Goal: Task Accomplishment & Management: Use online tool/utility

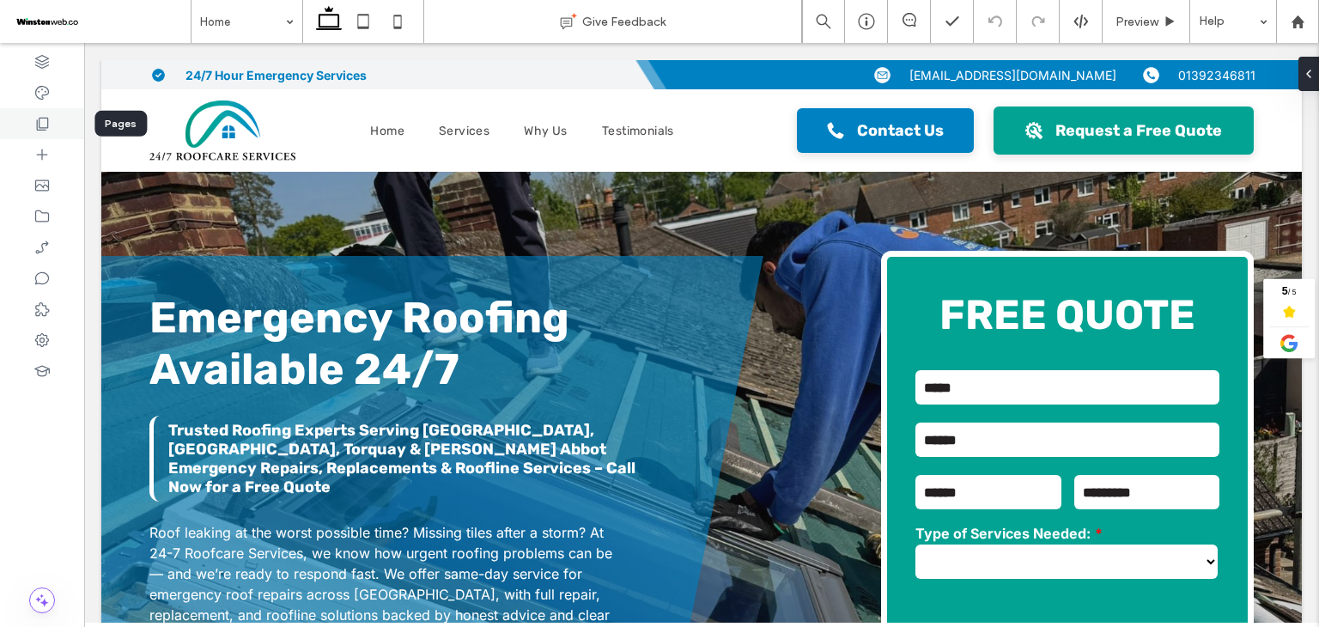
click at [32, 131] on div at bounding box center [42, 123] width 84 height 31
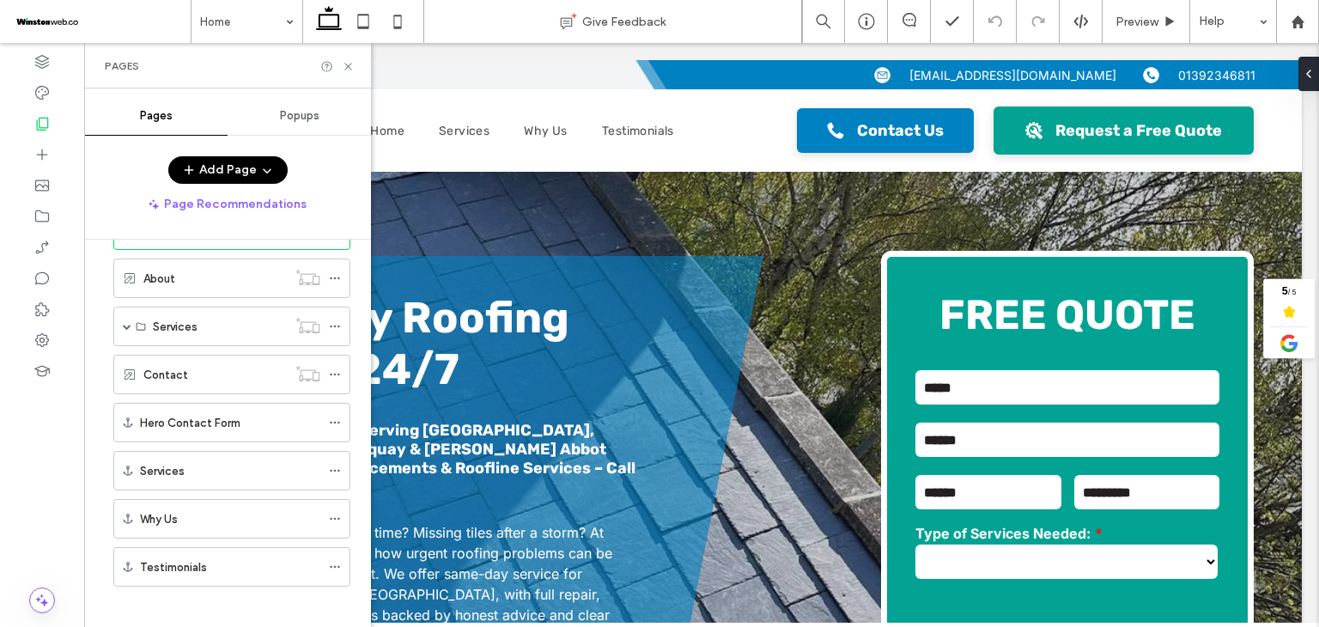
scroll to position [66, 0]
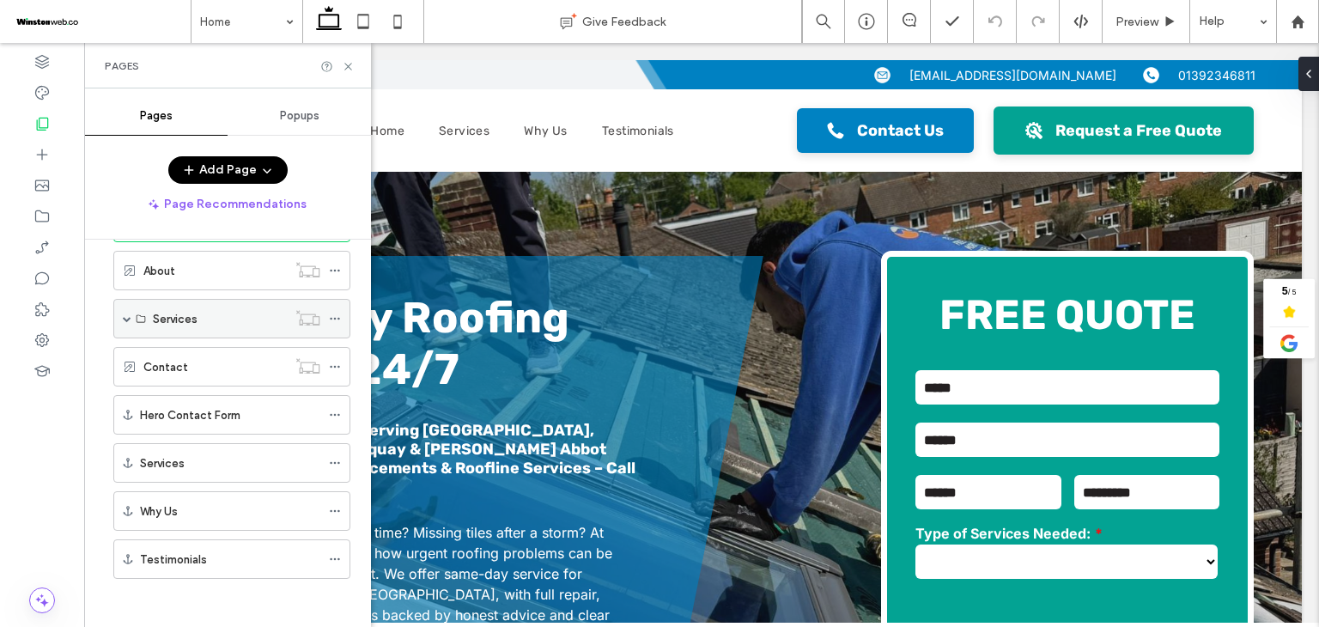
click at [123, 317] on span at bounding box center [127, 318] width 9 height 9
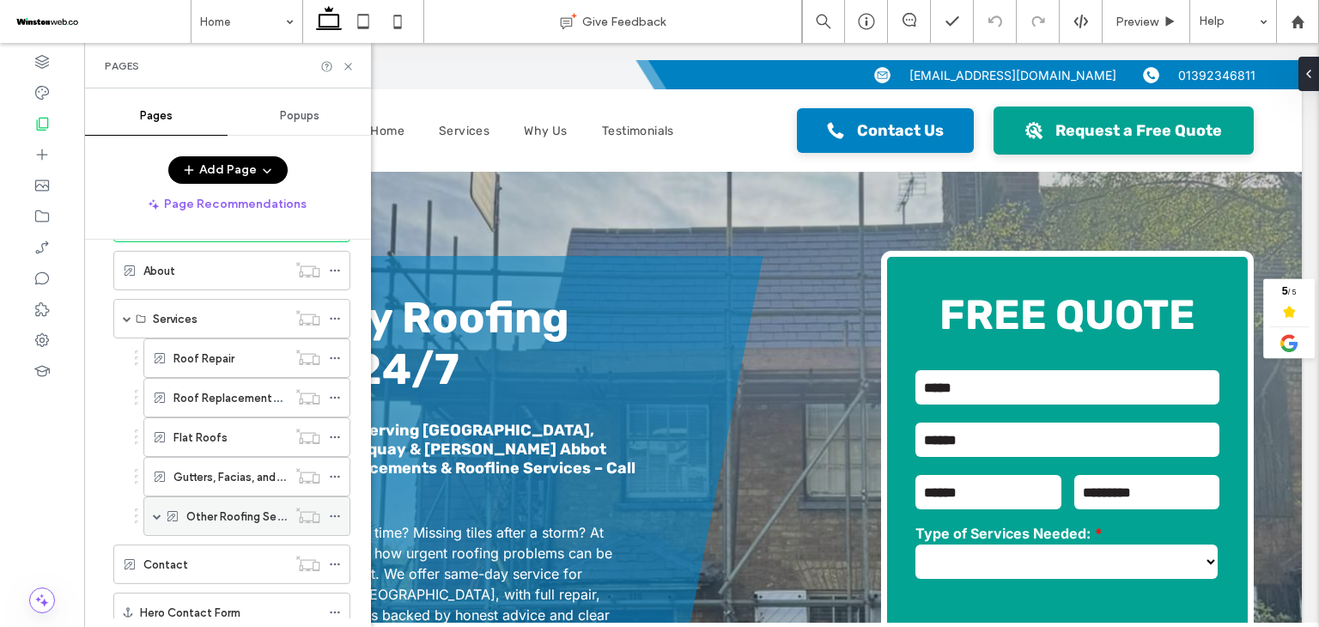
click at [155, 512] on span at bounding box center [157, 516] width 9 height 9
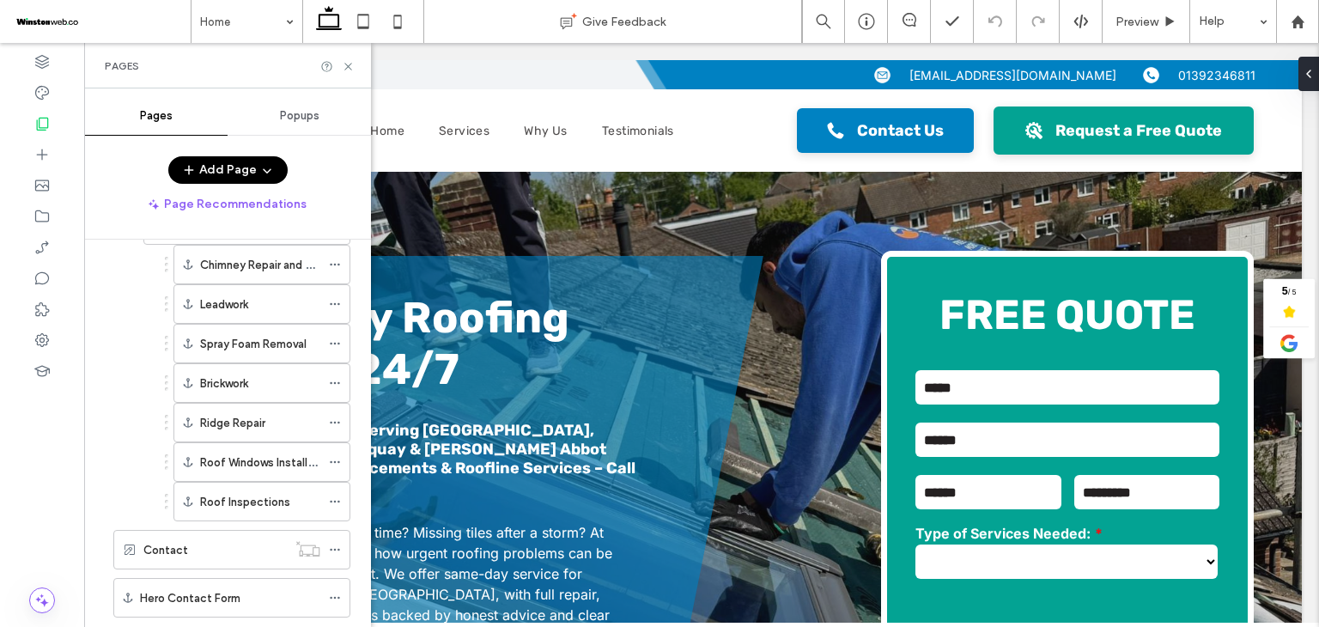
scroll to position [410, 0]
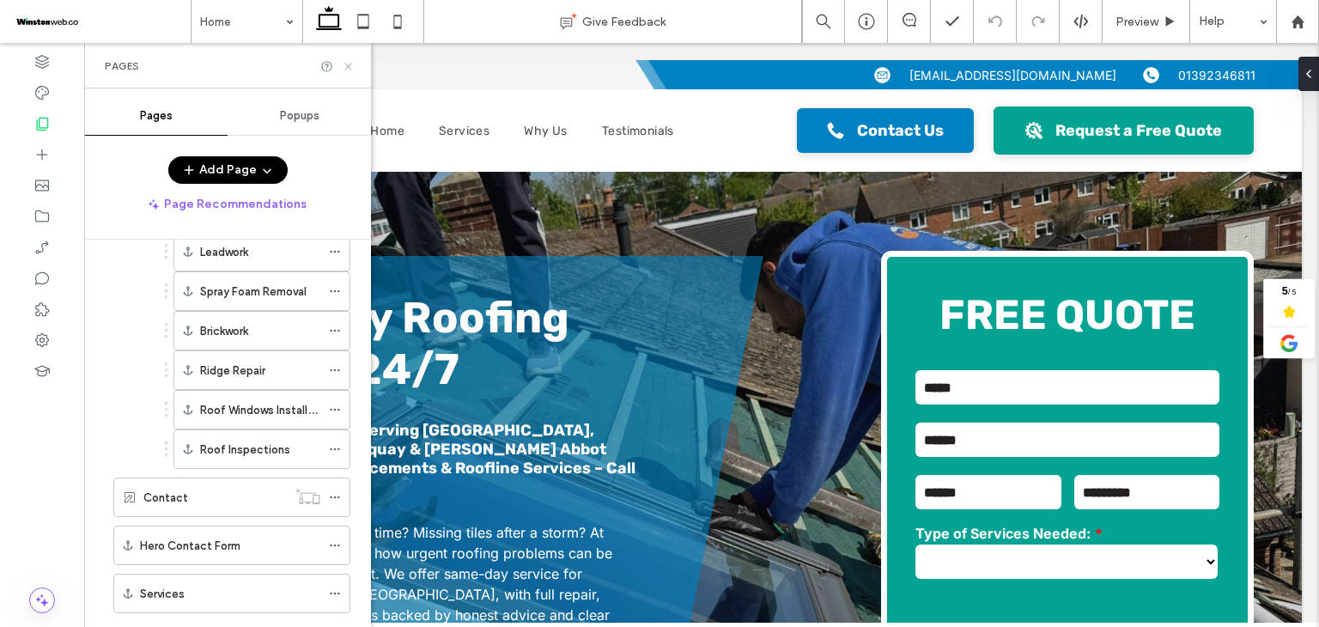
click at [347, 64] on icon at bounding box center [348, 66] width 13 height 13
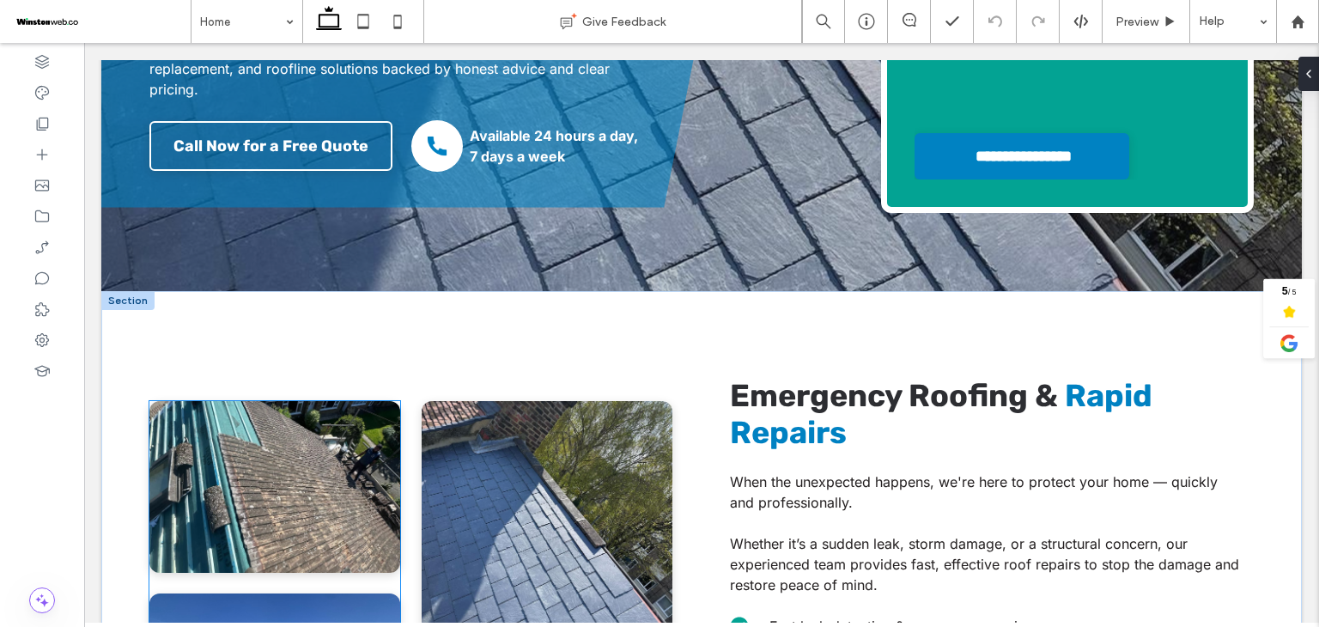
scroll to position [515, 0]
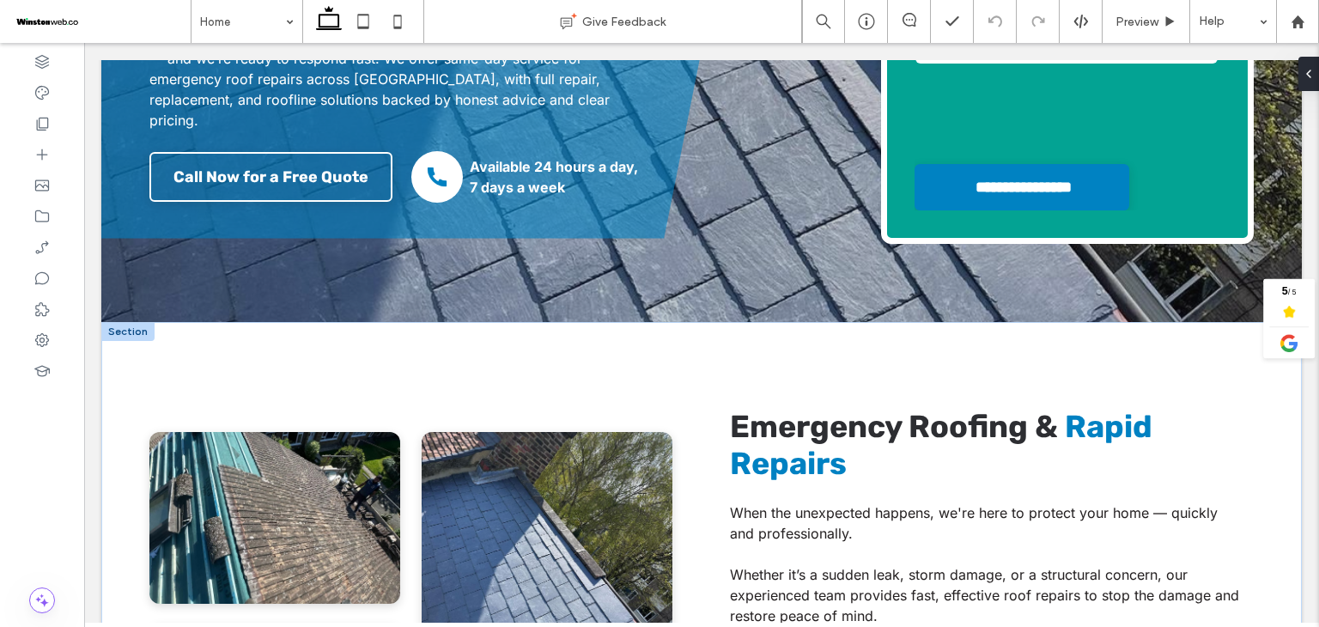
click at [137, 322] on div at bounding box center [127, 331] width 53 height 19
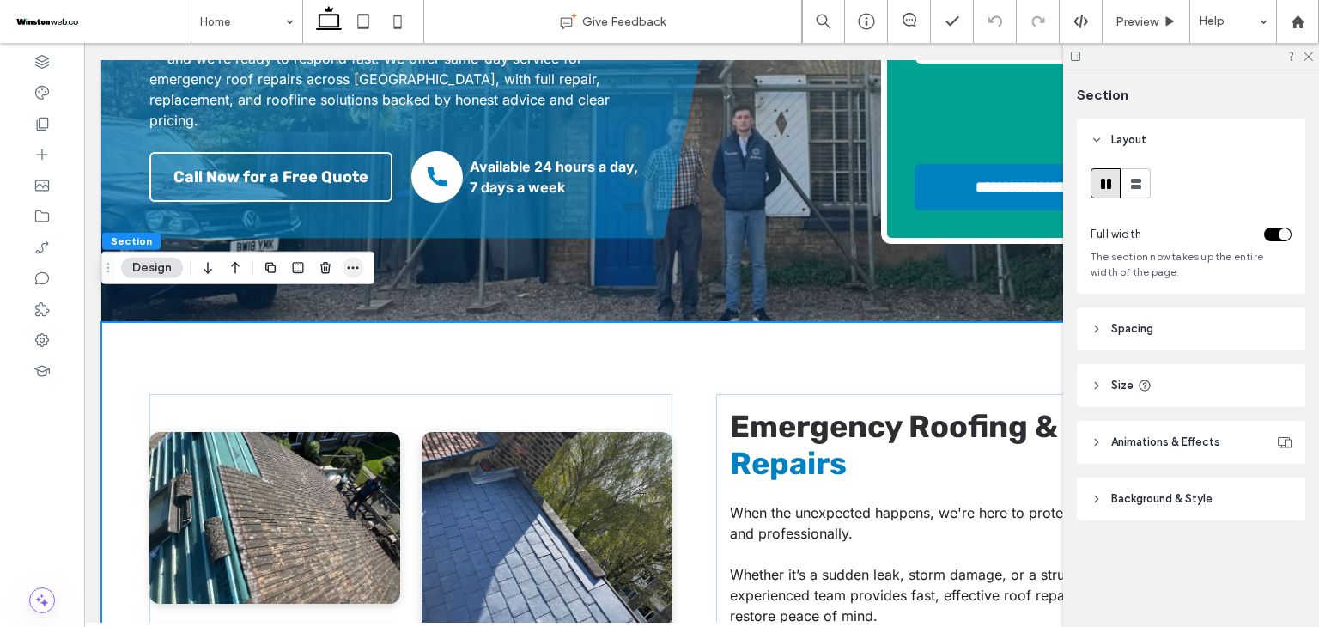
click at [359, 271] on icon "button" at bounding box center [353, 268] width 14 height 14
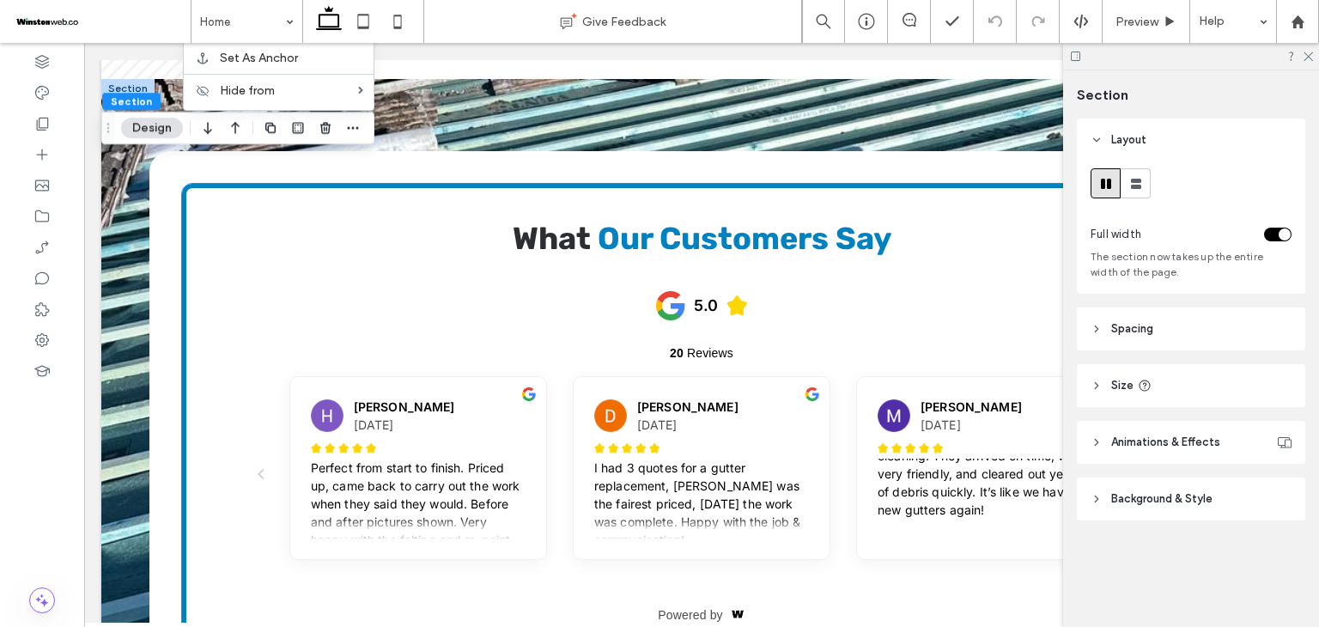
scroll to position [3434, 0]
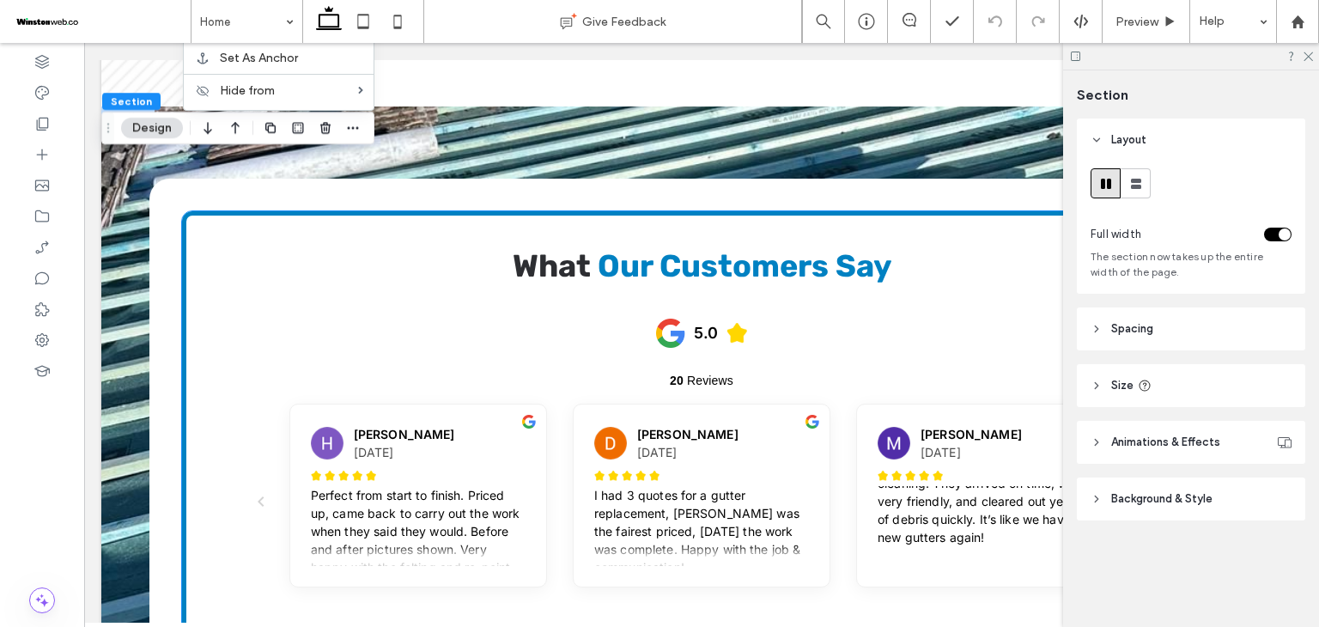
click at [701, 247] on span "Our Customers Say" at bounding box center [745, 265] width 294 height 37
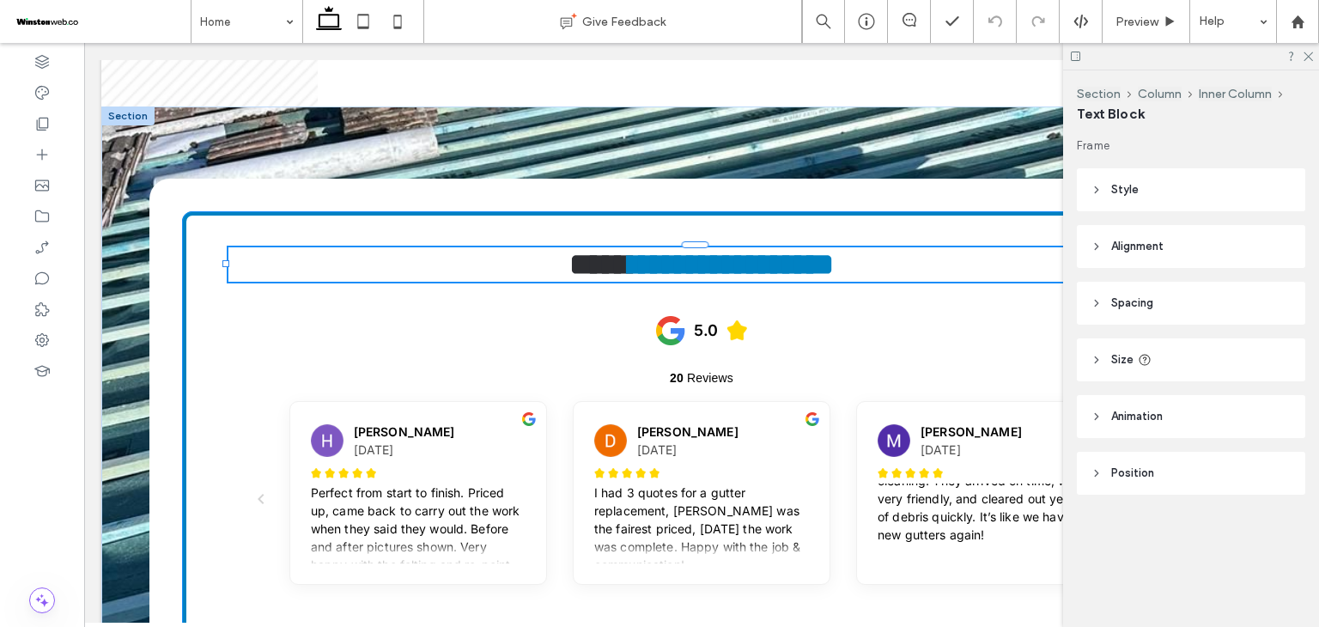
type input "*****"
type input "**"
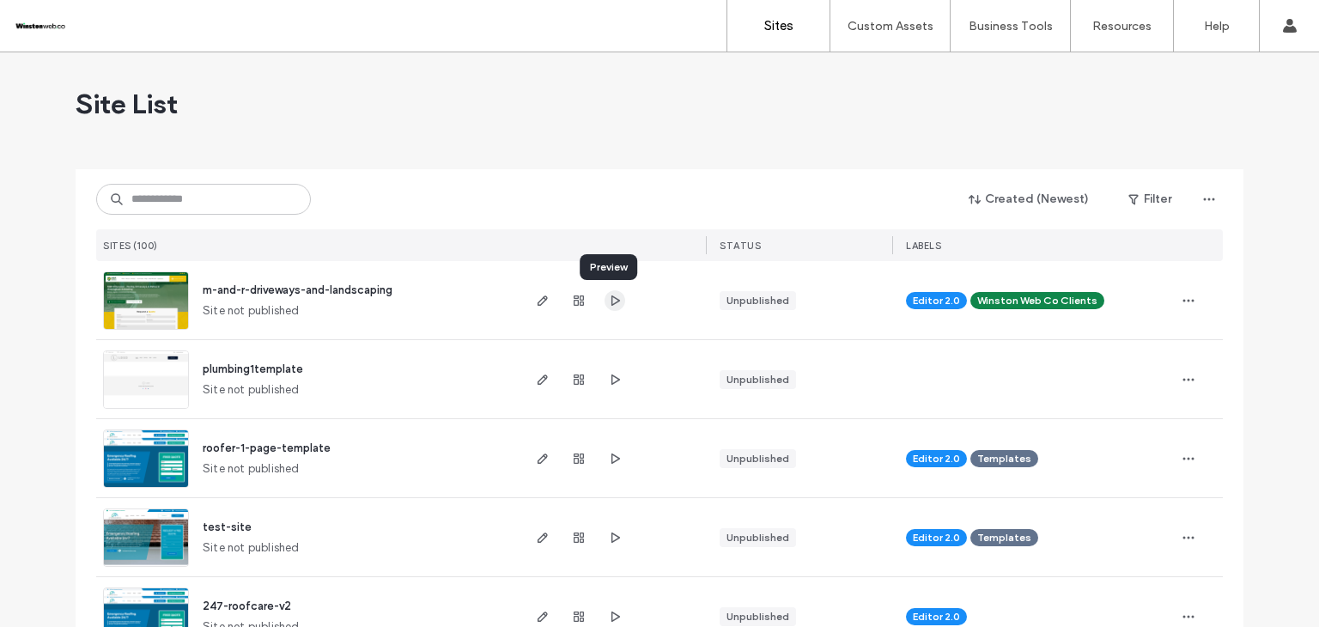
click at [611, 296] on use "button" at bounding box center [615, 299] width 9 height 10
click at [537, 303] on use "button" at bounding box center [542, 300] width 10 height 10
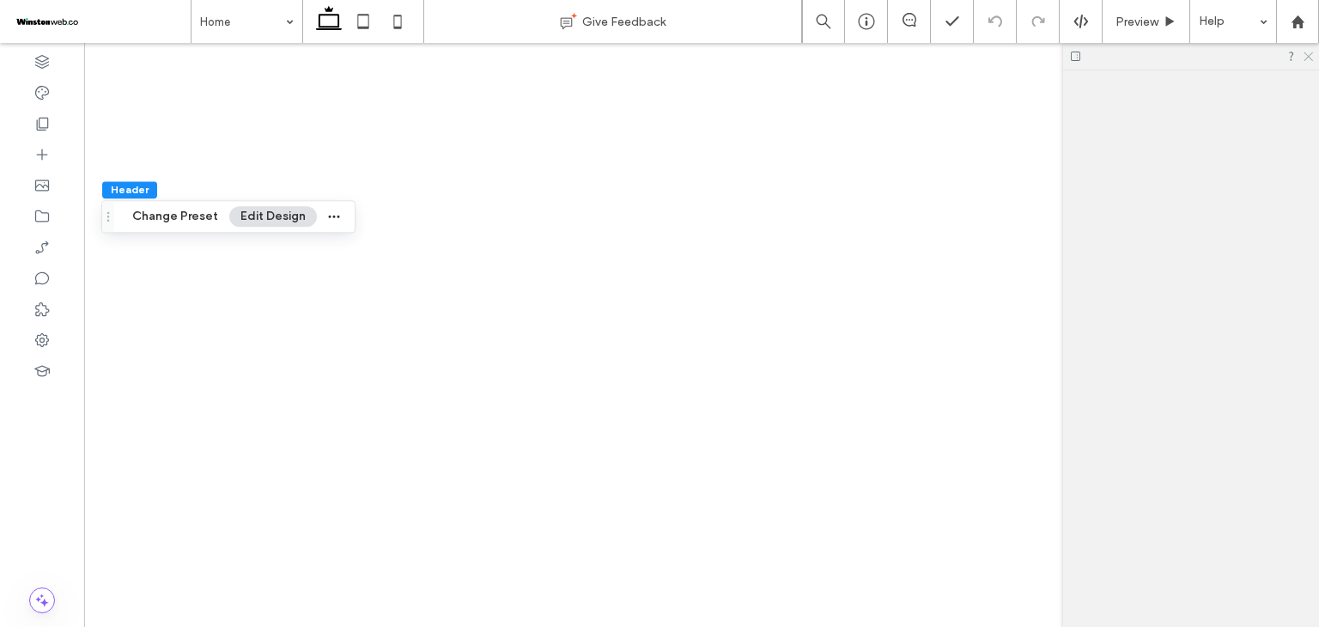
click at [1308, 55] on icon at bounding box center [1307, 55] width 11 height 11
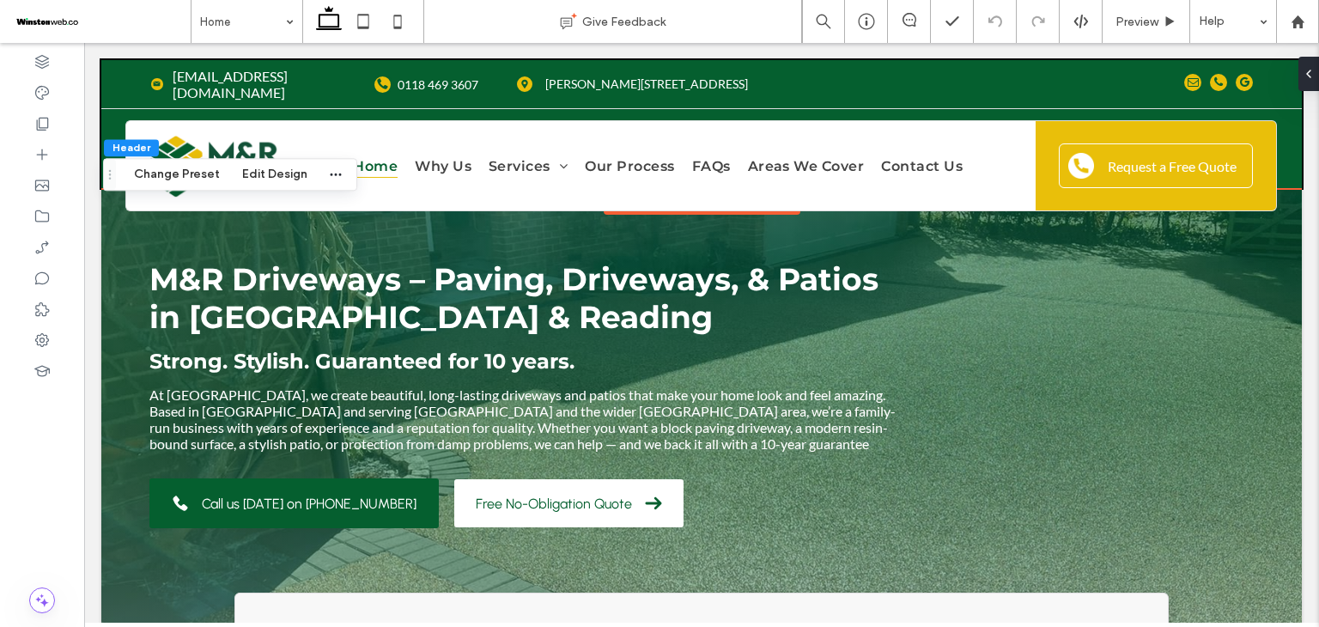
drag, startPoint x: 104, startPoint y: 217, endPoint x: 103, endPoint y: 111, distance: 106.5
click at [103, 111] on div "Header Change Preset Edit Design Header Presets Disable advanced editing Spacin…" at bounding box center [659, 335] width 1319 height 584
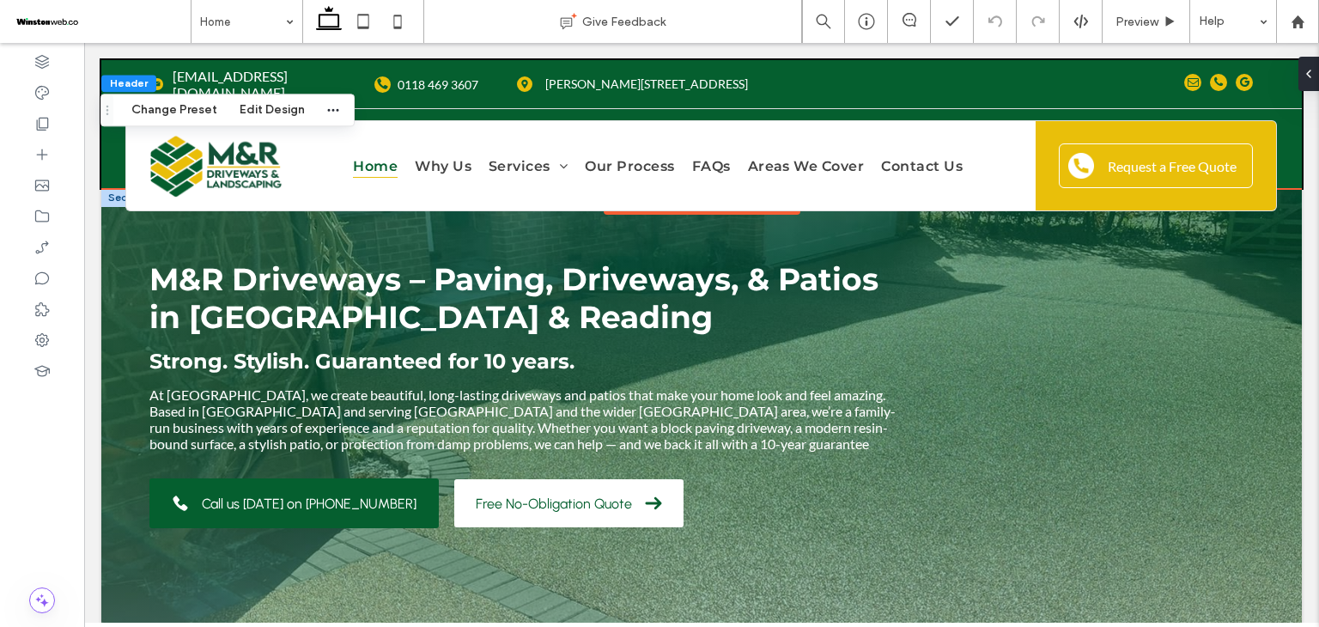
click at [106, 188] on div at bounding box center [127, 197] width 53 height 19
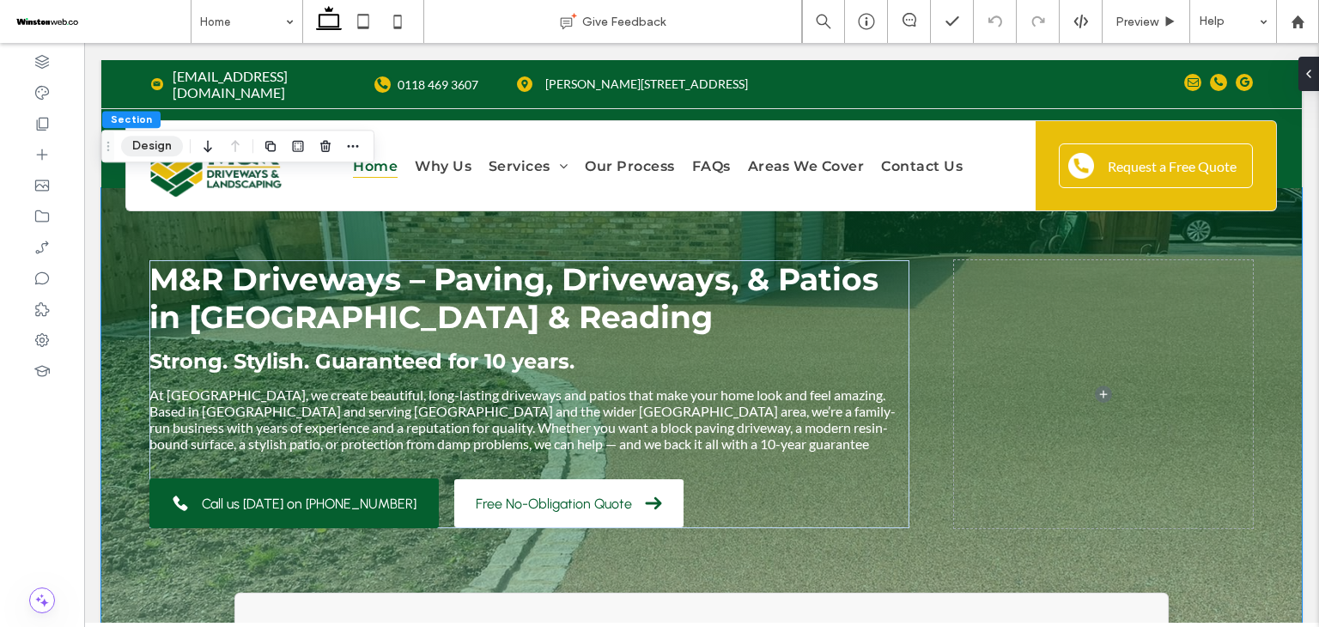
click at [144, 148] on button "Design" at bounding box center [152, 146] width 62 height 21
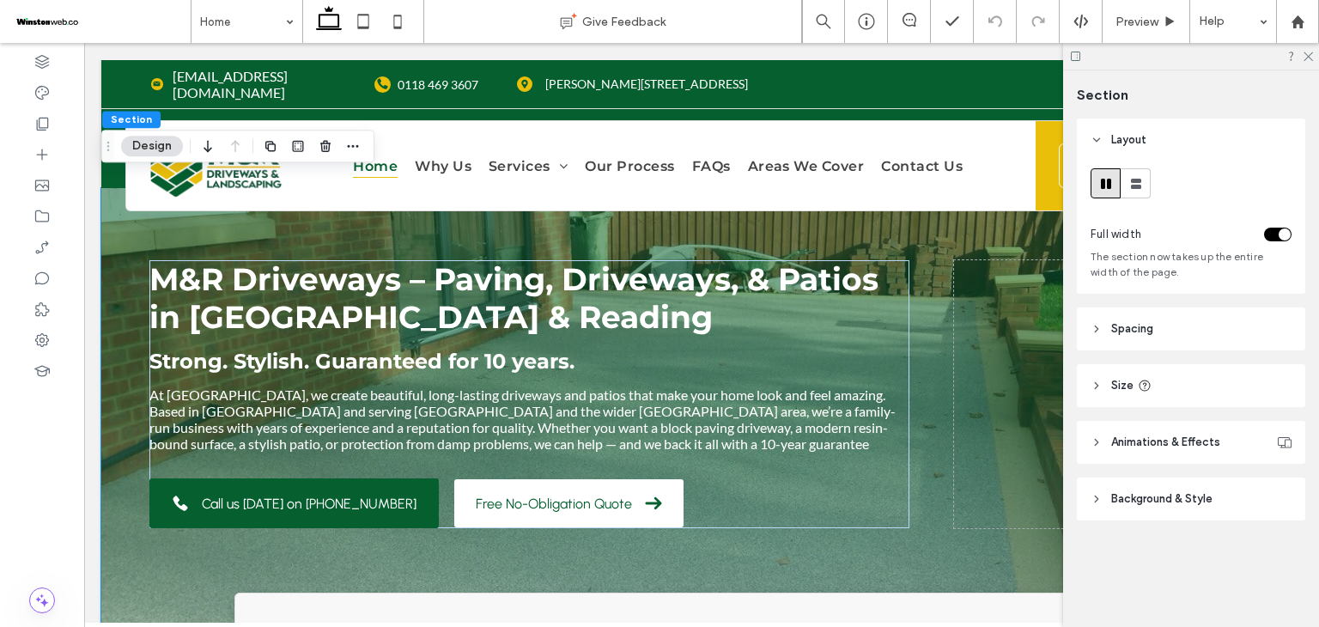
click at [1178, 499] on span "Background & Style" at bounding box center [1161, 498] width 101 height 17
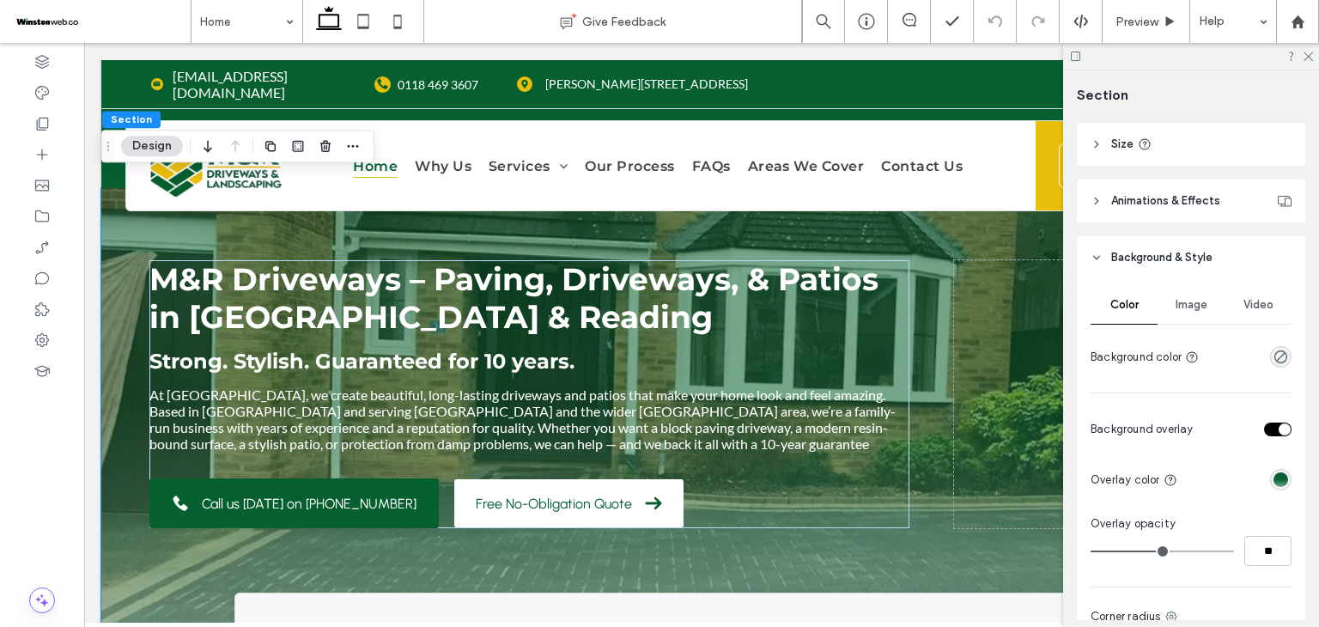
scroll to position [258, 0]
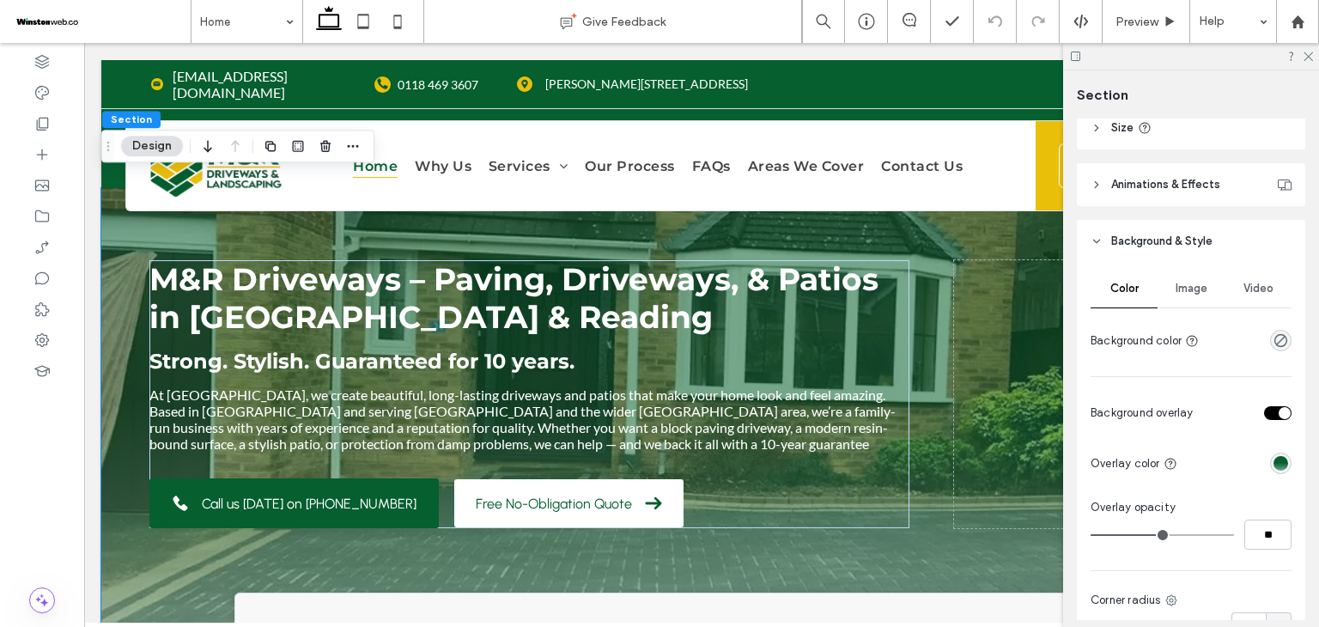
click at [1176, 295] on span "Image" at bounding box center [1191, 289] width 32 height 14
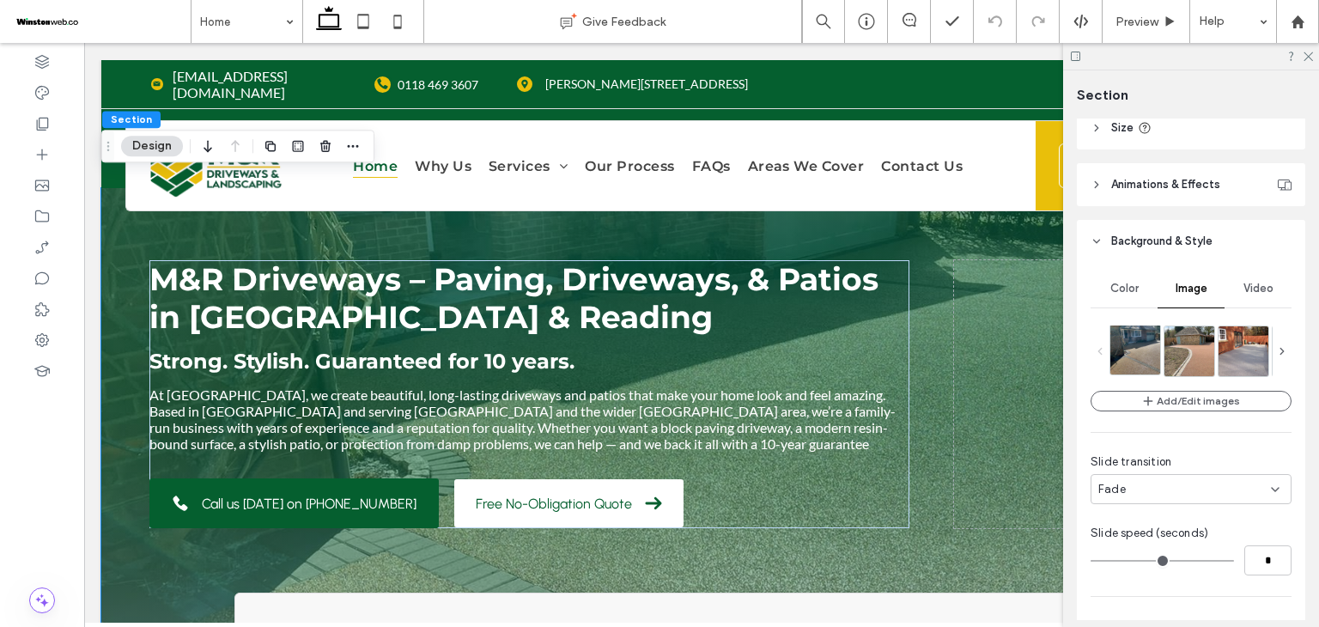
click at [1151, 360] on img at bounding box center [1143, 350] width 66 height 50
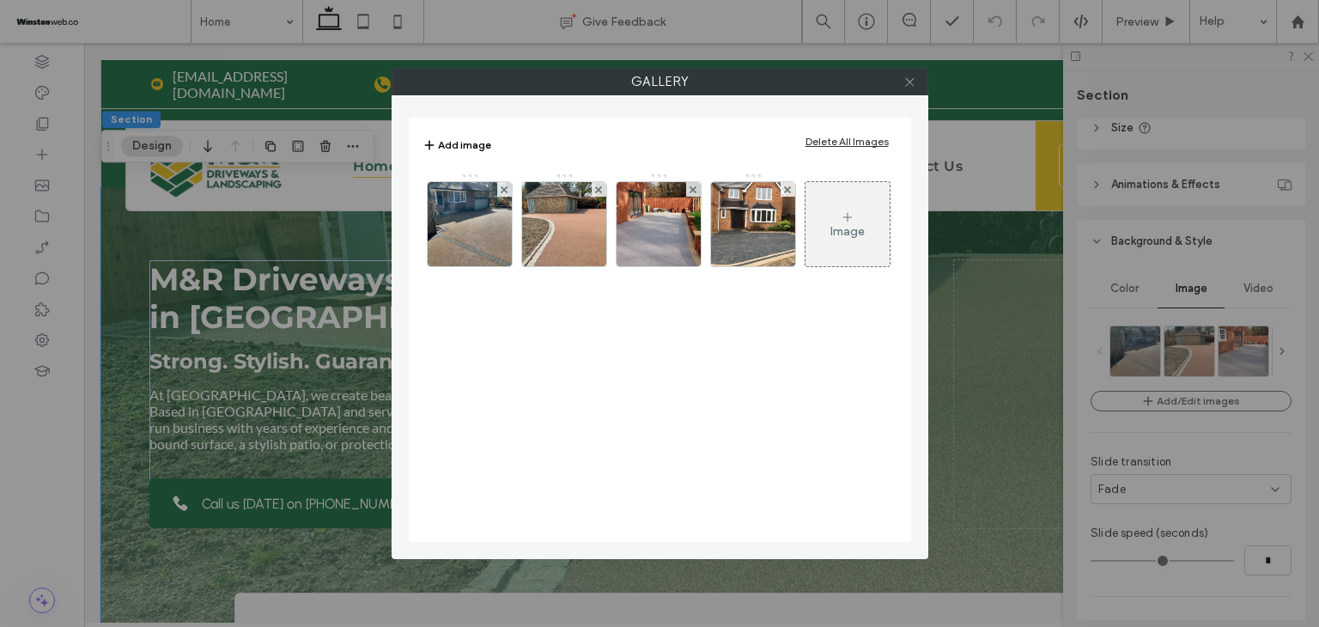
click at [904, 76] on icon at bounding box center [909, 82] width 13 height 13
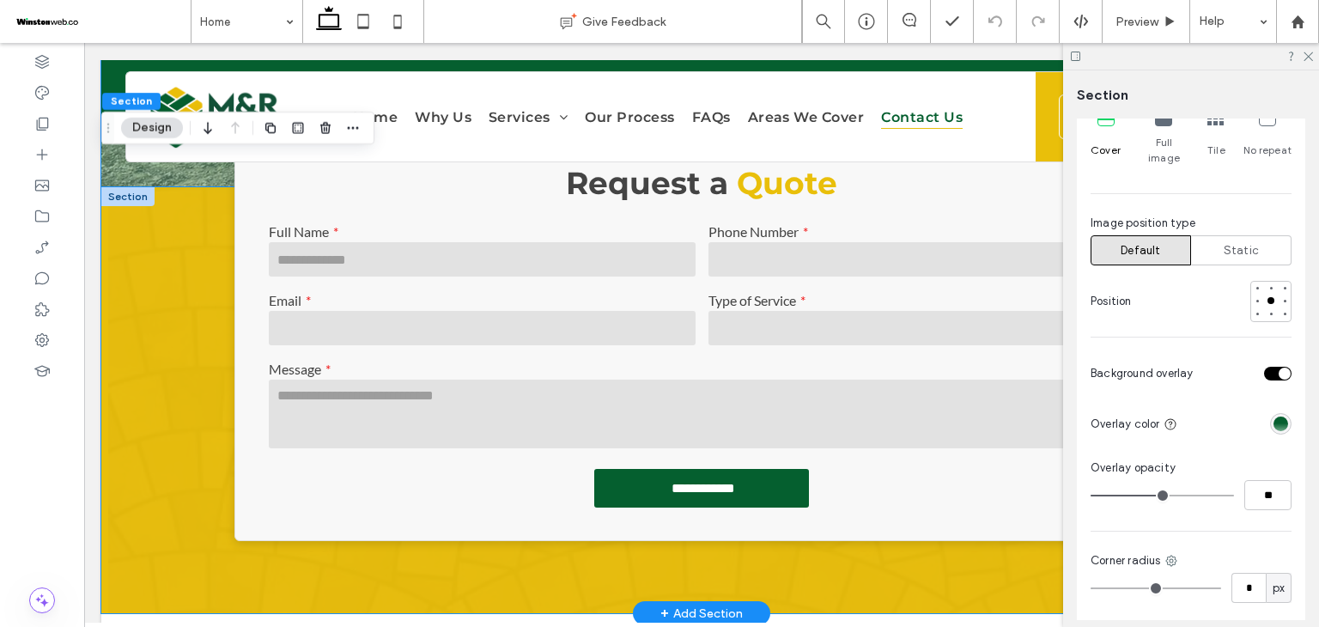
scroll to position [429, 0]
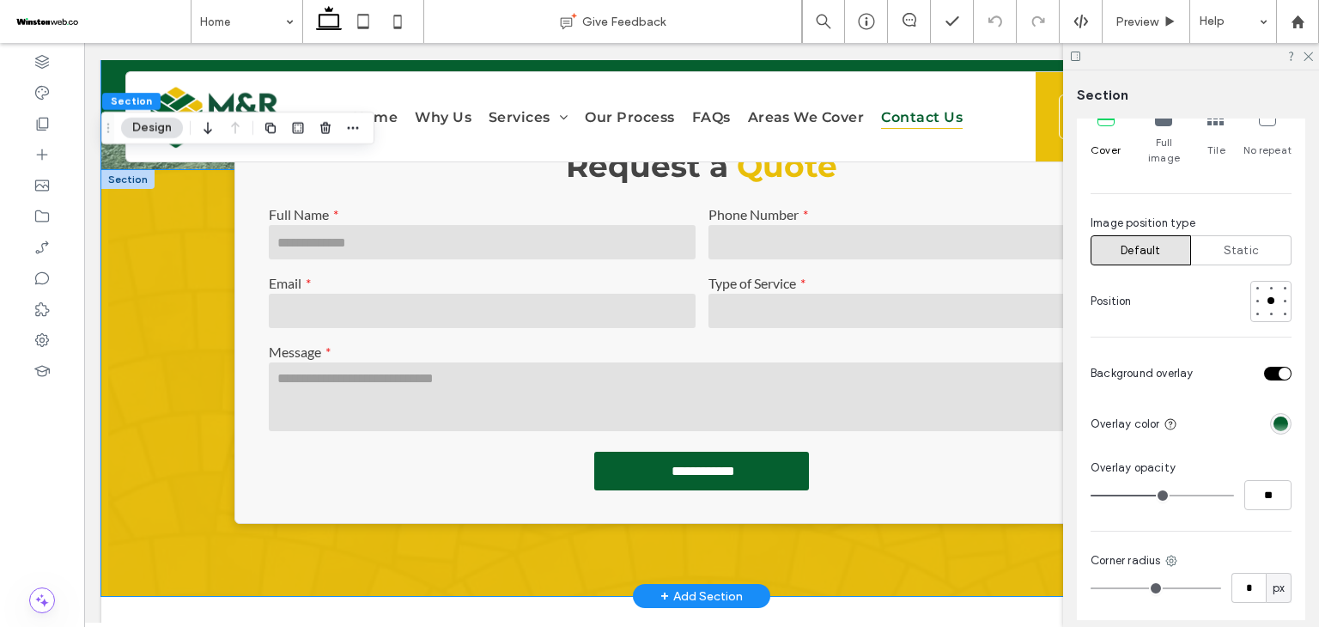
click at [143, 361] on div "**********" at bounding box center [701, 383] width 1200 height 426
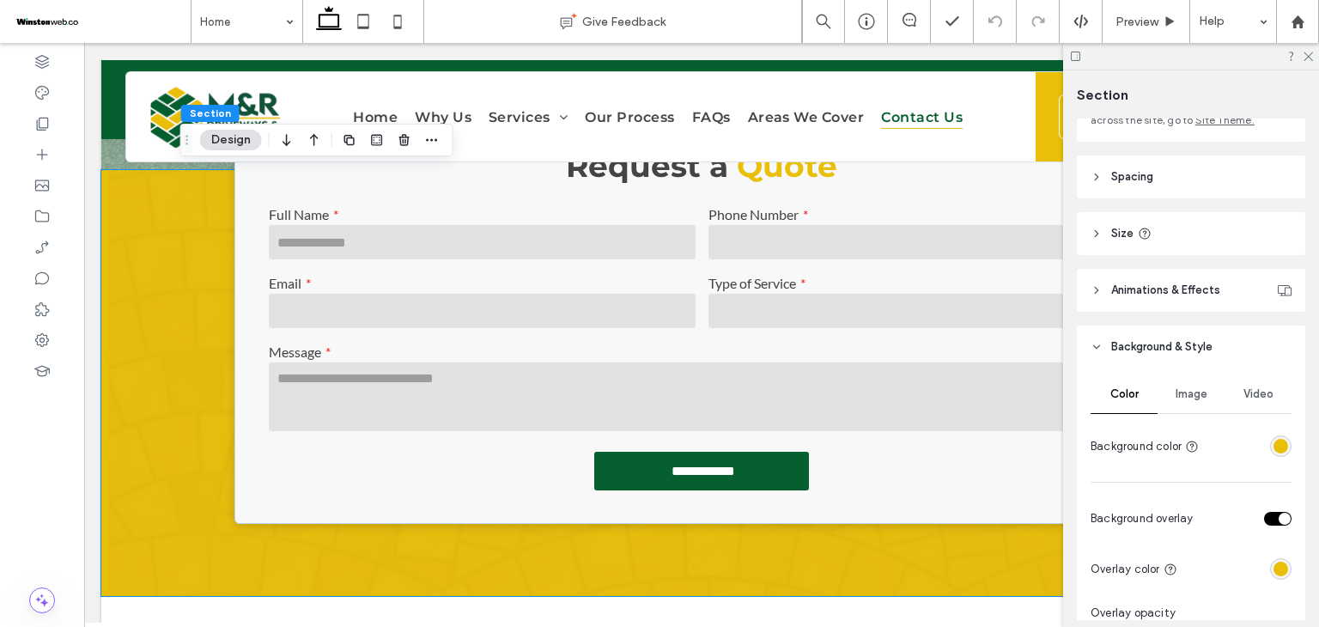
scroll to position [172, 0]
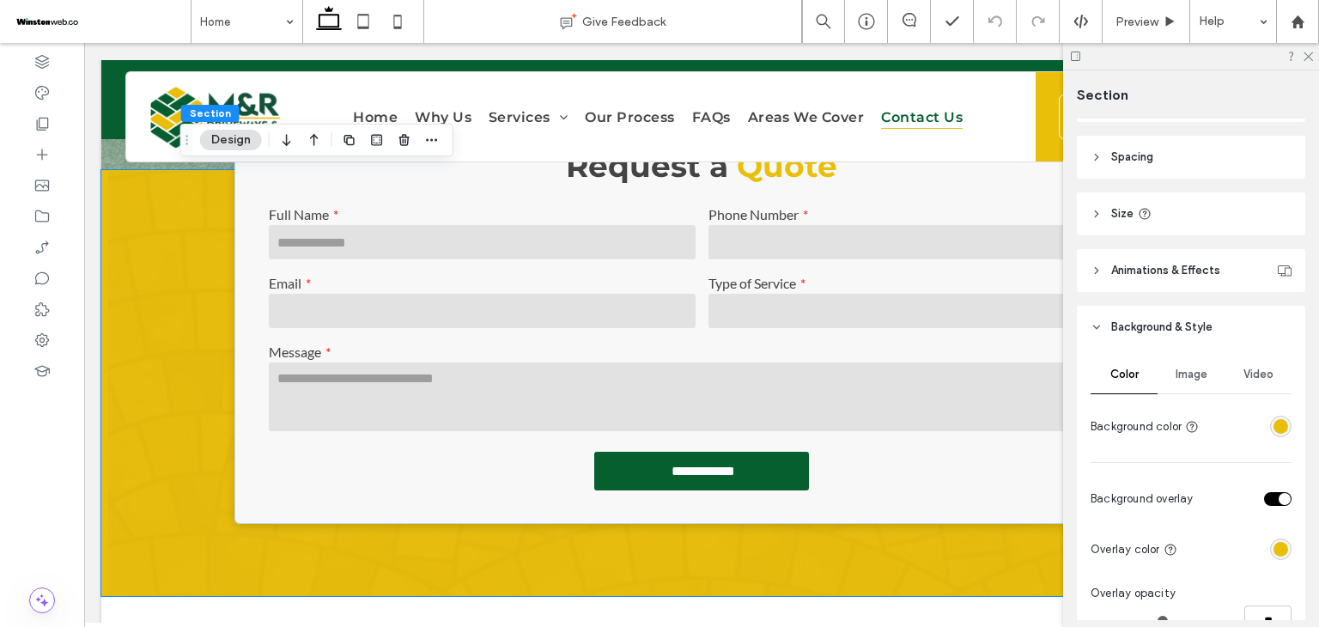
click at [1184, 381] on span "Image" at bounding box center [1191, 374] width 32 height 14
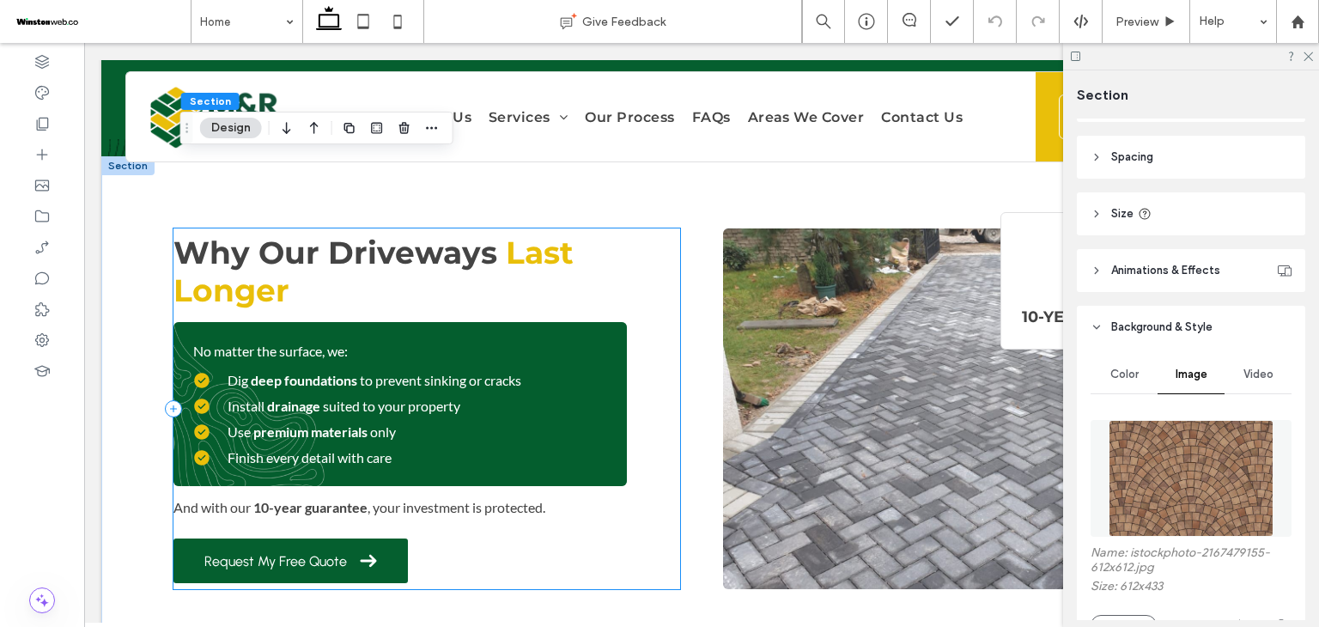
scroll to position [2404, 0]
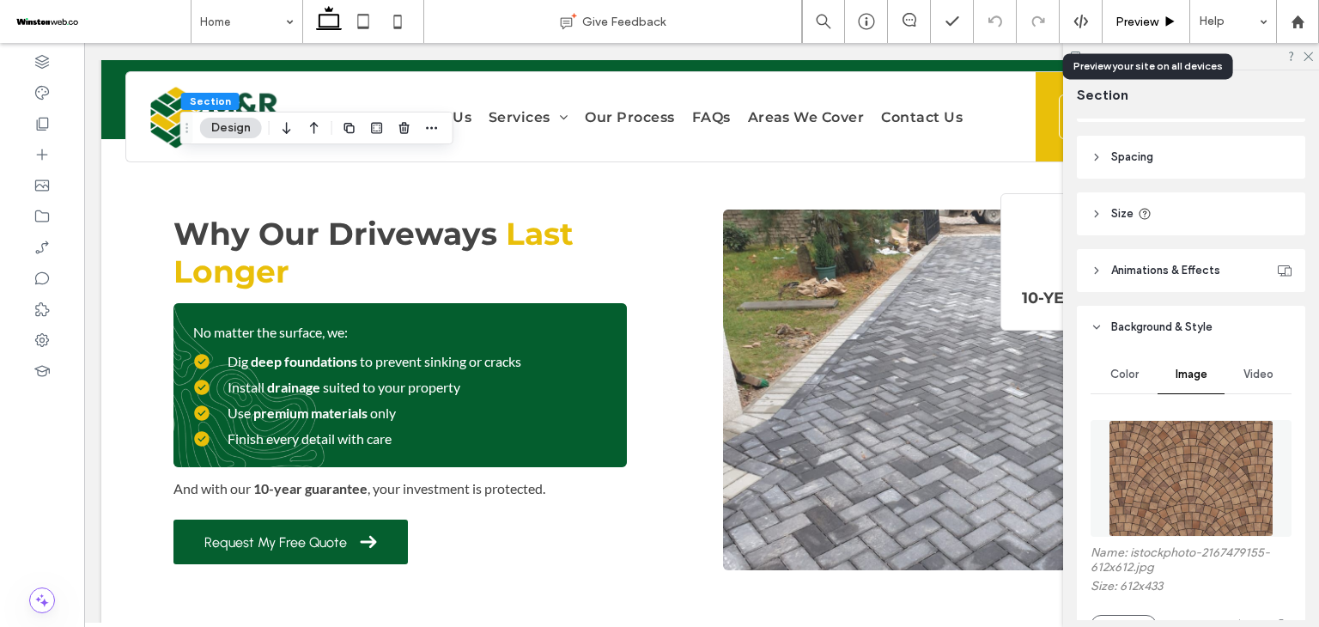
click at [1149, 21] on span "Preview" at bounding box center [1136, 22] width 43 height 15
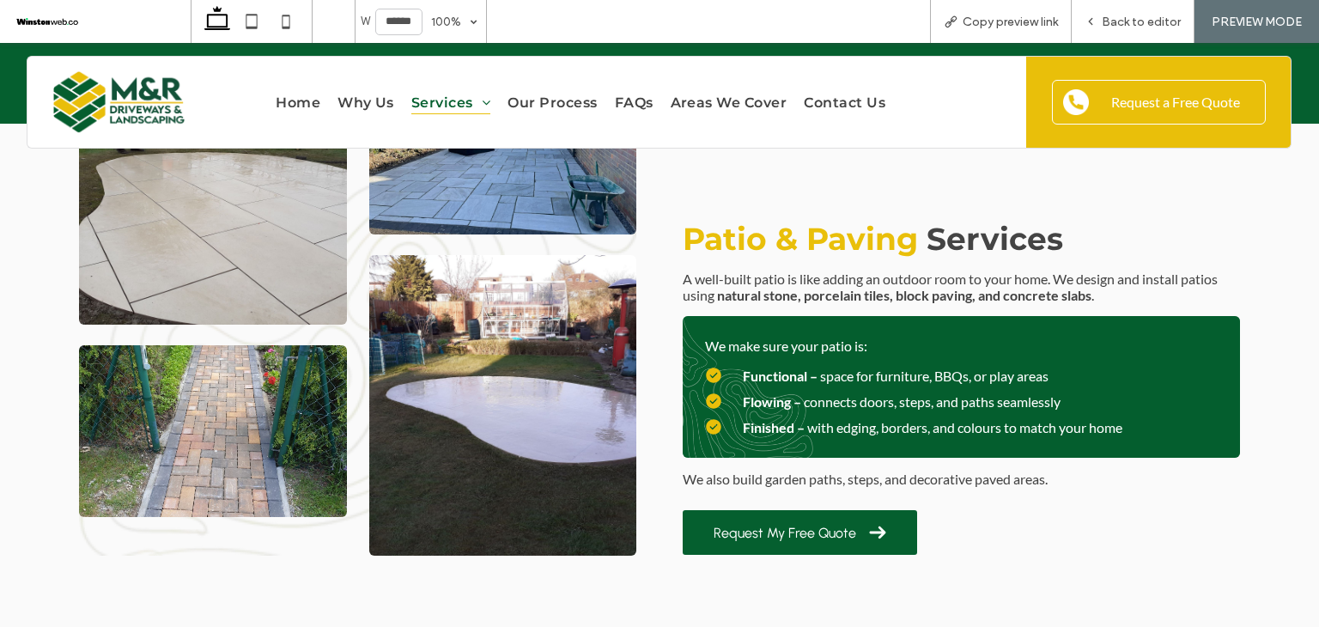
scroll to position [3559, 0]
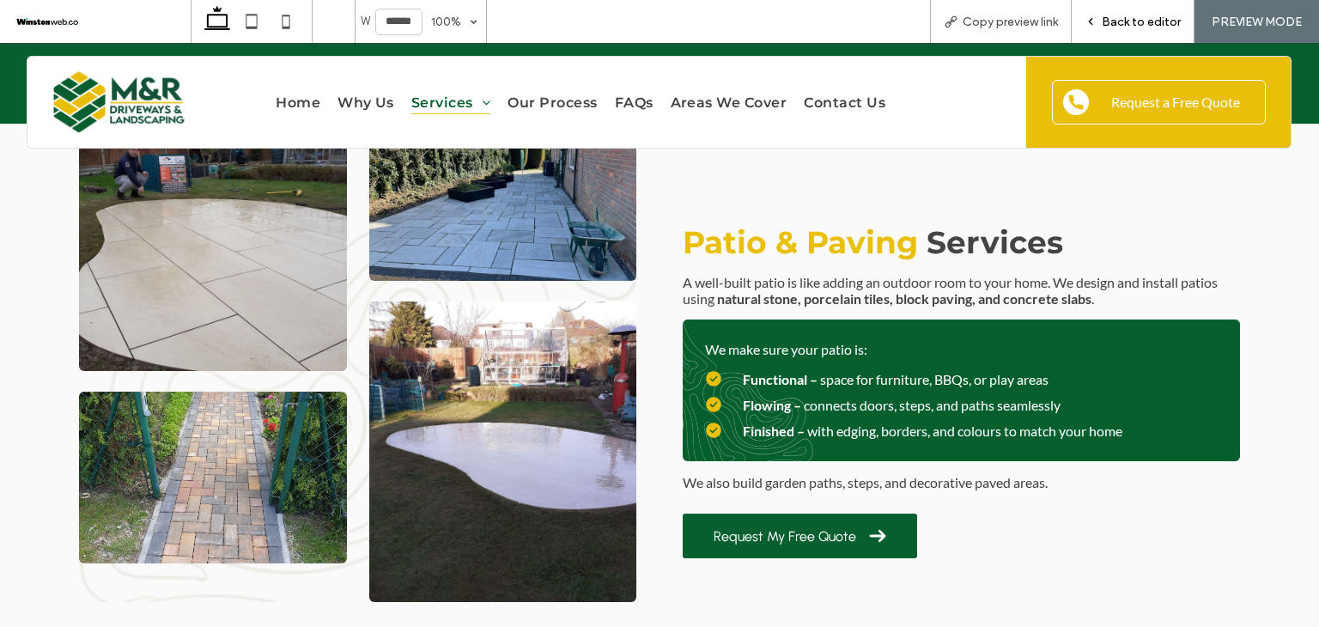
drag, startPoint x: 1130, startPoint y: 15, endPoint x: 1106, endPoint y: 66, distance: 56.8
click at [1130, 15] on span "Back to editor" at bounding box center [1140, 22] width 79 height 15
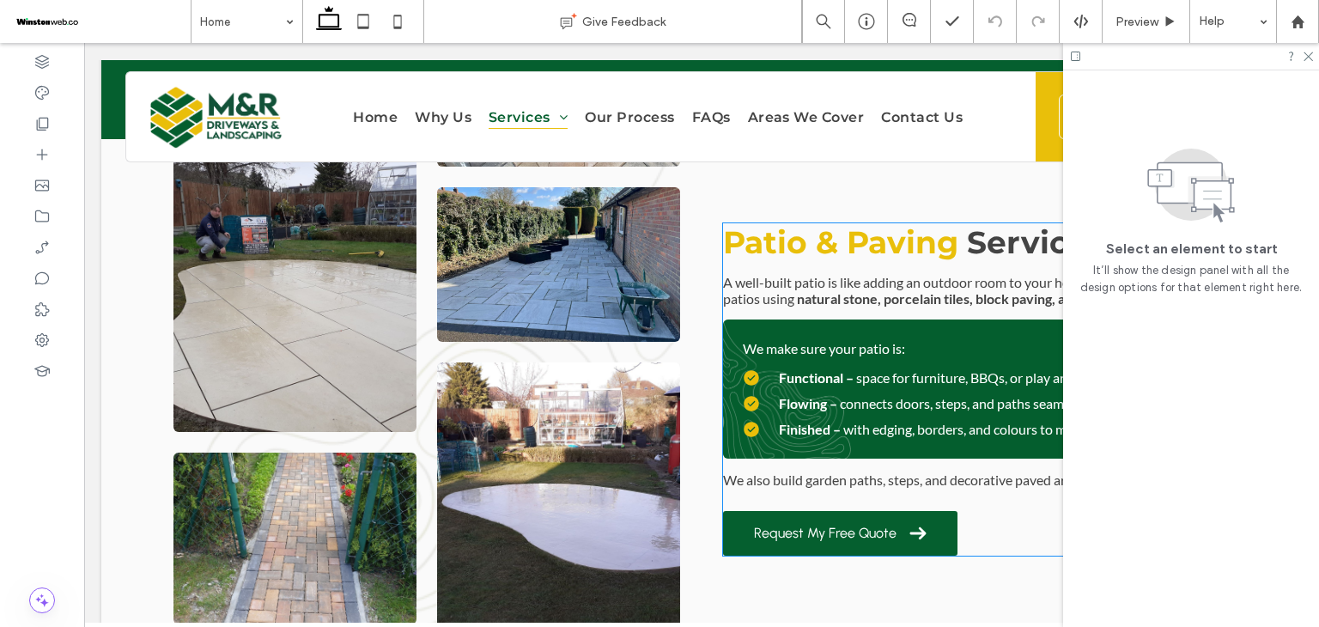
scroll to position [3285, 0]
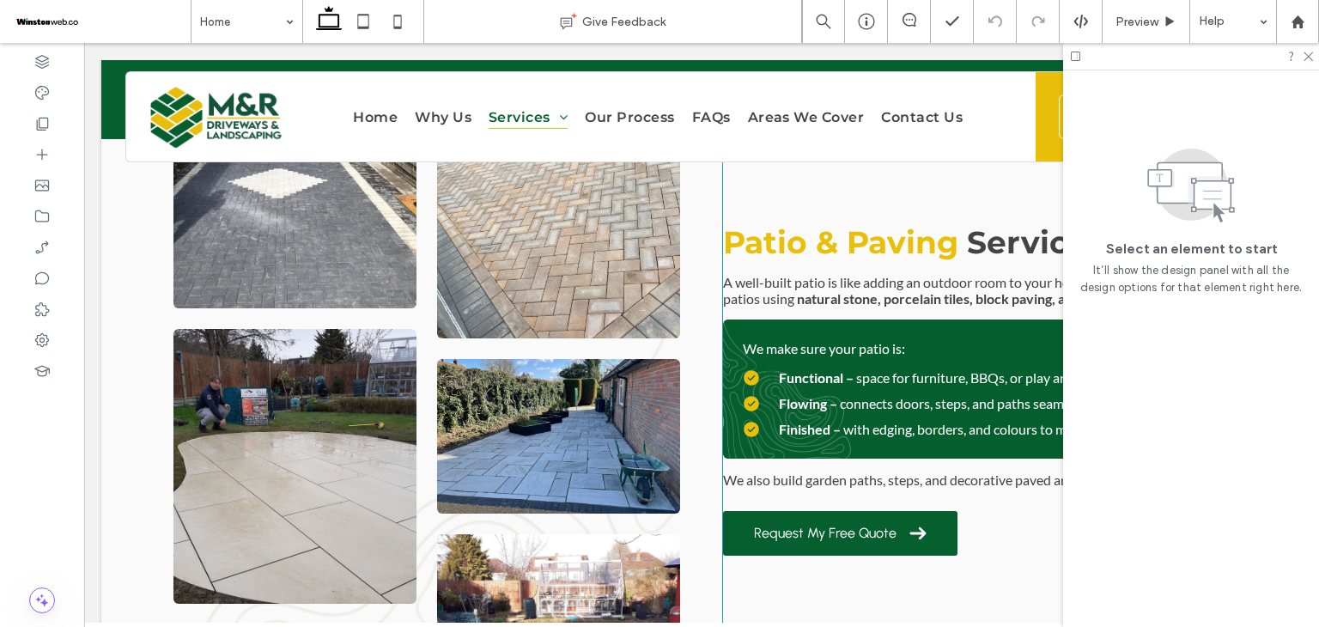
click at [773, 212] on div "Patio & Paving Services A well-built patio is like adding an outdoor room to yo…" at bounding box center [976, 334] width 507 height 1002
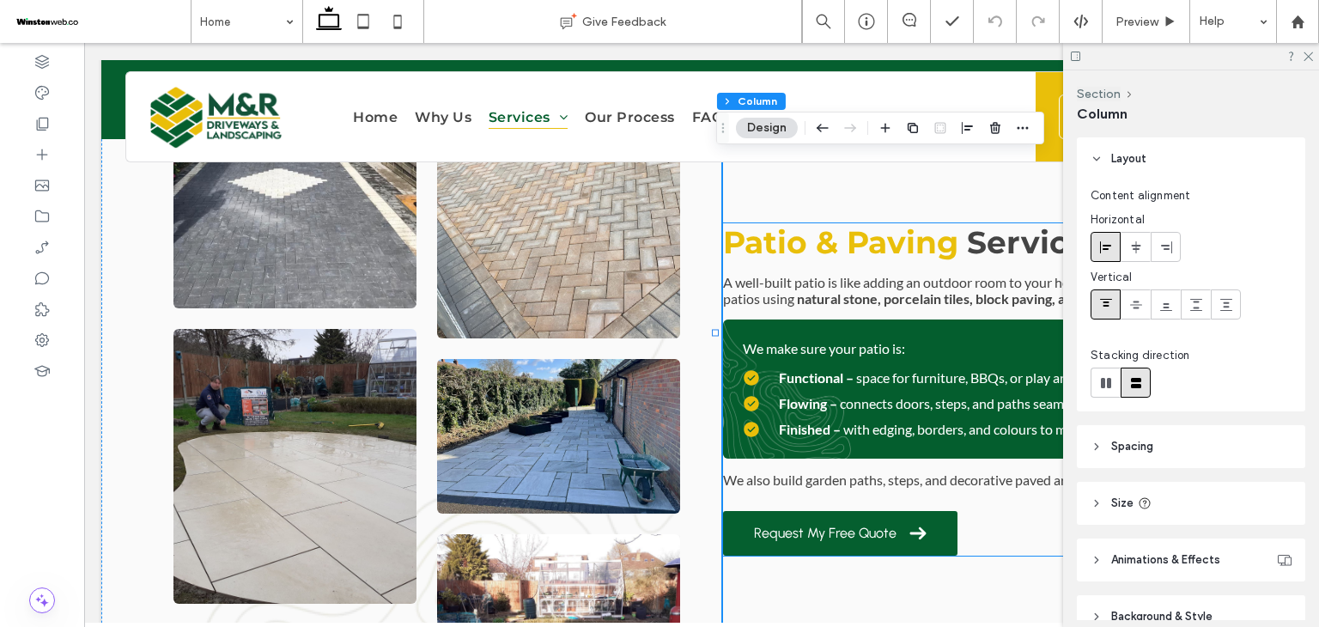
click at [770, 226] on span "Patio & Paving" at bounding box center [840, 242] width 235 height 38
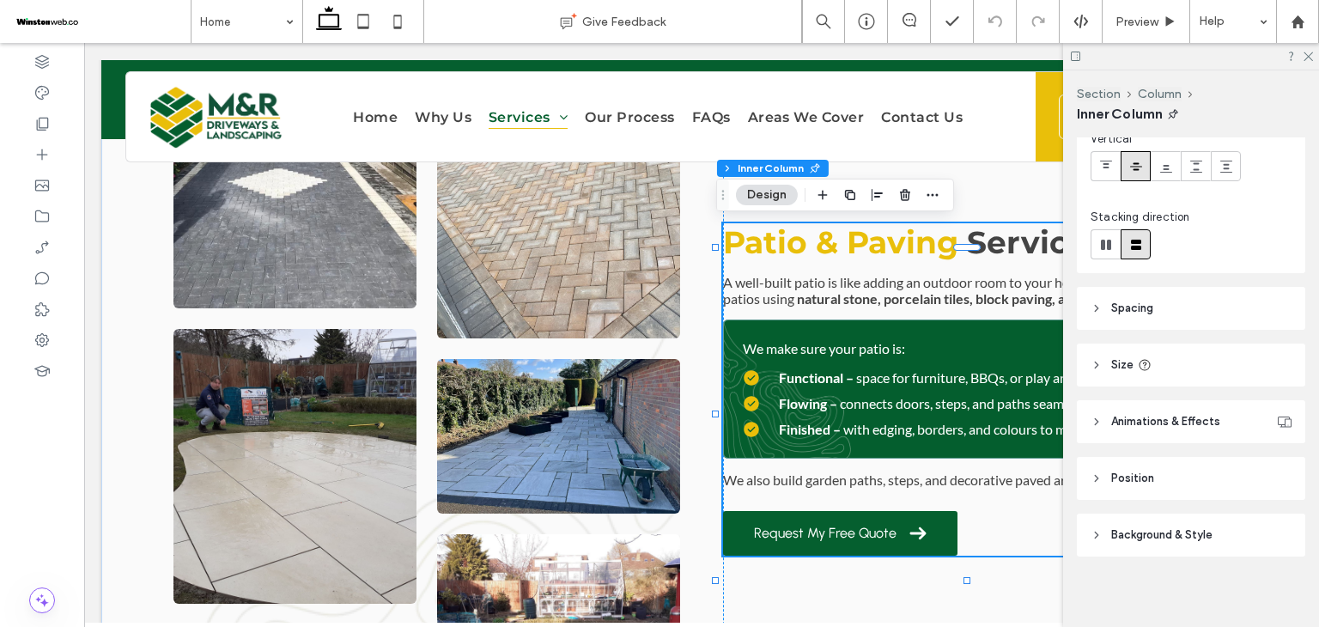
scroll to position [200, 0]
click at [1175, 477] on header "Position" at bounding box center [1191, 473] width 228 height 43
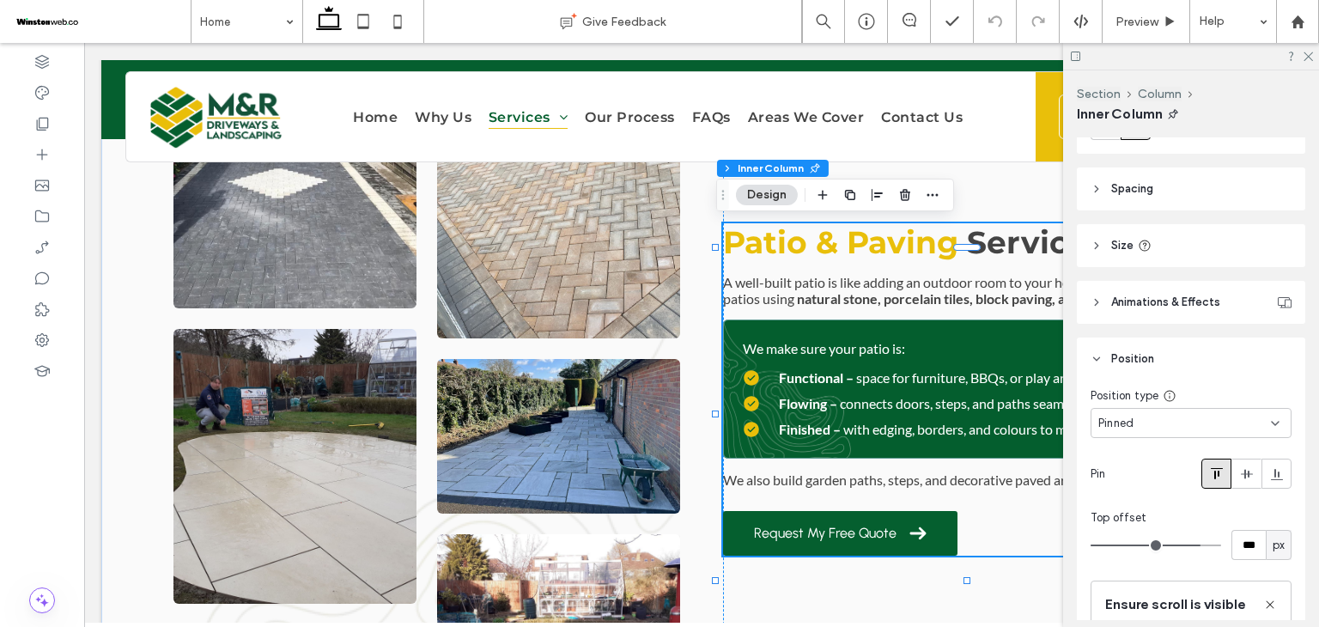
scroll to position [372, 0]
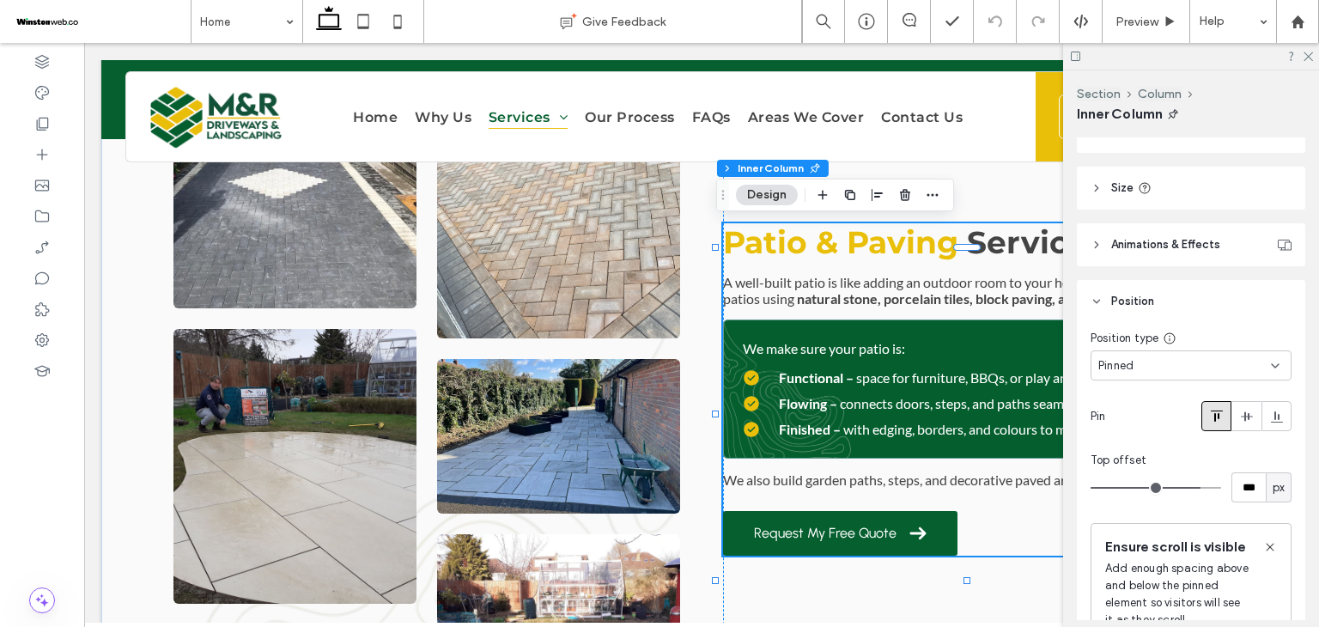
click at [1171, 350] on div "Pinned" at bounding box center [1190, 365] width 201 height 30
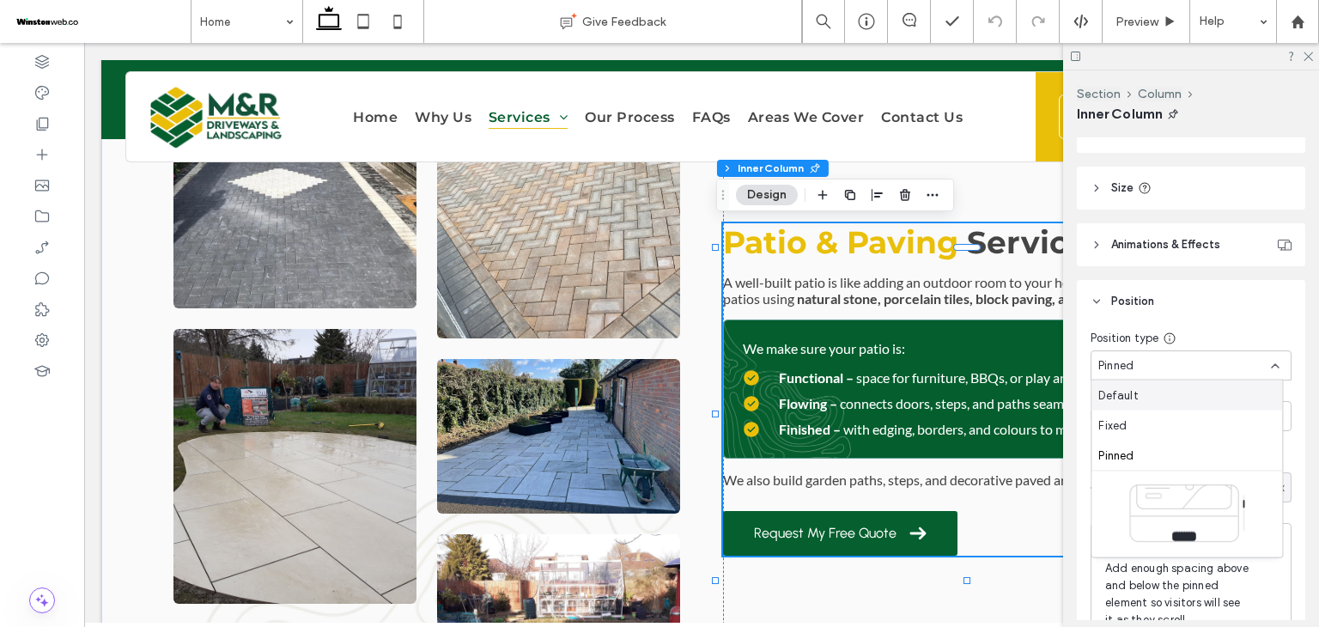
click at [1174, 300] on header "Position" at bounding box center [1191, 301] width 228 height 43
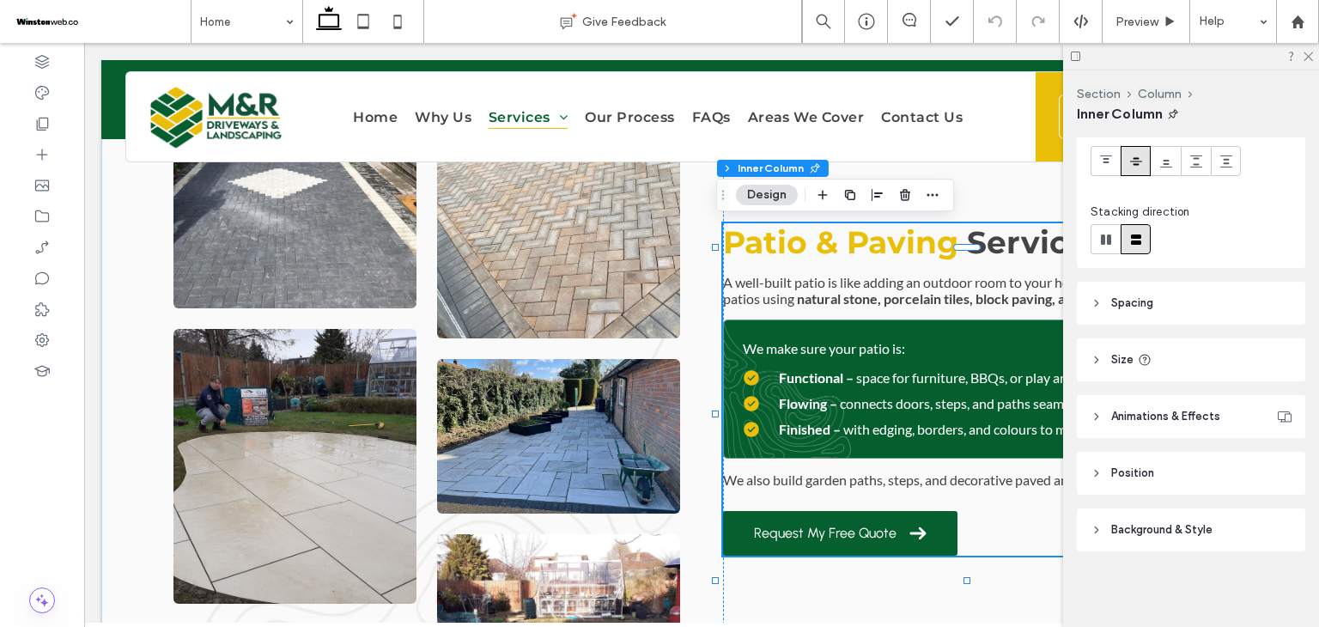
scroll to position [200, 0]
click at [1114, 468] on span "Position" at bounding box center [1132, 472] width 43 height 17
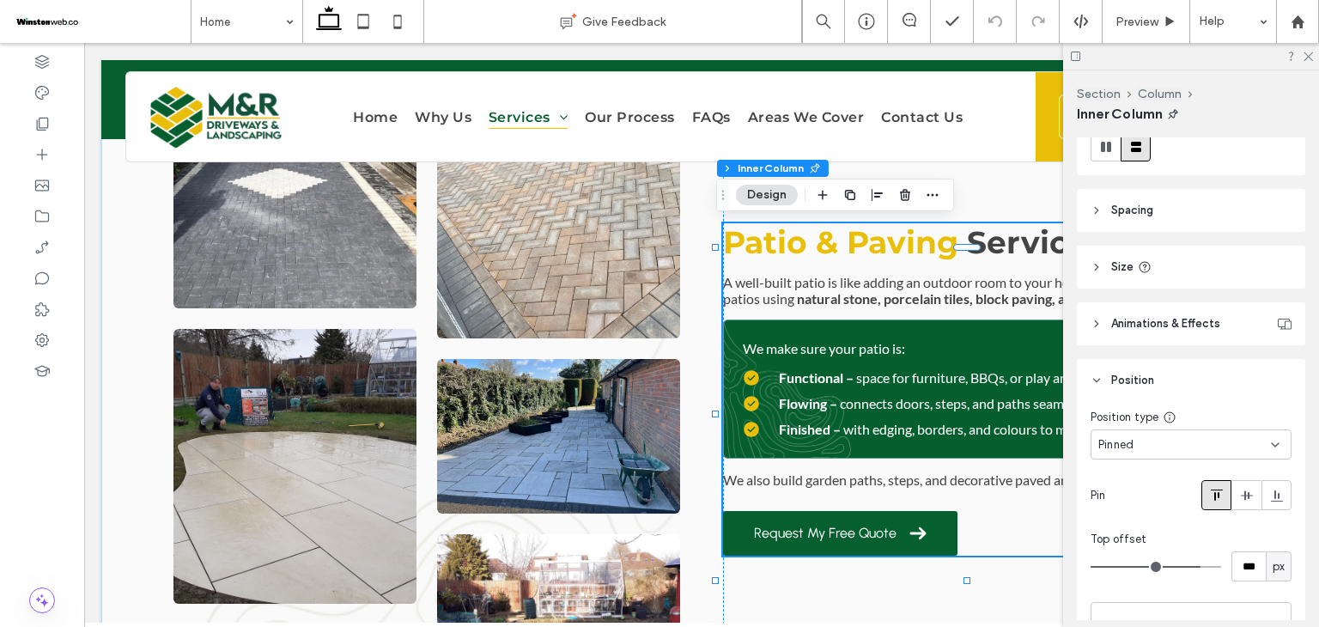
scroll to position [372, 0]
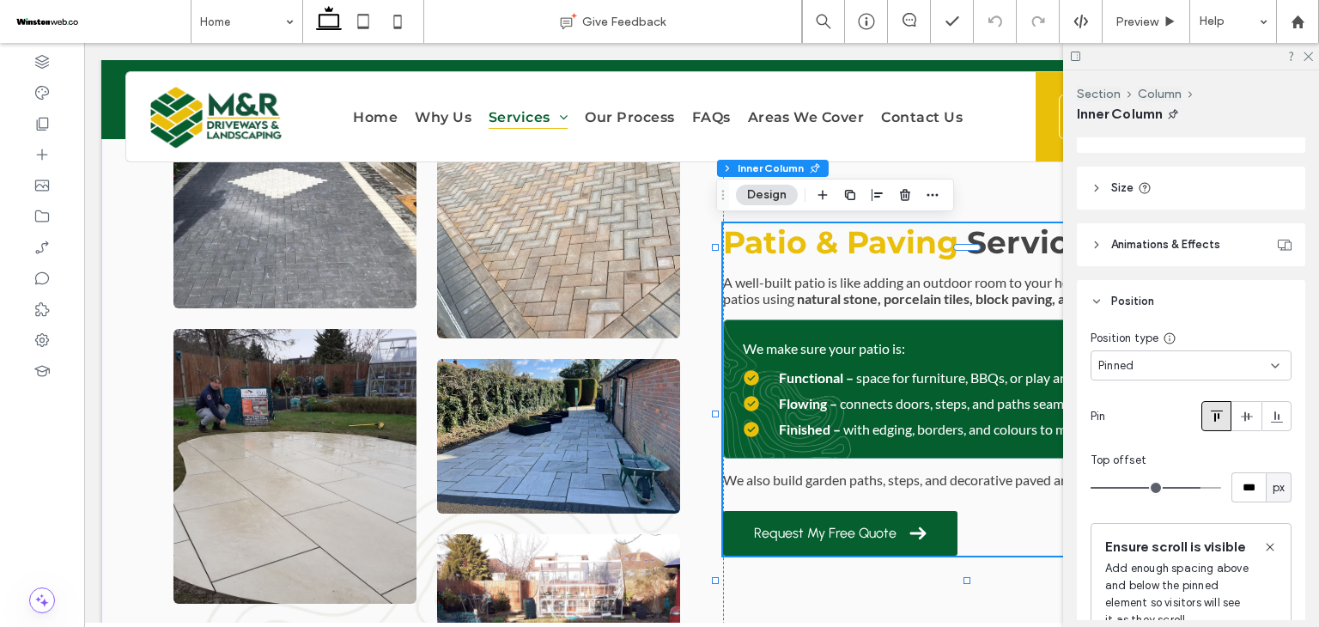
click at [1138, 365] on div "Pinned" at bounding box center [1184, 365] width 173 height 17
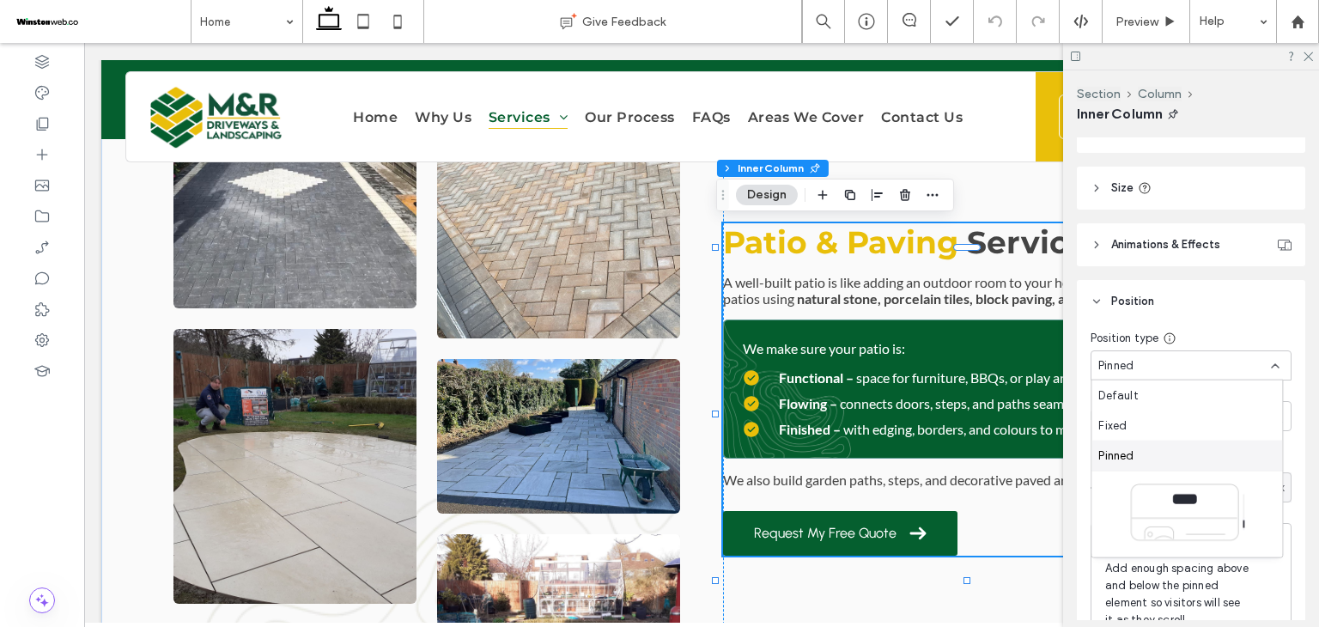
click at [1078, 561] on div "Position type Pinned Pin Top offset *** px Ensure scroll is visible Add enough …" at bounding box center [1191, 505] width 228 height 365
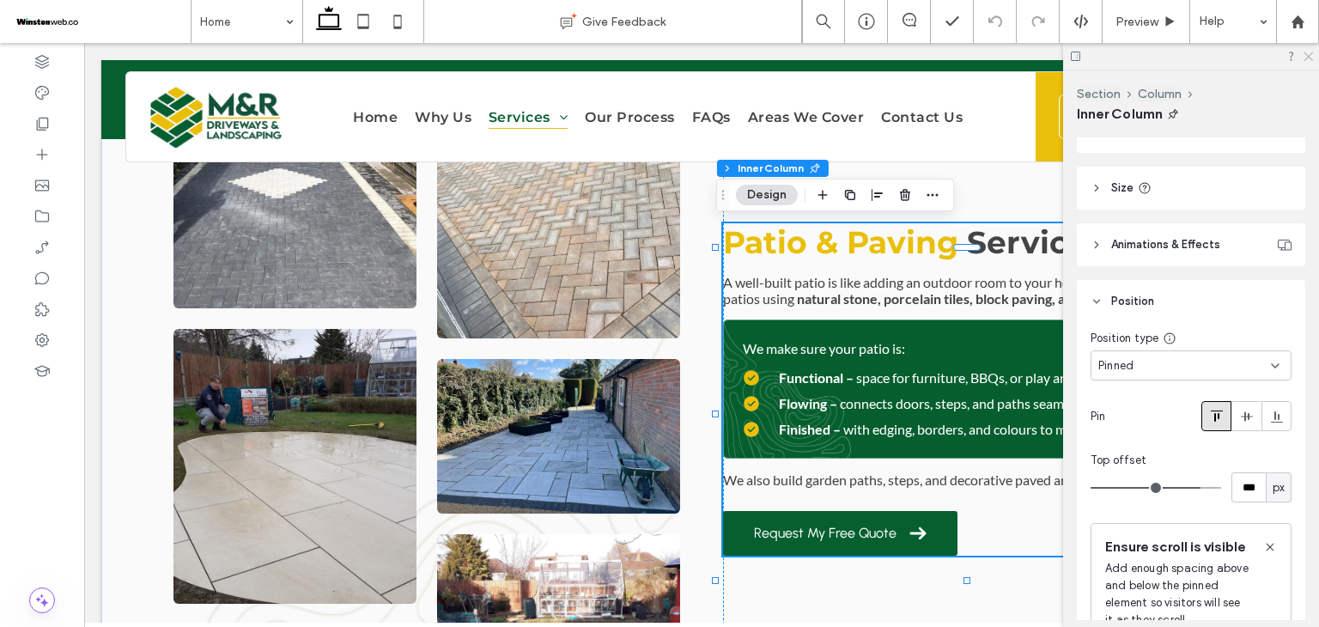
click at [1309, 55] on use at bounding box center [1307, 56] width 9 height 9
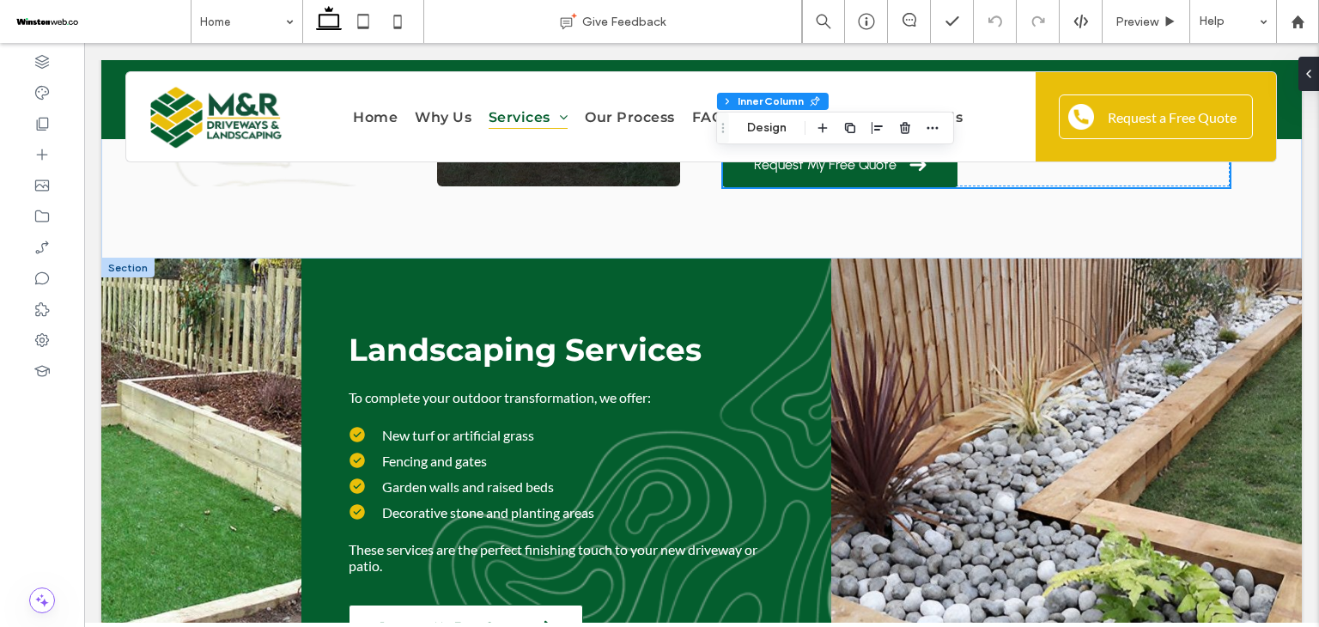
scroll to position [4143, 0]
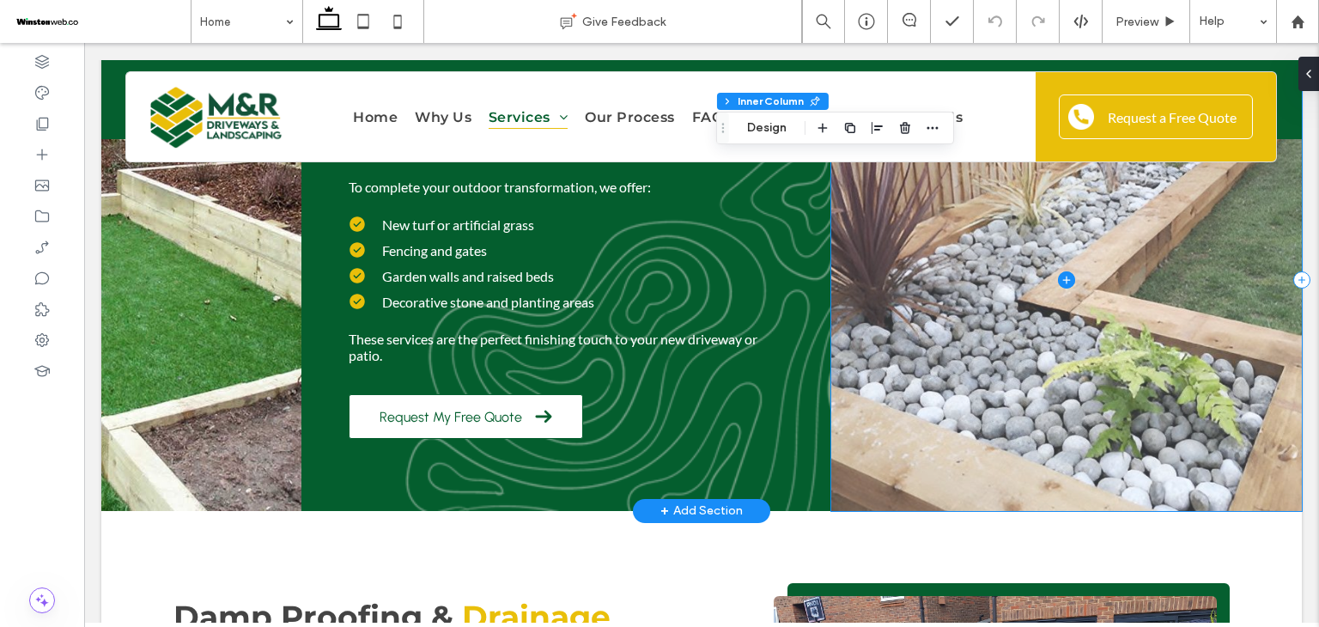
click at [948, 312] on span at bounding box center [1066, 279] width 470 height 463
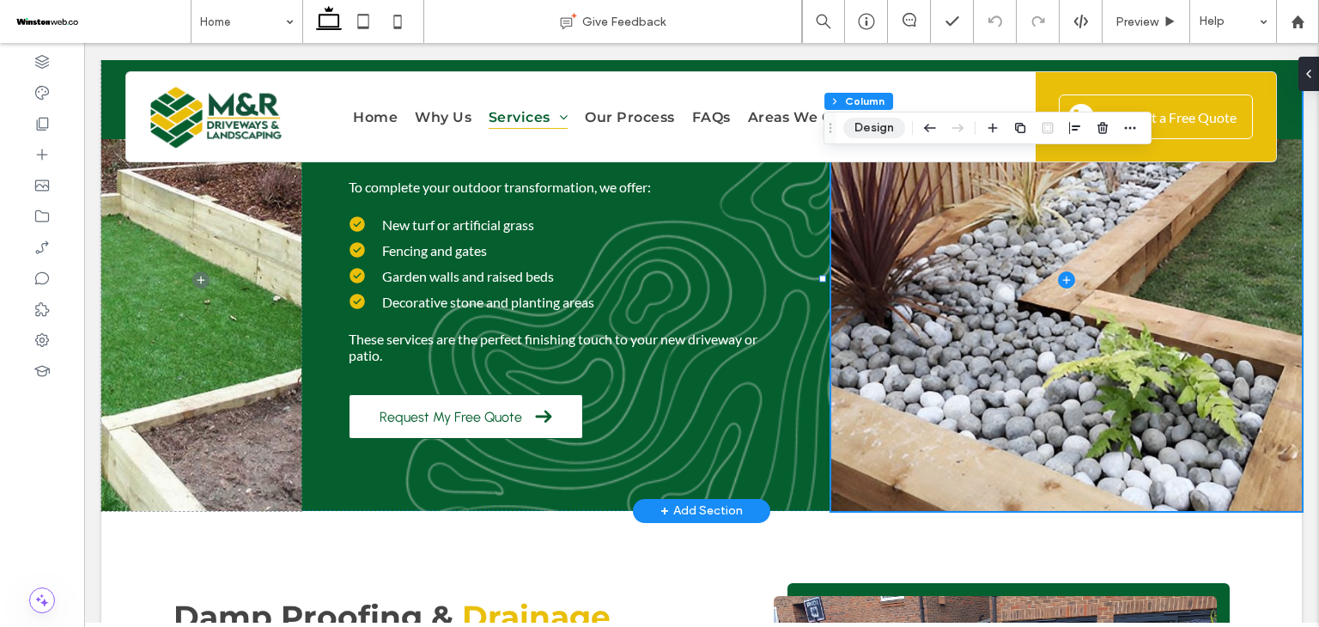
drag, startPoint x: 877, startPoint y: 129, endPoint x: 891, endPoint y: 257, distance: 128.8
click at [877, 129] on button "Design" at bounding box center [874, 128] width 62 height 21
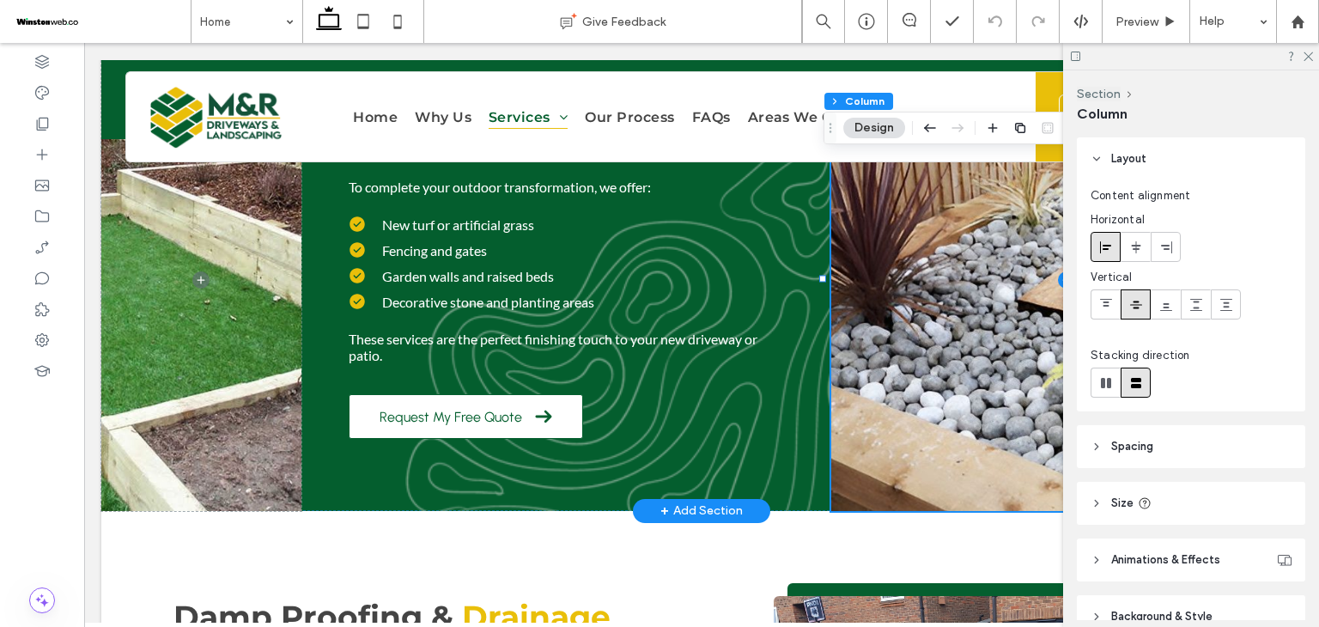
scroll to position [87, 0]
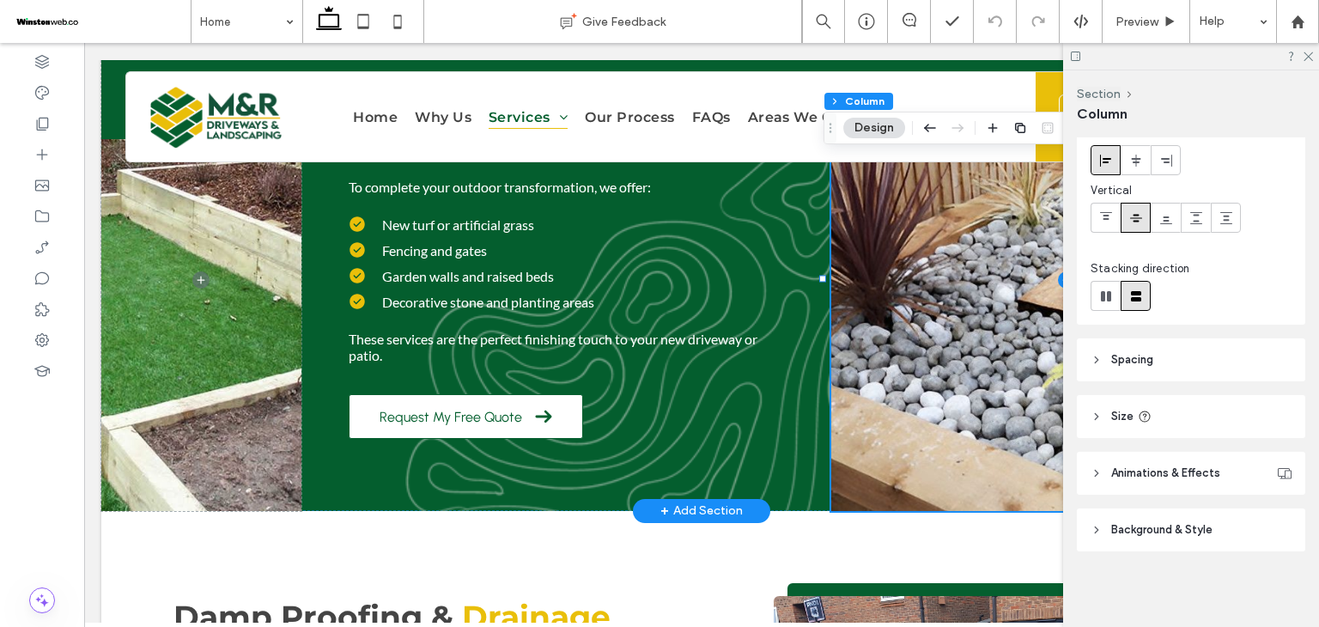
click at [1165, 531] on span "Background & Style" at bounding box center [1161, 529] width 101 height 17
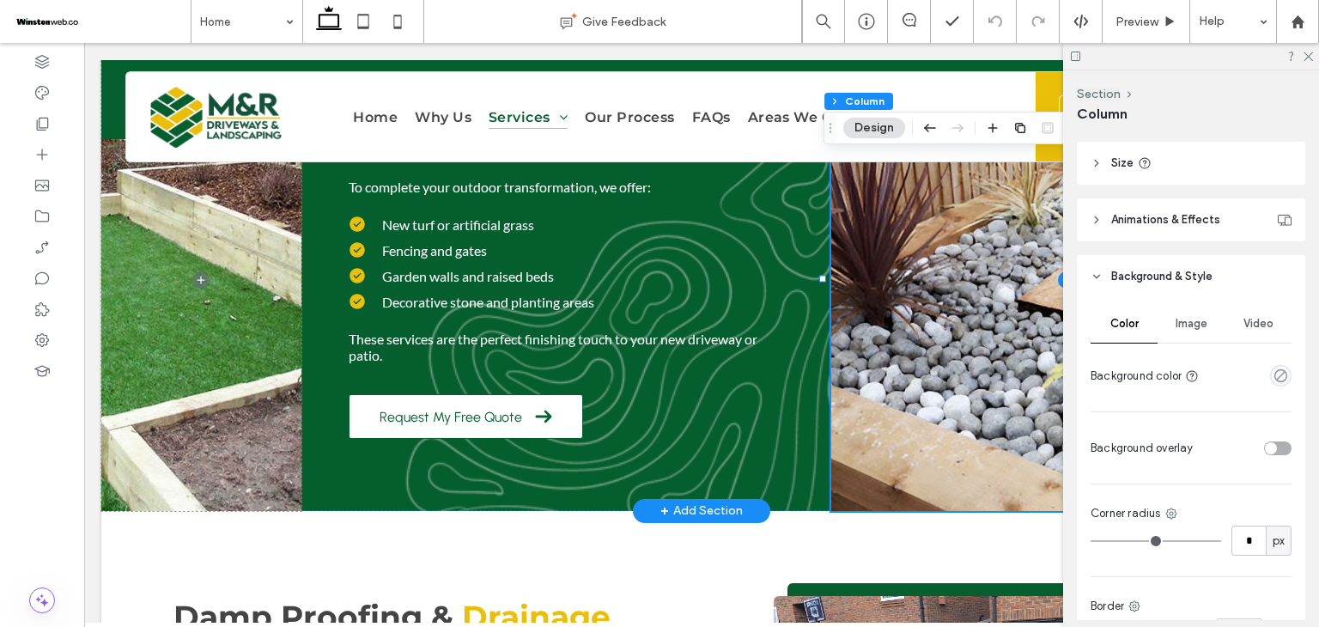
scroll to position [430, 0]
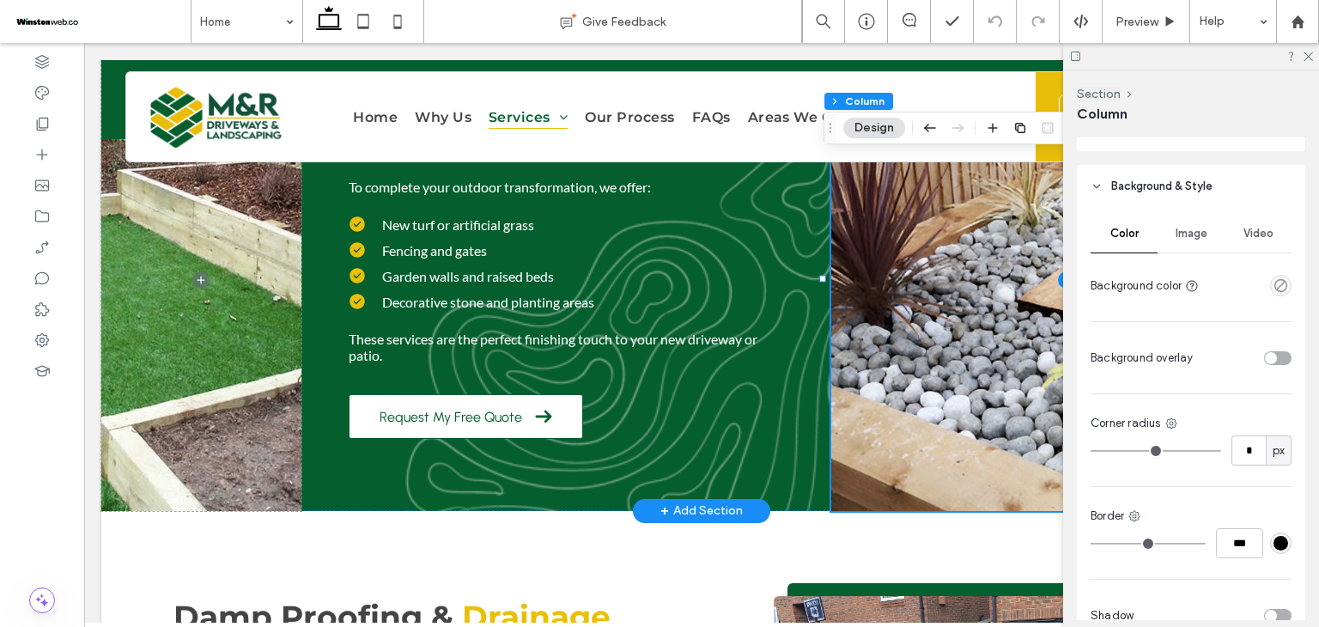
click at [1188, 241] on div "Image" at bounding box center [1190, 234] width 67 height 38
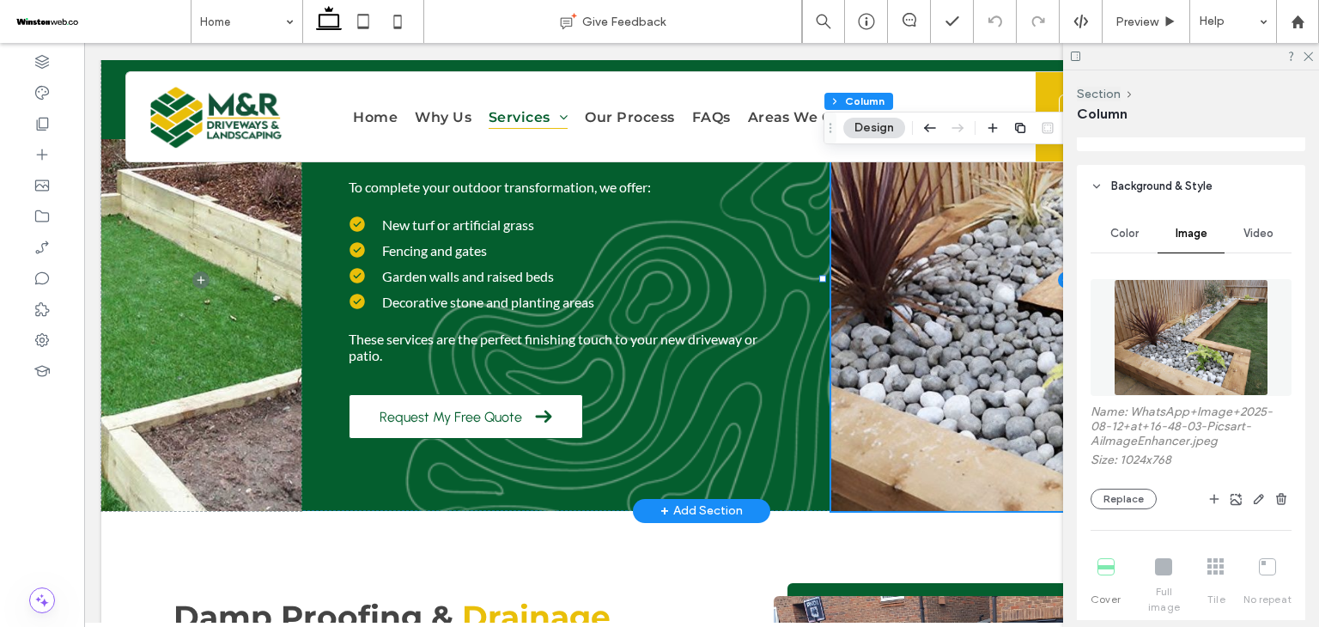
scroll to position [688, 0]
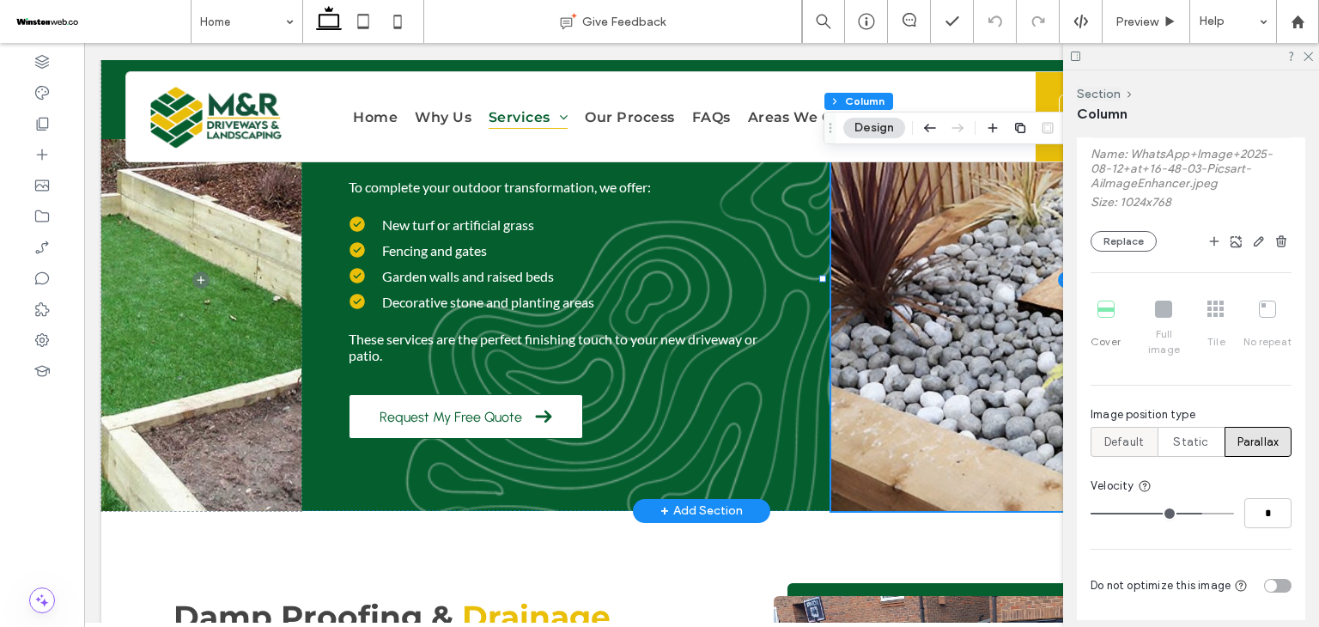
click at [1134, 434] on span "Default" at bounding box center [1123, 442] width 39 height 17
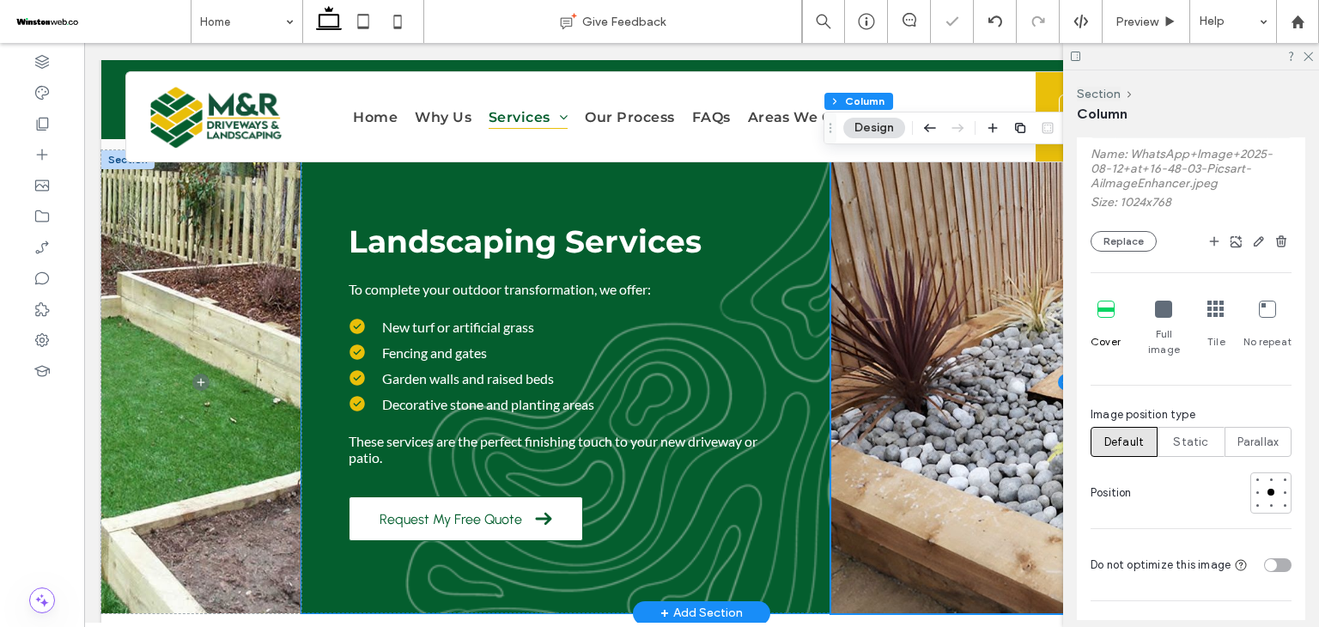
scroll to position [4057, 0]
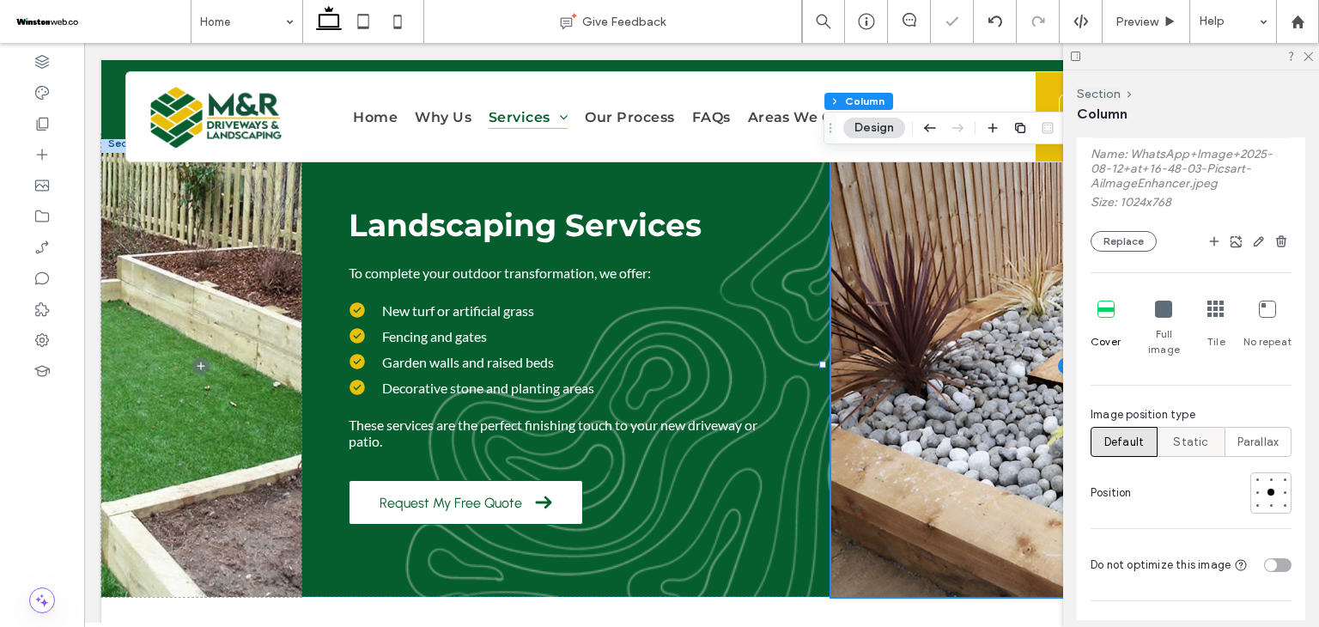
click at [1202, 428] on div "Static" at bounding box center [1190, 442] width 45 height 28
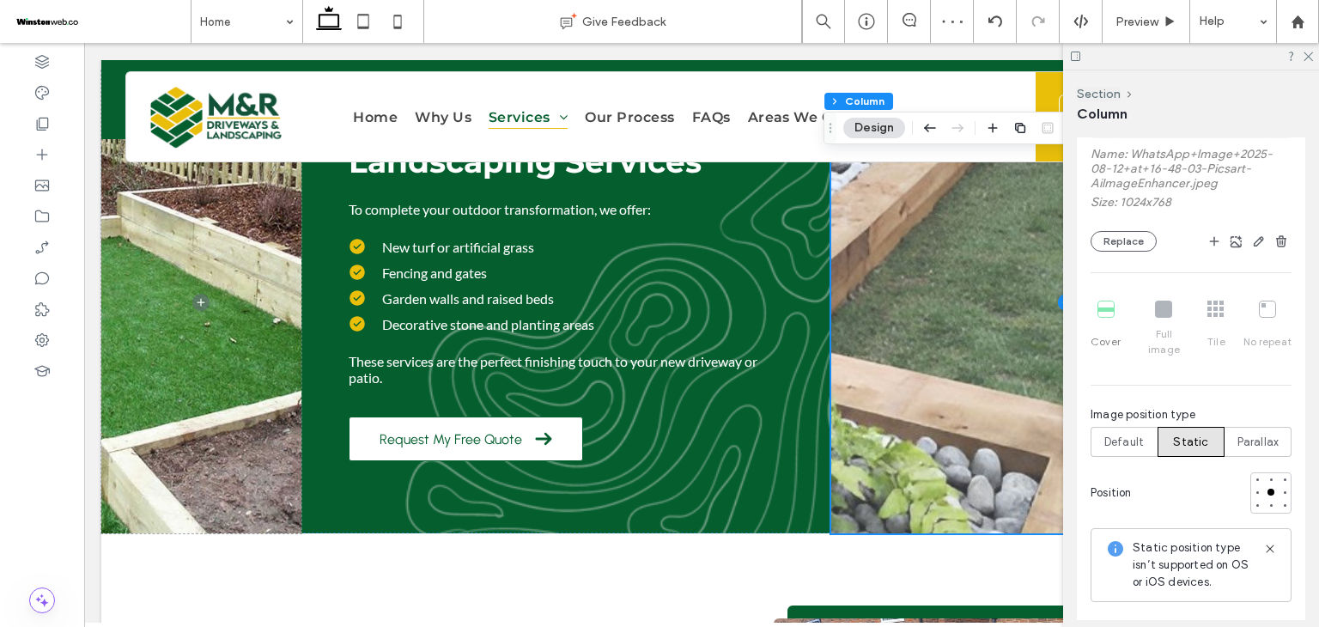
scroll to position [4143, 0]
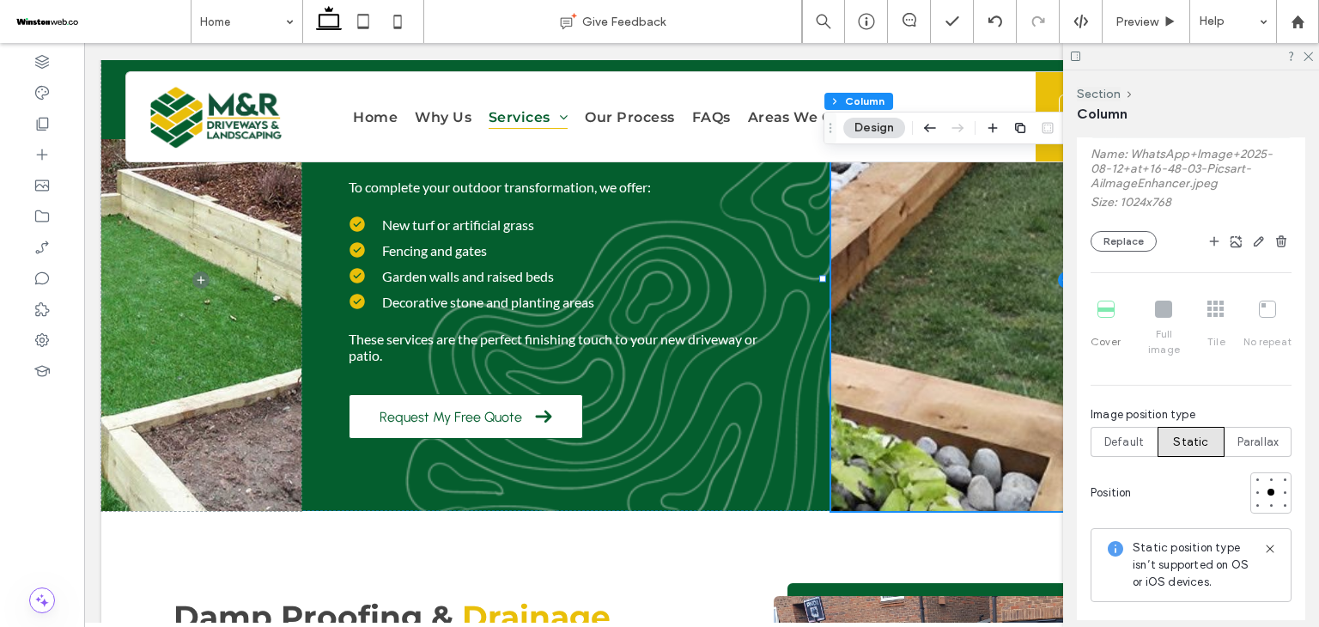
drag, startPoint x: 1235, startPoint y: 422, endPoint x: 1168, endPoint y: 416, distance: 67.2
click at [1237, 434] on span "Parallax" at bounding box center [1258, 442] width 42 height 17
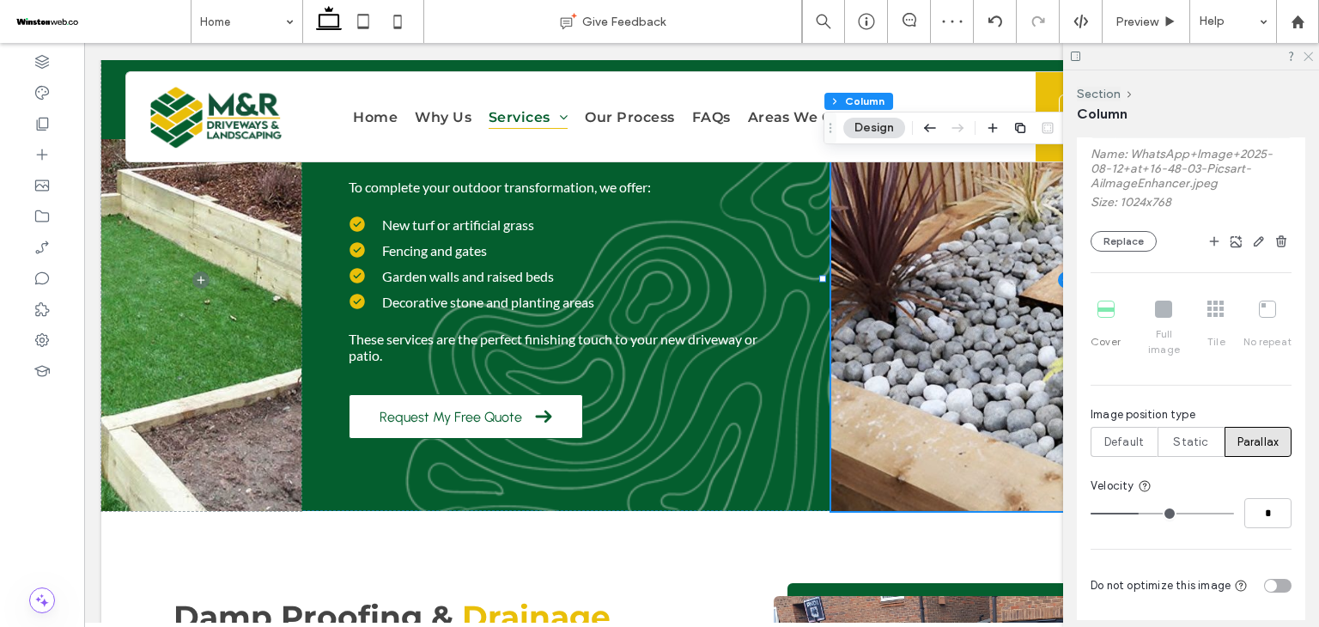
click at [1310, 59] on use at bounding box center [1307, 56] width 9 height 9
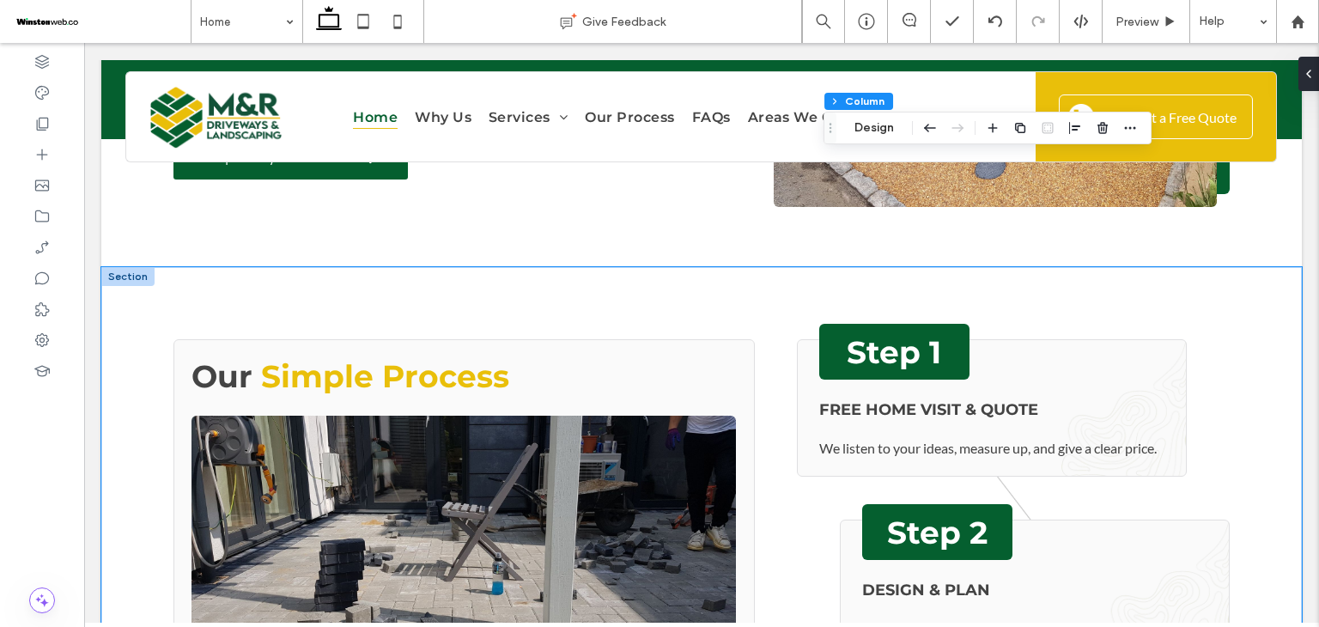
scroll to position [4830, 0]
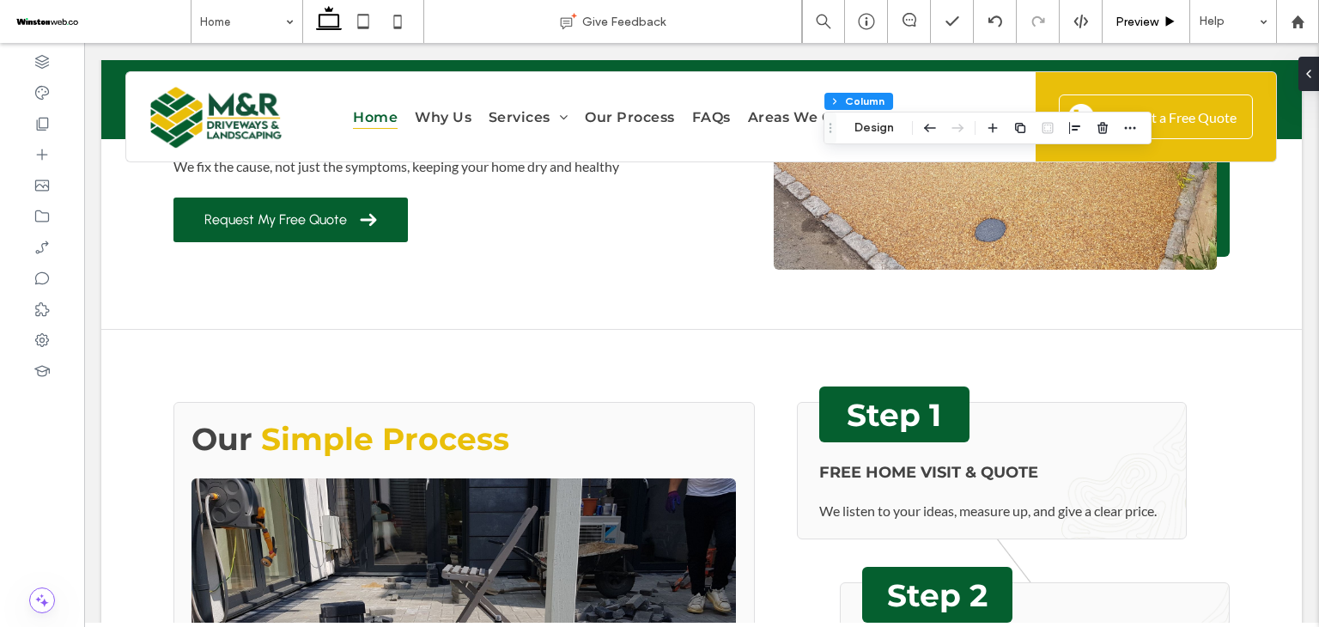
click at [1133, 27] on span "Preview" at bounding box center [1136, 22] width 43 height 15
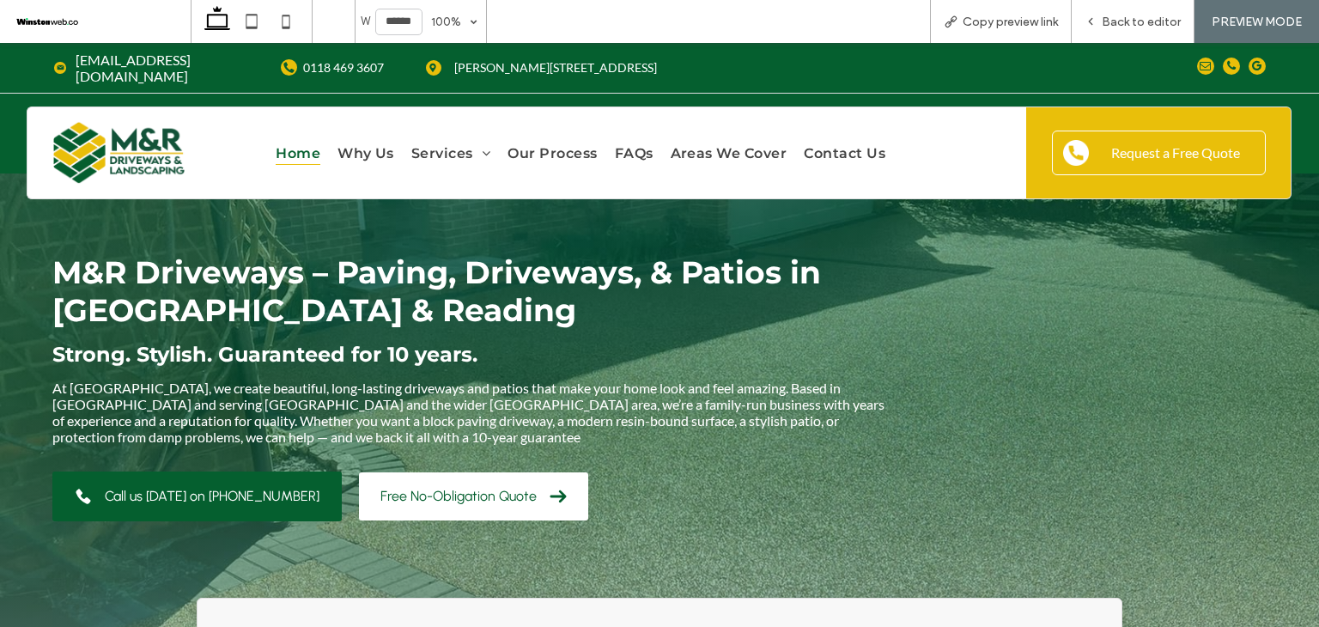
click at [108, 263] on span "M&R Driveways – Paving, Driveways, & Patios in Wokingham & Reading" at bounding box center [436, 291] width 768 height 76
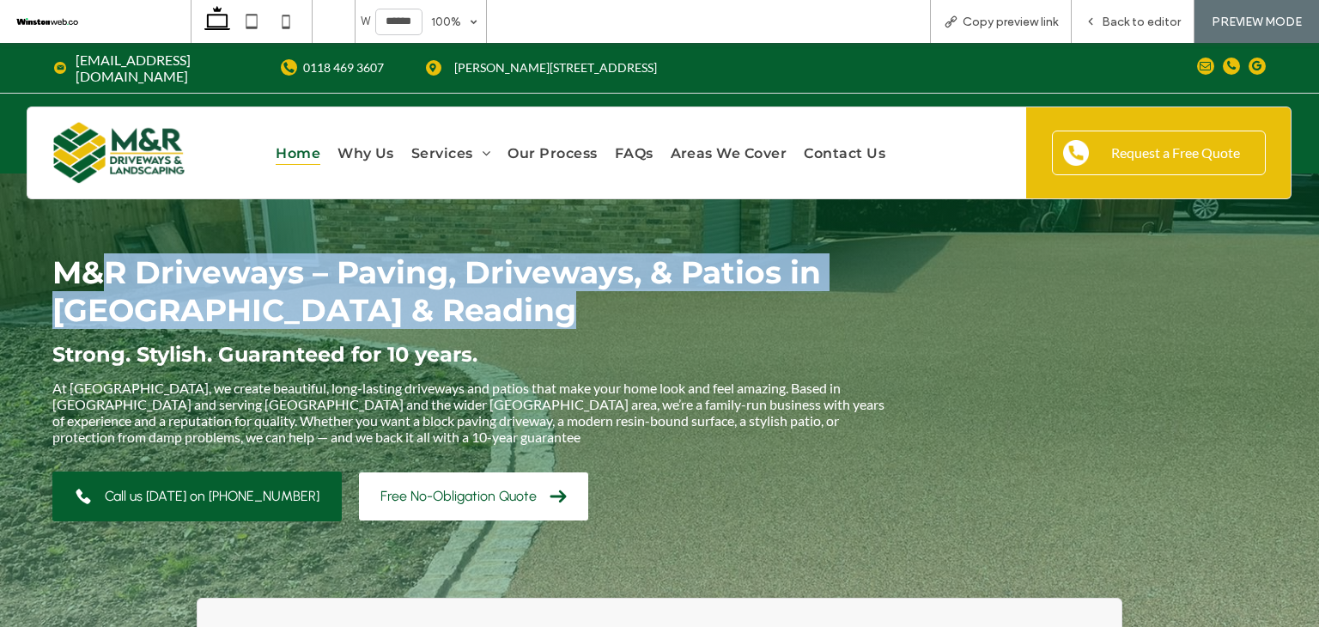
drag, startPoint x: 108, startPoint y: 263, endPoint x: 431, endPoint y: 288, distance: 323.8
click at [431, 288] on h1 "M&R Driveways – Paving, Driveways, & Patios in Wokingham & Reading" at bounding box center [469, 291] width 835 height 76
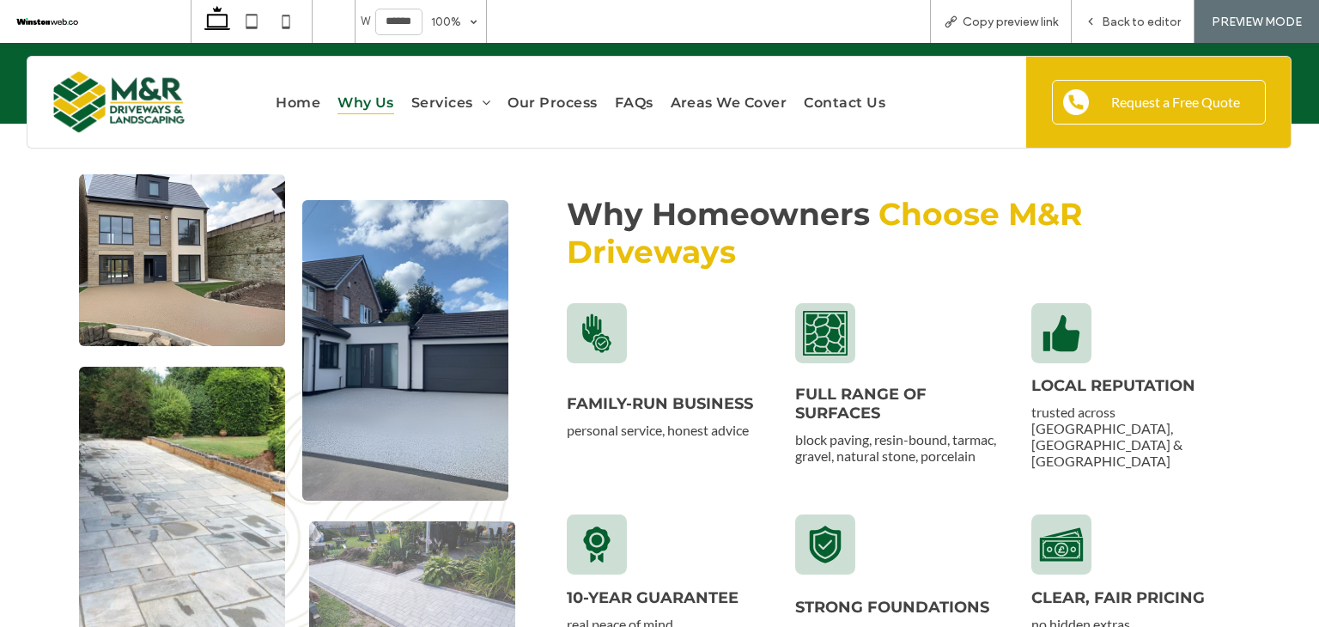
scroll to position [1030, 0]
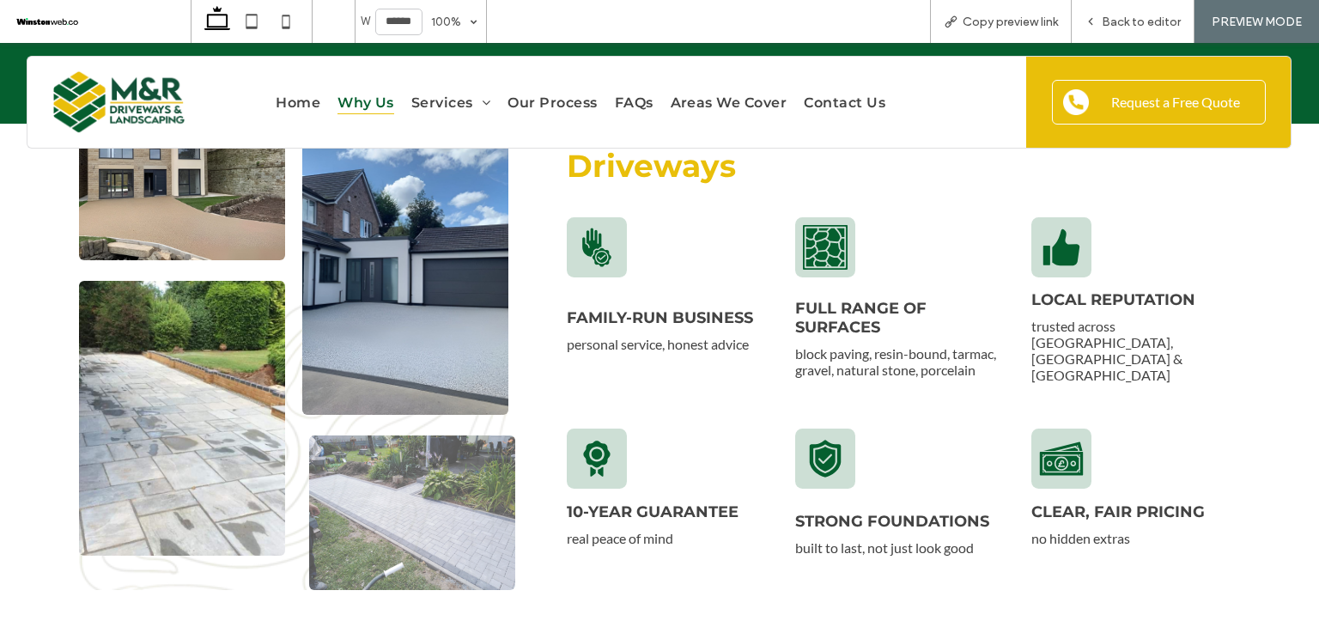
click at [599, 314] on span "Family-run business" at bounding box center [660, 317] width 186 height 19
drag, startPoint x: 599, startPoint y: 314, endPoint x: 724, endPoint y: 337, distance: 126.6
click at [724, 337] on div "Family-run business personal service, honest advice" at bounding box center [668, 330] width 202 height 80
click at [725, 375] on div "Family-run business personal service, honest advice Full range of surfaces bloc…" at bounding box center [903, 391] width 673 height 348
click at [1138, 22] on span "Back to editor" at bounding box center [1140, 22] width 79 height 15
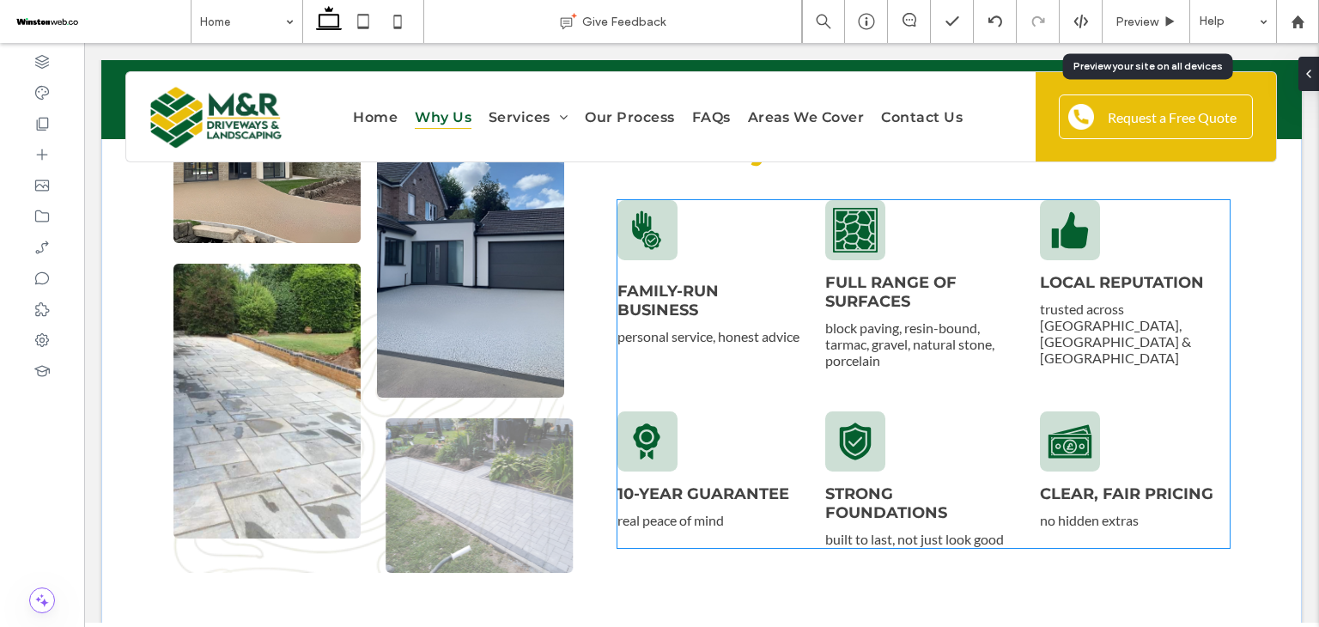
scroll to position [1012, 0]
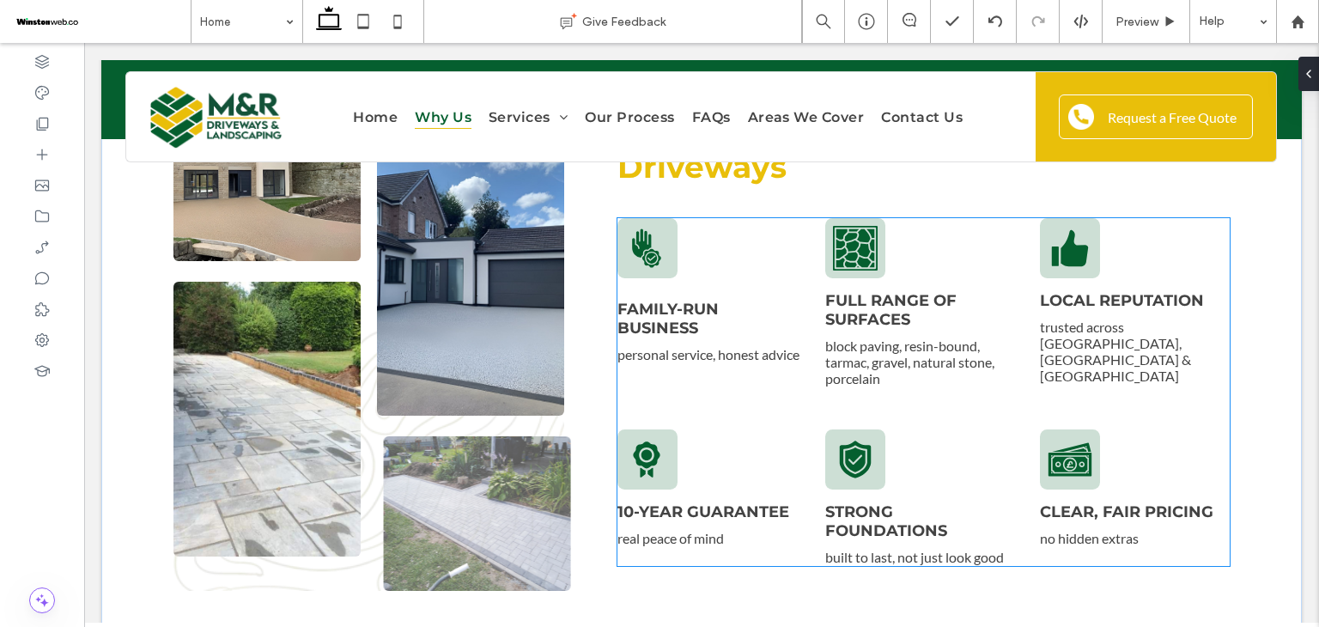
click at [649, 255] on icon at bounding box center [647, 247] width 29 height 39
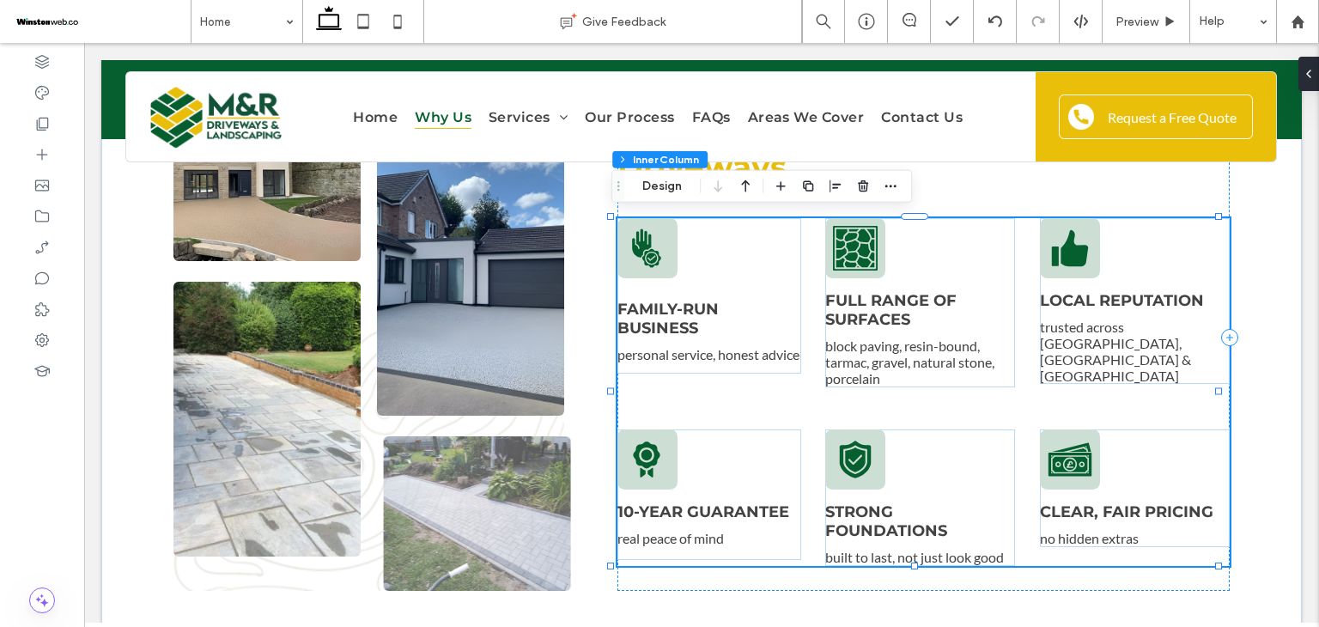
click at [649, 255] on icon at bounding box center [647, 247] width 29 height 39
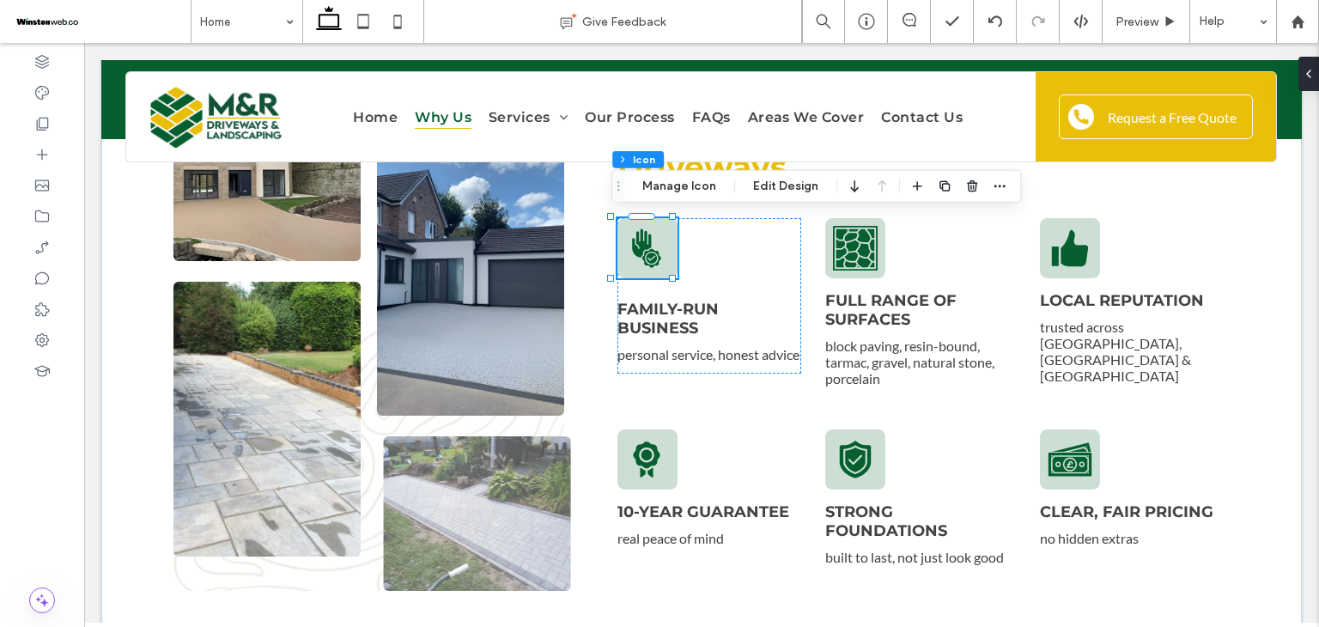
type input "***"
type input "*"
click at [677, 186] on button "Manage Icon" at bounding box center [679, 186] width 96 height 21
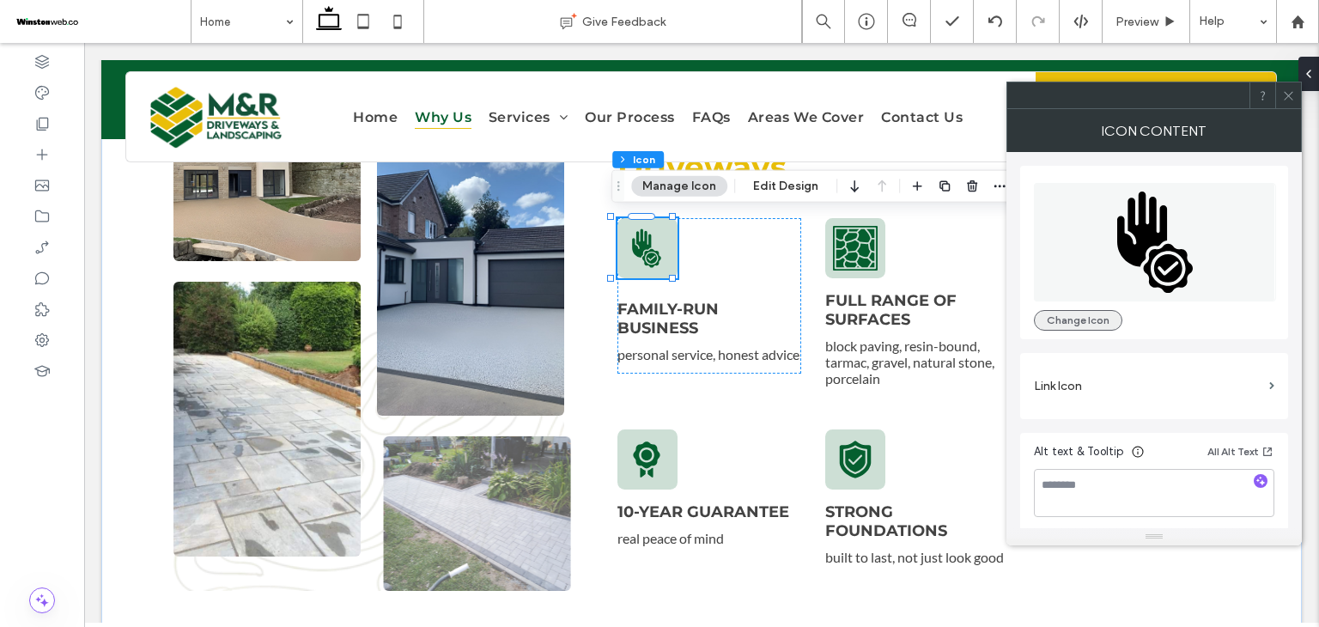
click at [1067, 321] on button "Change Icon" at bounding box center [1078, 320] width 88 height 21
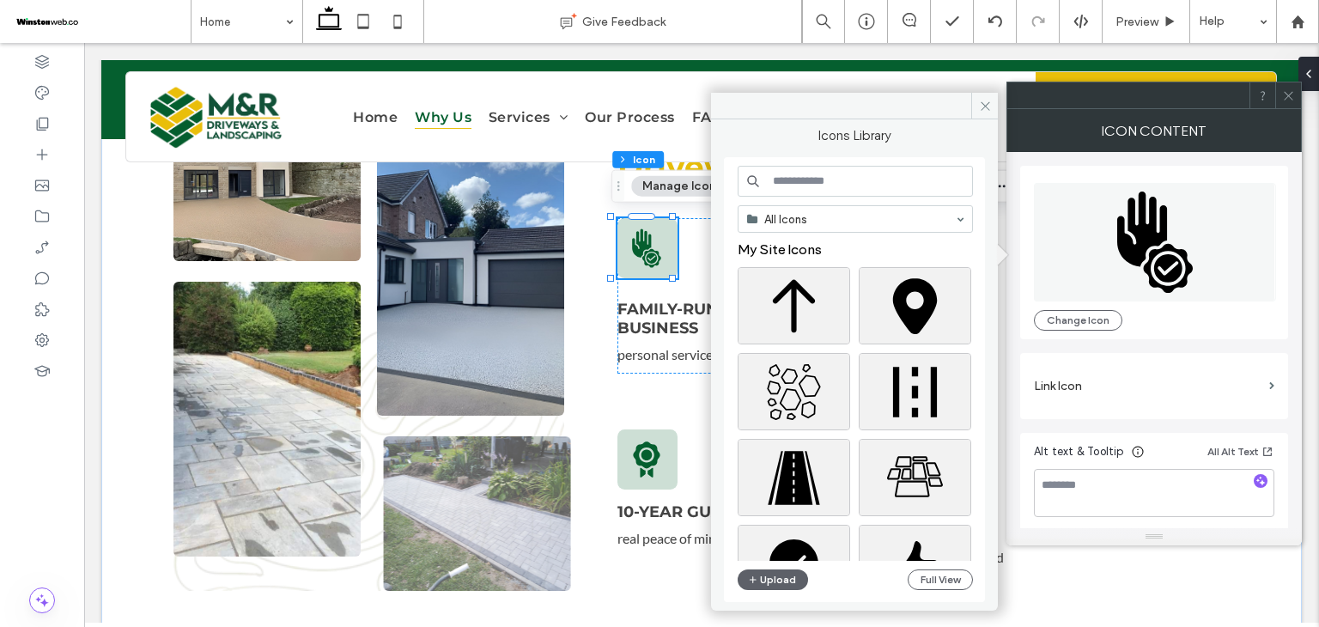
click at [817, 178] on input at bounding box center [854, 181] width 235 height 31
type input "******"
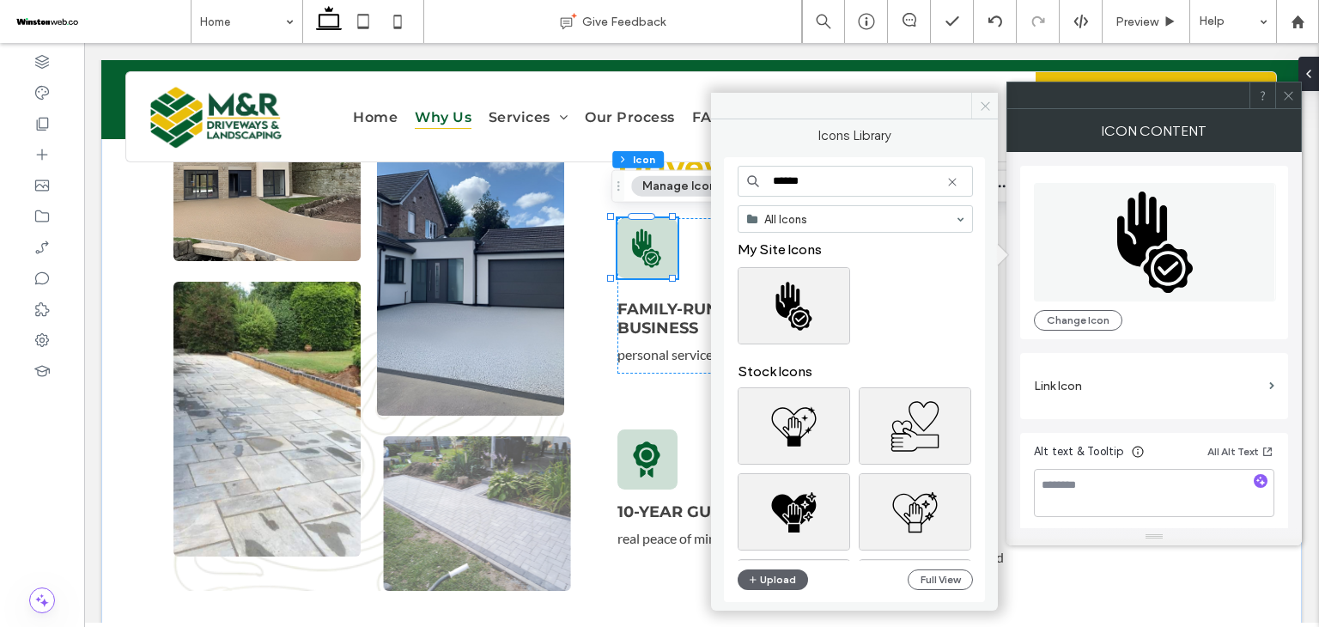
click at [980, 102] on icon at bounding box center [985, 106] width 13 height 13
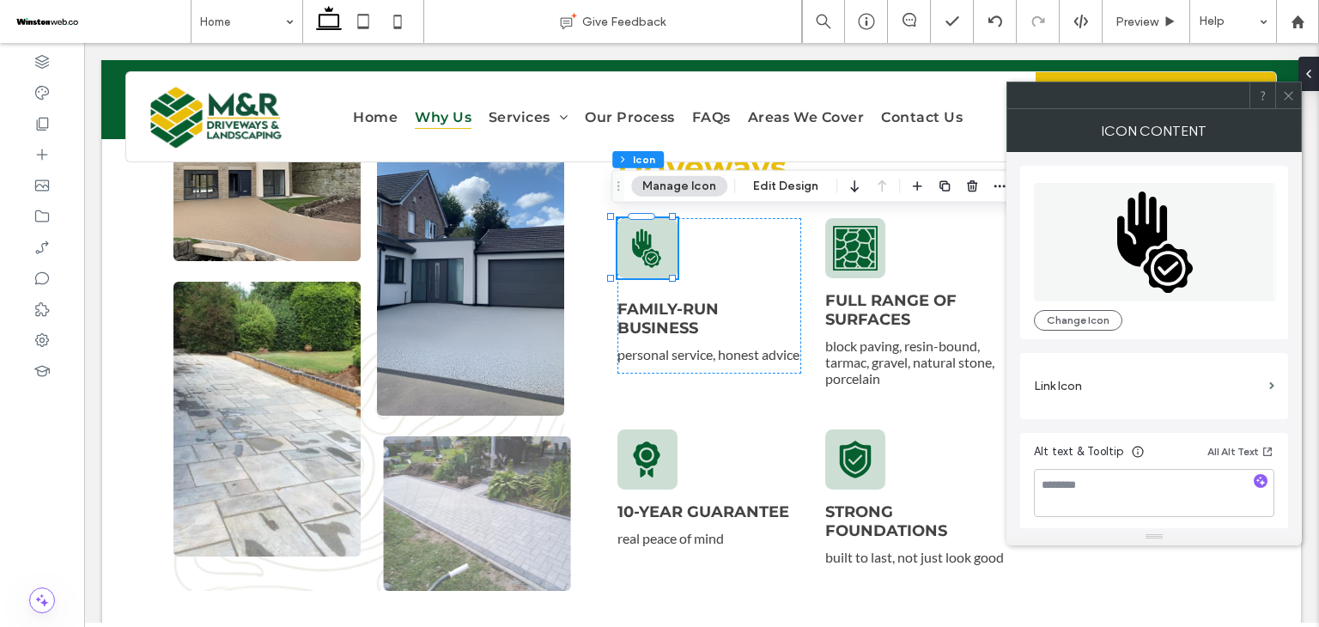
click at [1292, 90] on icon at bounding box center [1288, 95] width 13 height 13
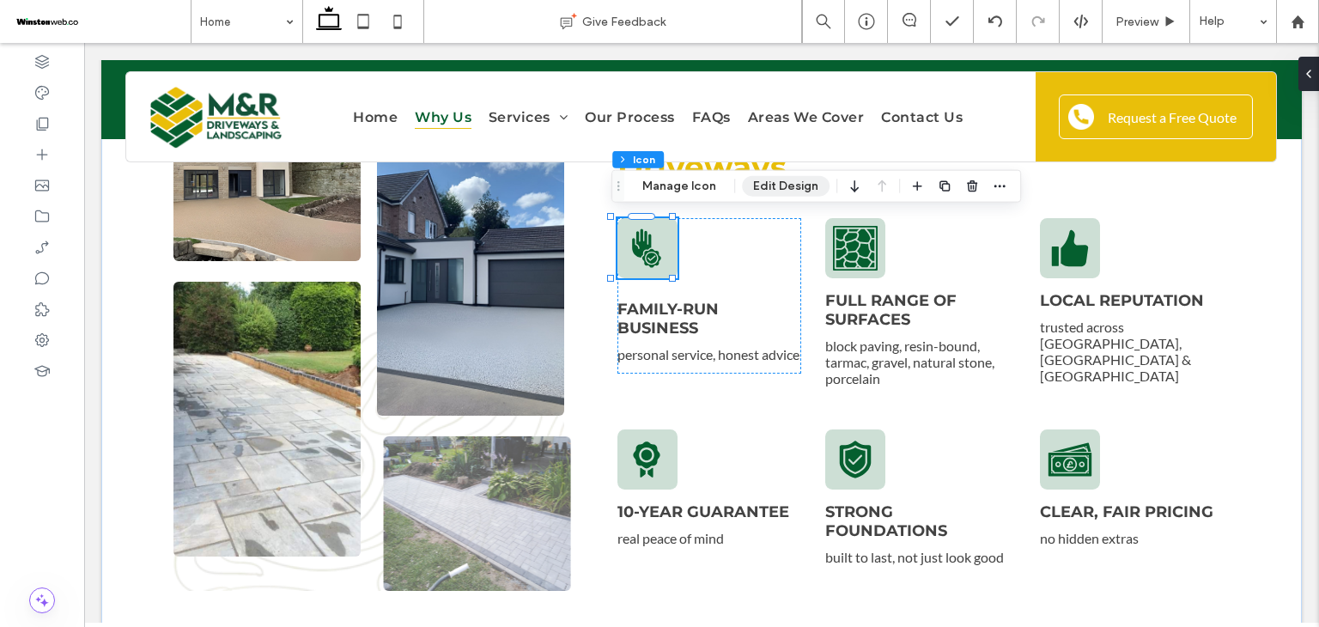
click at [780, 191] on button "Edit Design" at bounding box center [786, 186] width 88 height 21
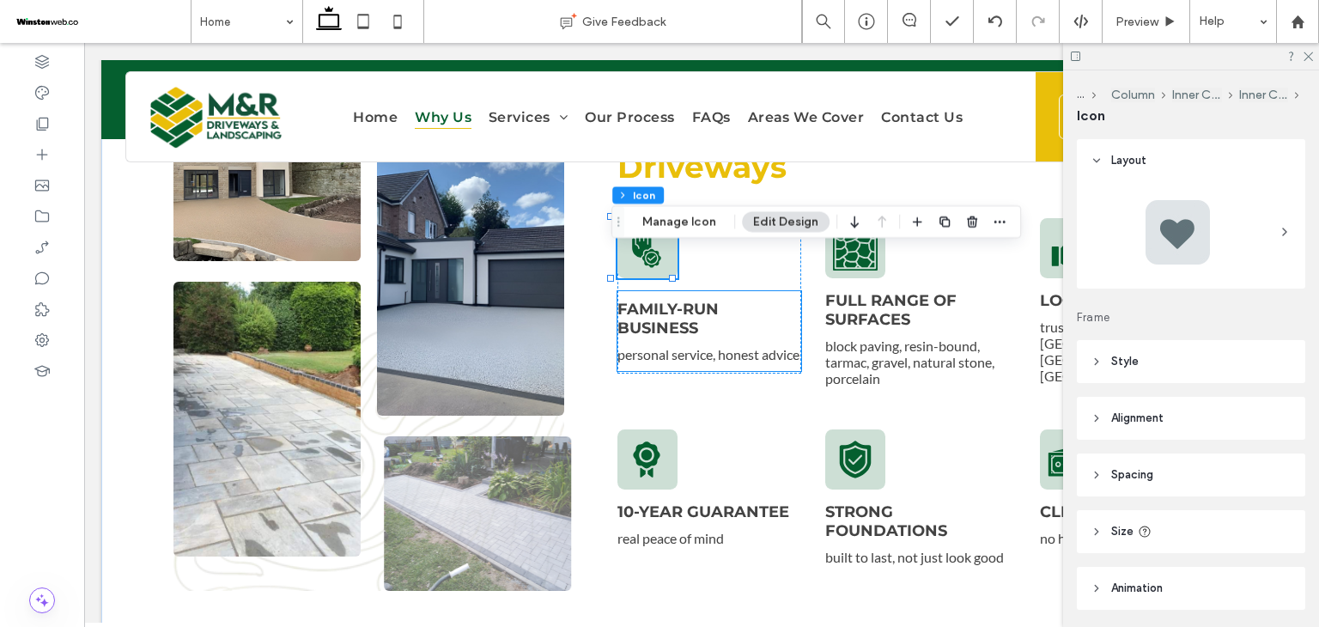
click at [689, 317] on span "Family-run business" at bounding box center [667, 319] width 101 height 38
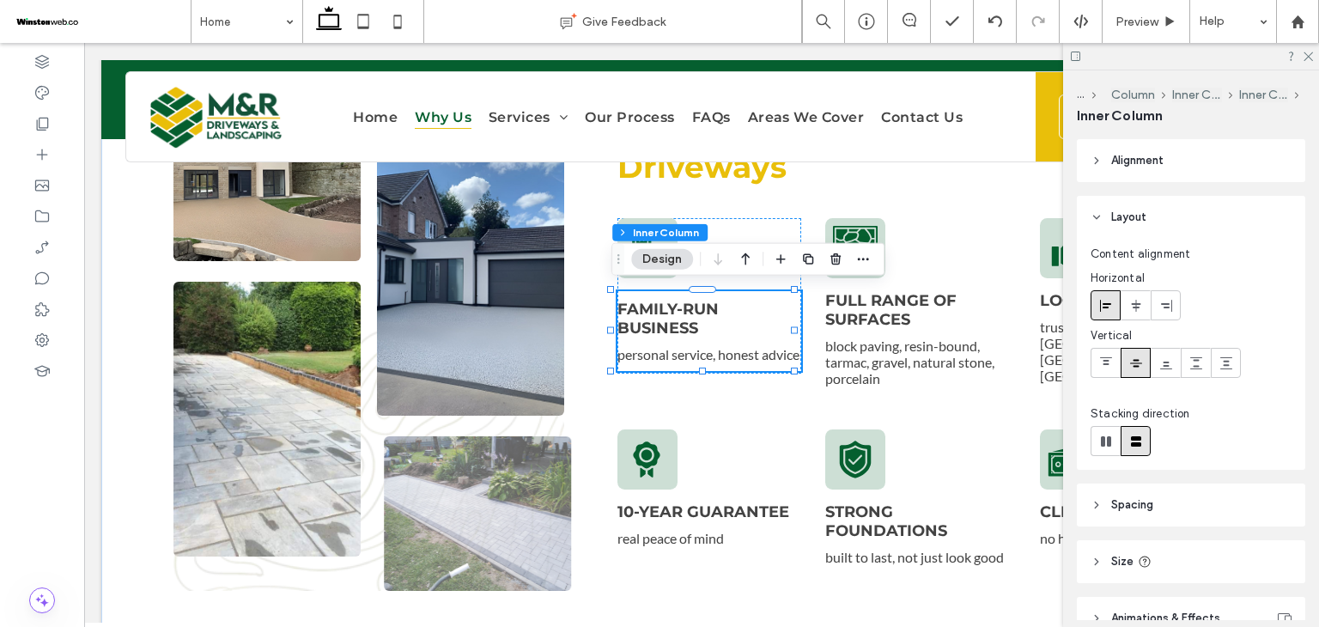
click at [683, 311] on span "Family-run business" at bounding box center [667, 319] width 101 height 38
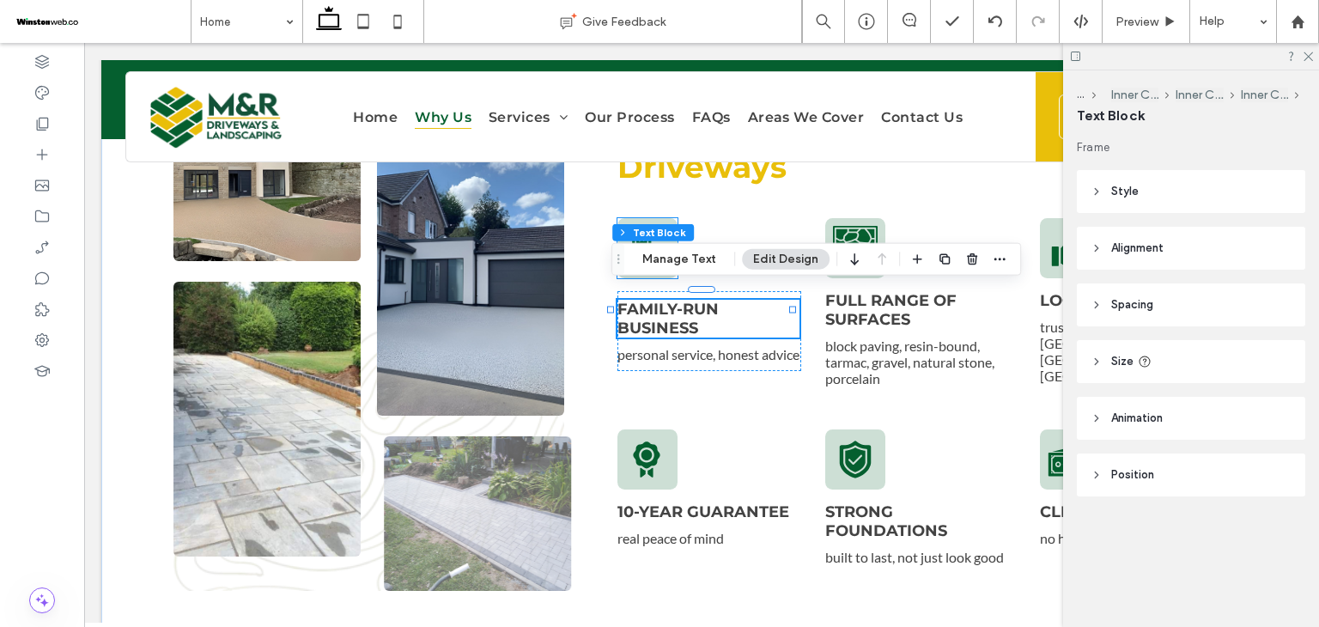
click at [660, 219] on div at bounding box center [647, 248] width 60 height 60
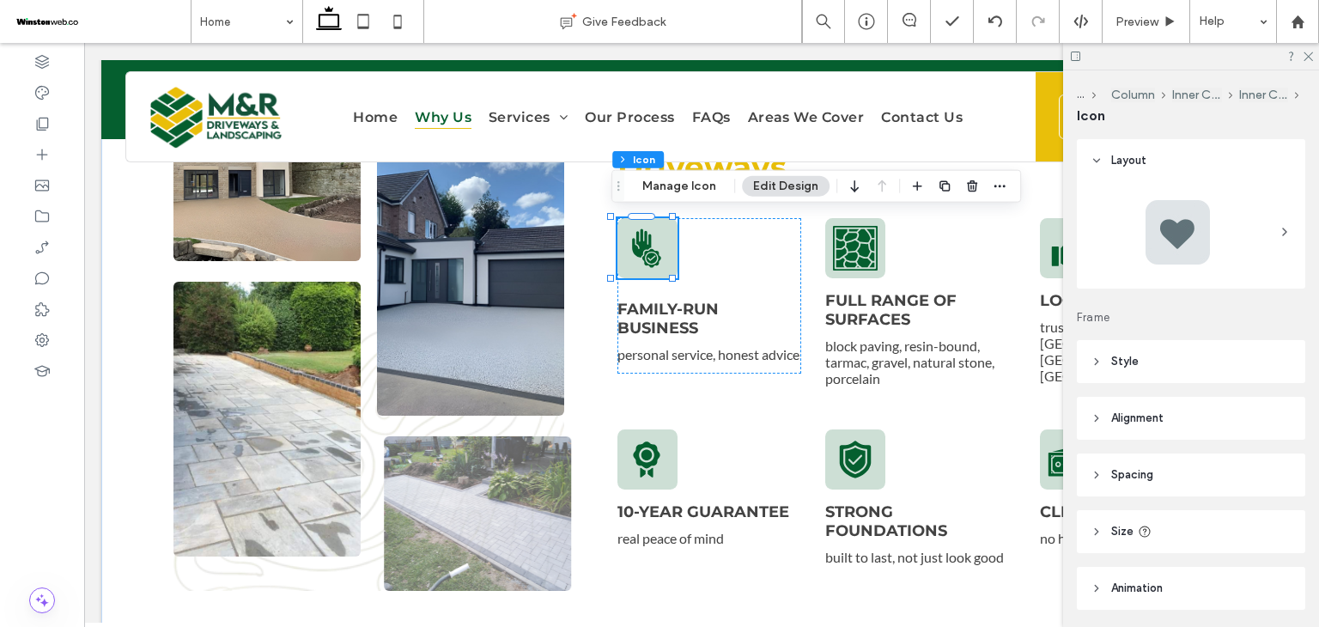
type input "***"
type input "*"
click at [772, 185] on button "Edit Design" at bounding box center [786, 186] width 88 height 21
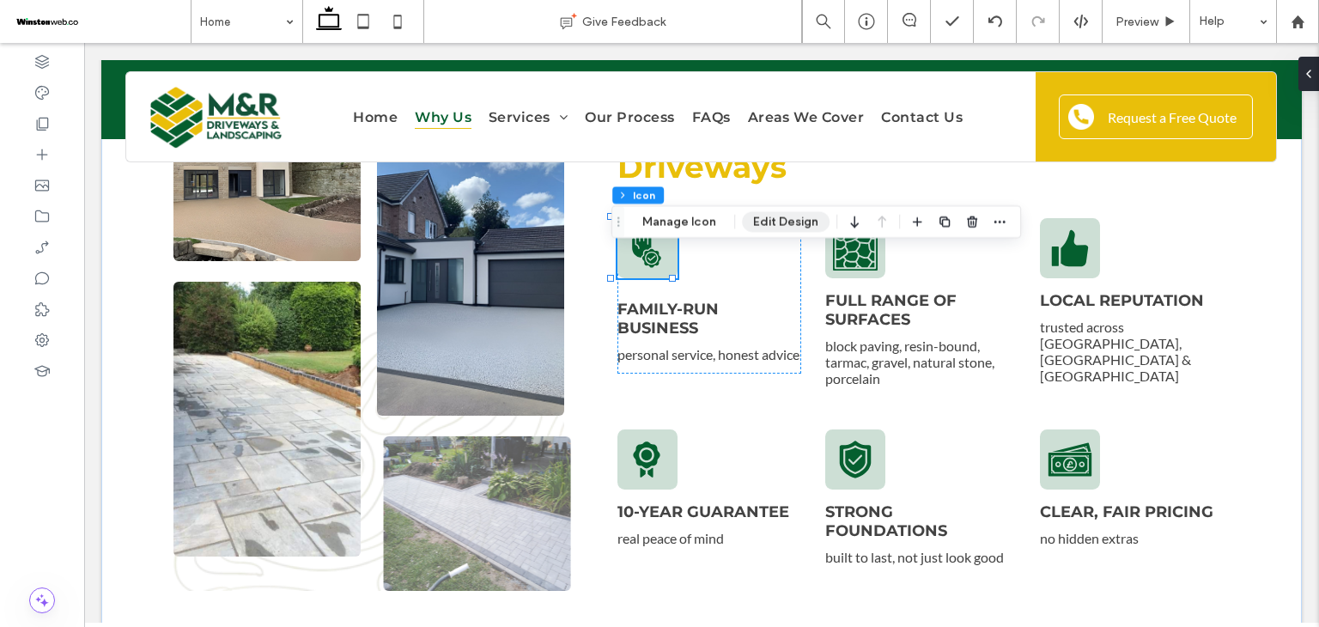
click at [773, 224] on button "Edit Design" at bounding box center [786, 221] width 88 height 21
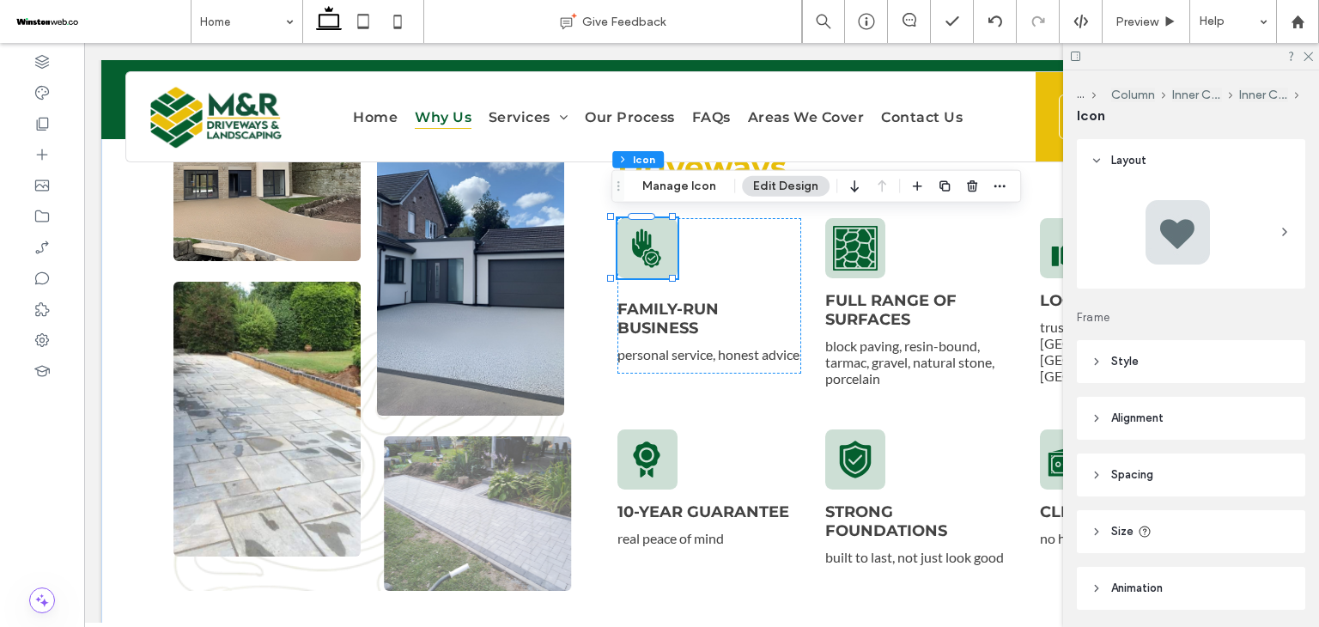
scroll to position [115, 0]
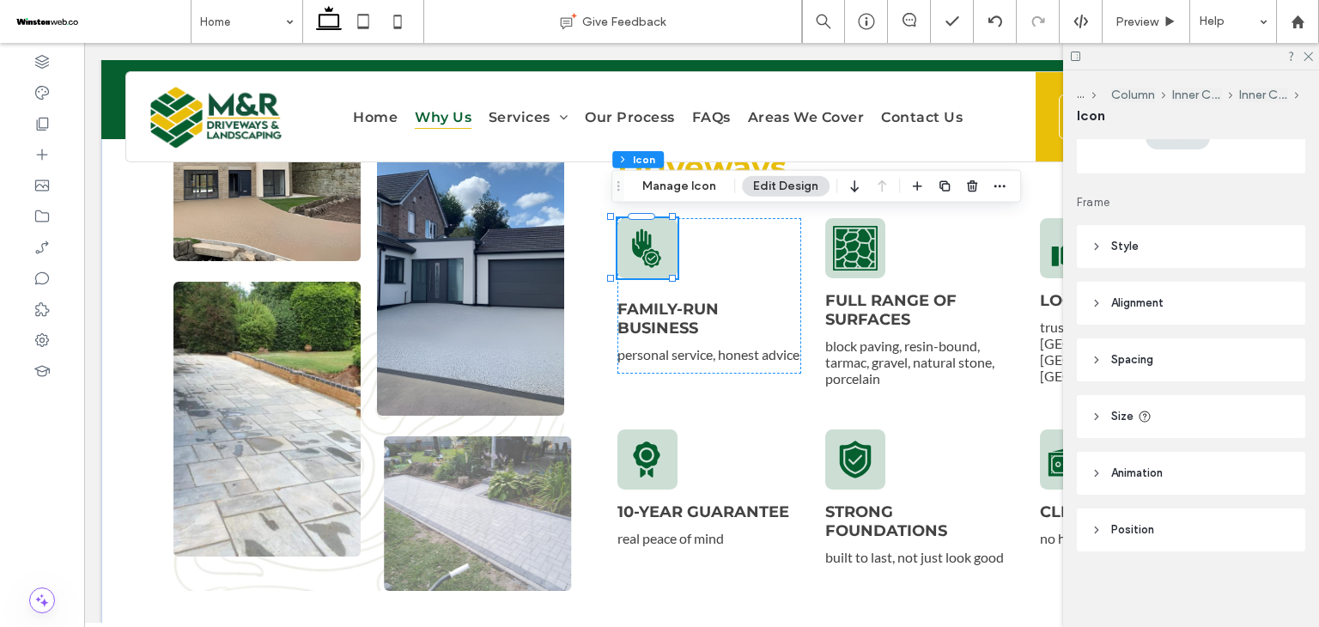
click at [1132, 252] on span "Style" at bounding box center [1124, 246] width 27 height 17
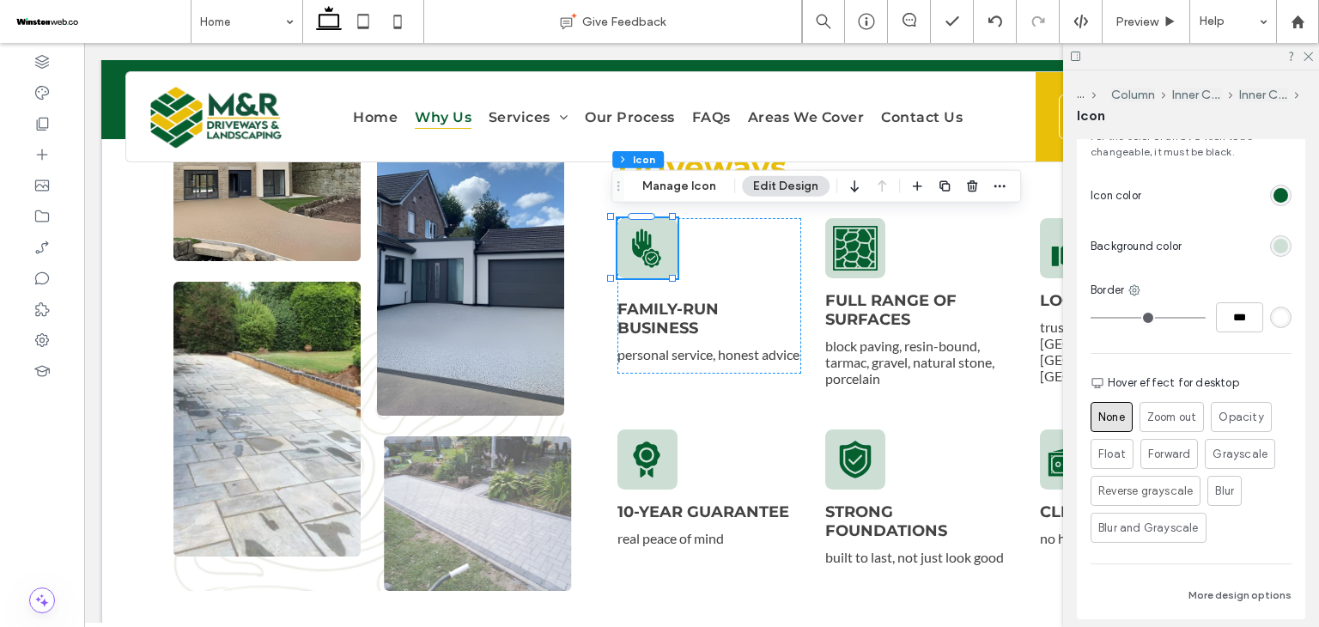
scroll to position [373, 0]
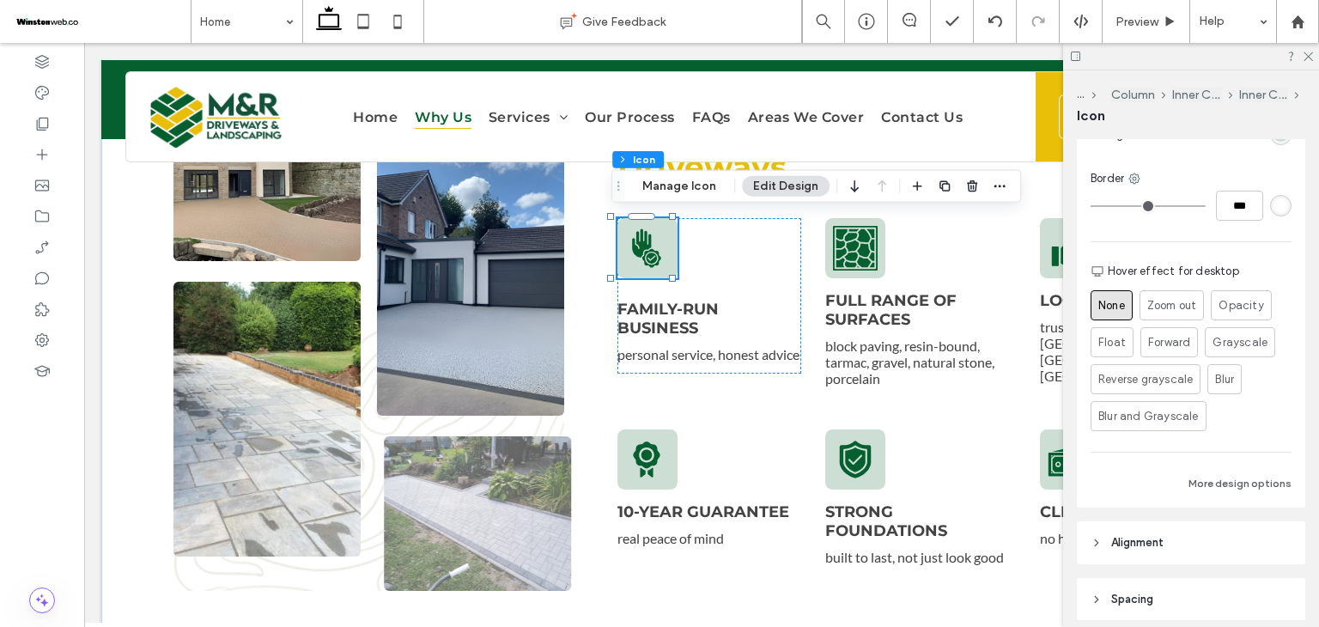
drag, startPoint x: 1248, startPoint y: 489, endPoint x: 1233, endPoint y: 497, distance: 17.7
click at [1248, 487] on button "More design options" at bounding box center [1239, 483] width 103 height 21
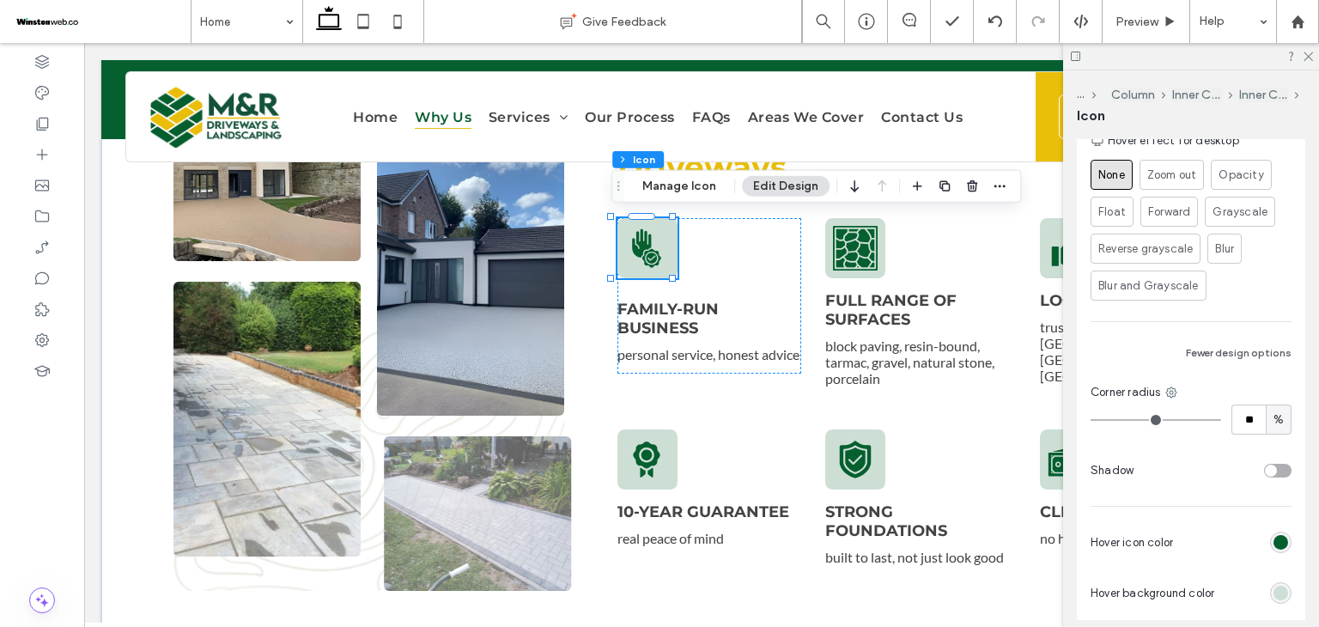
scroll to position [544, 0]
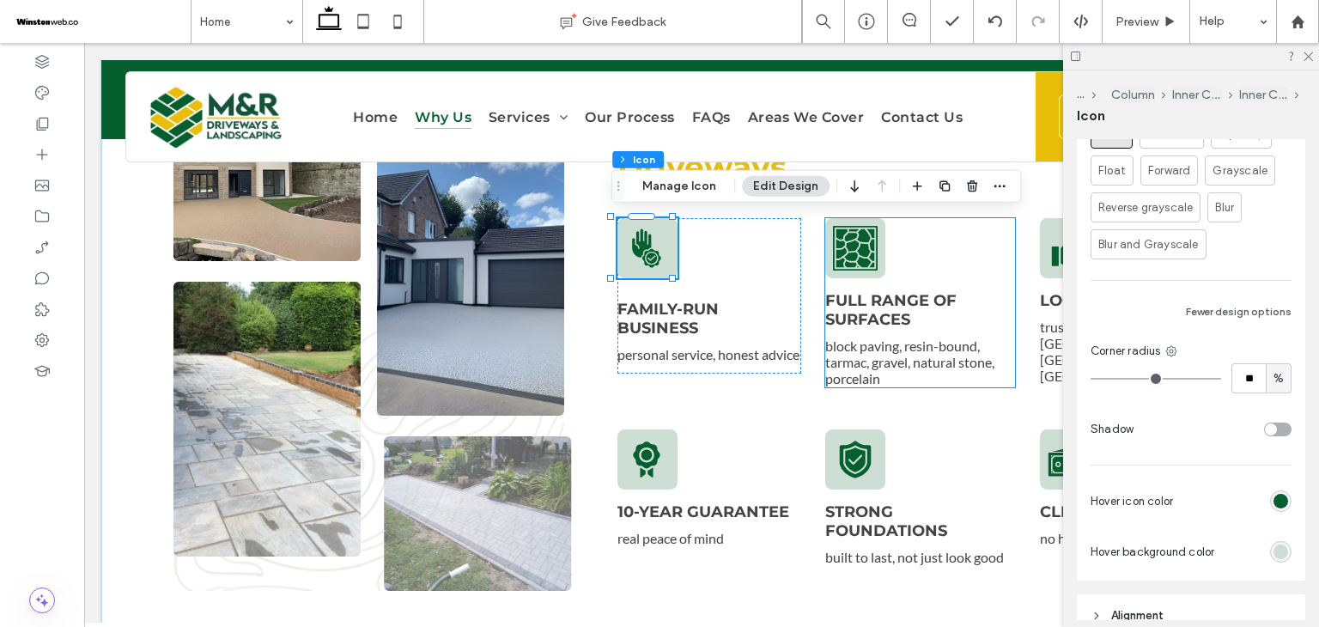
drag, startPoint x: 848, startPoint y: 280, endPoint x: 773, endPoint y: 294, distance: 76.9
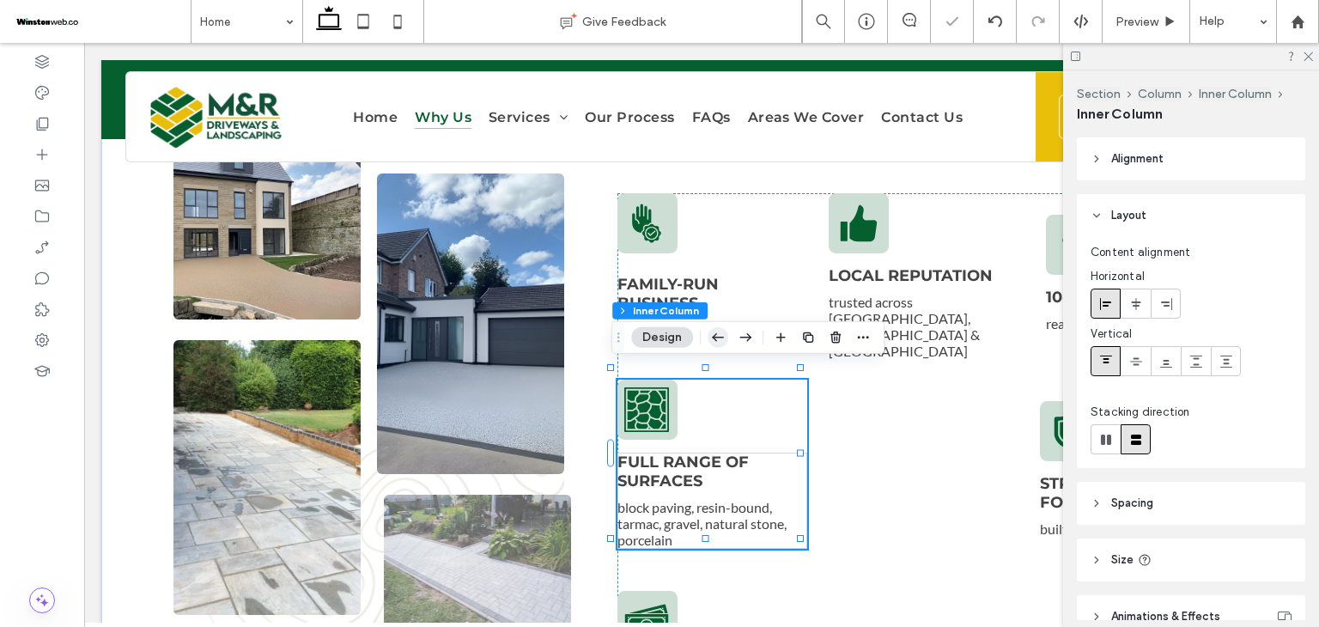
click at [711, 332] on icon "button" at bounding box center [717, 337] width 21 height 31
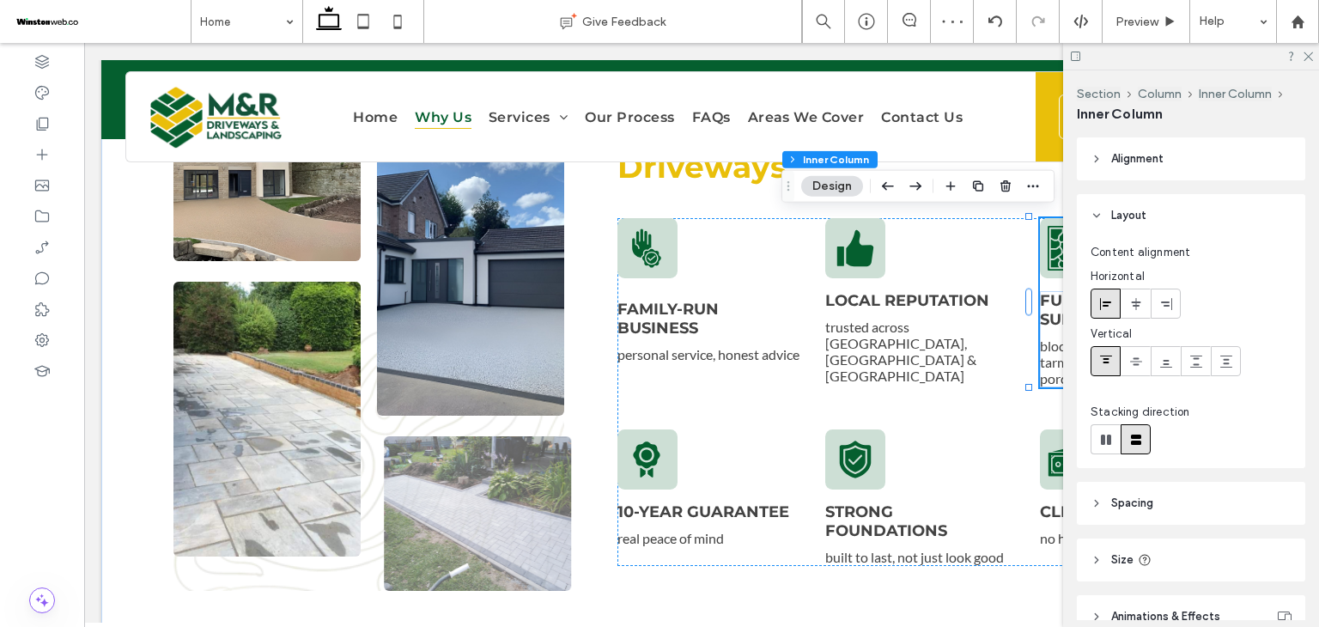
click at [898, 182] on div at bounding box center [901, 186] width 48 height 31
click at [893, 186] on icon "button" at bounding box center [887, 186] width 21 height 31
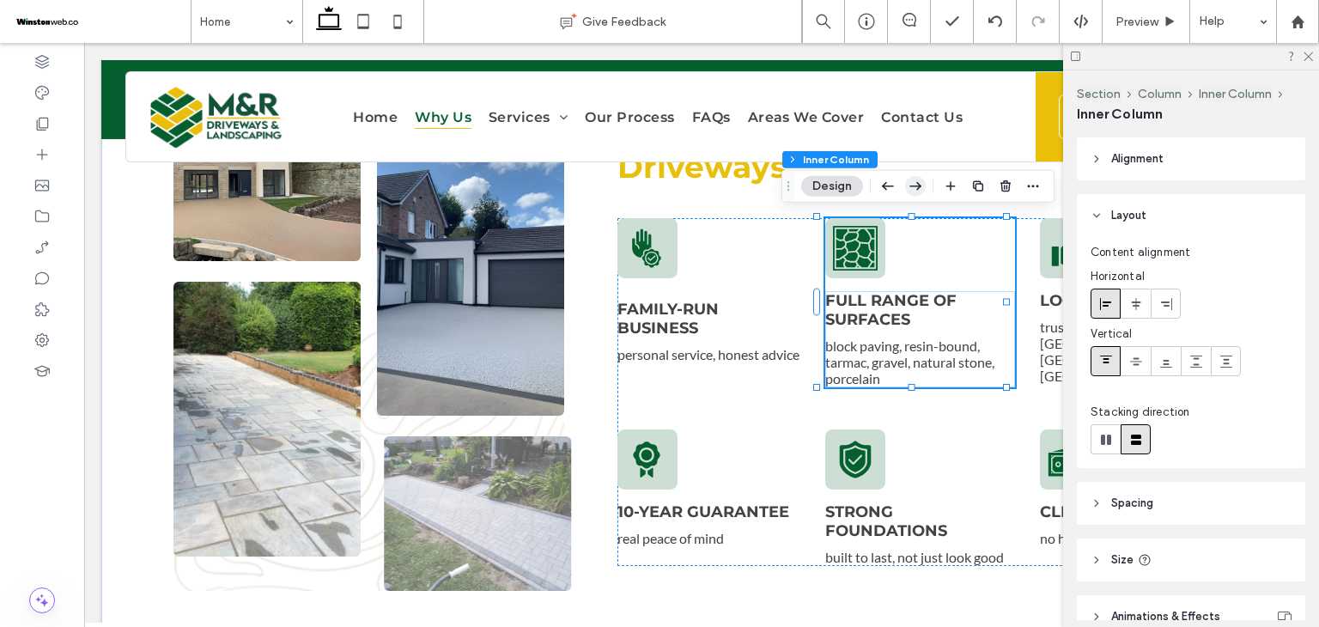
click at [913, 192] on icon "button" at bounding box center [915, 186] width 21 height 31
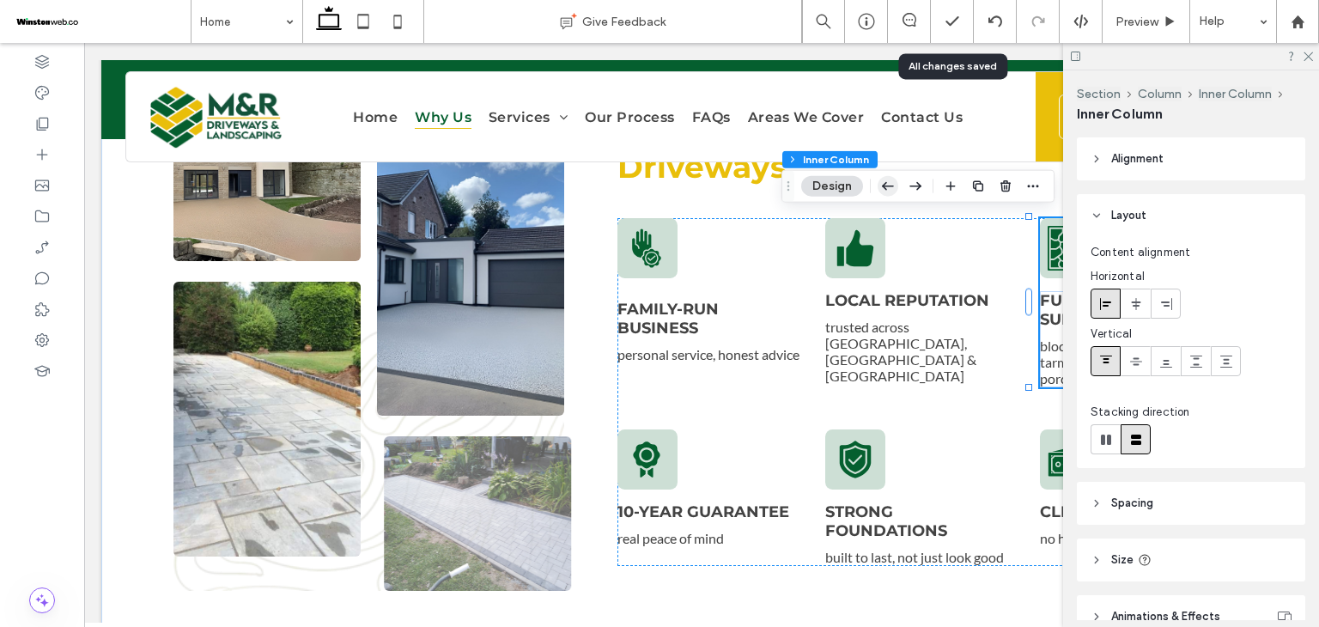
click at [893, 181] on icon "button" at bounding box center [887, 186] width 21 height 31
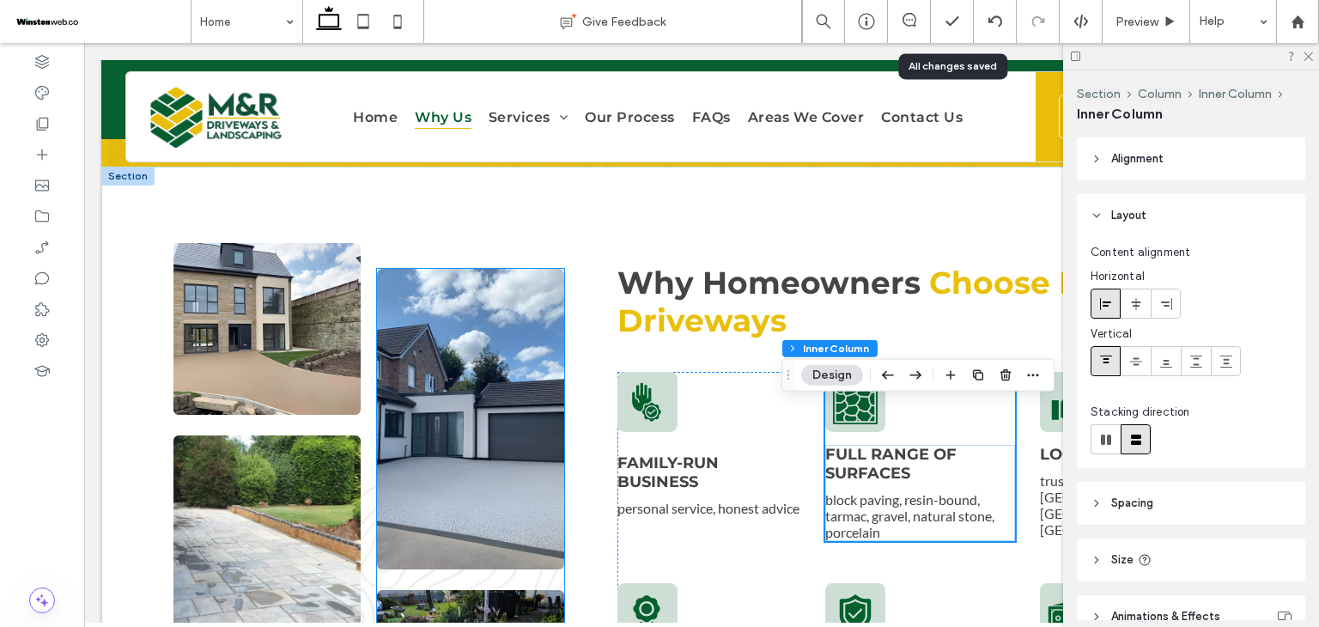
scroll to position [773, 0]
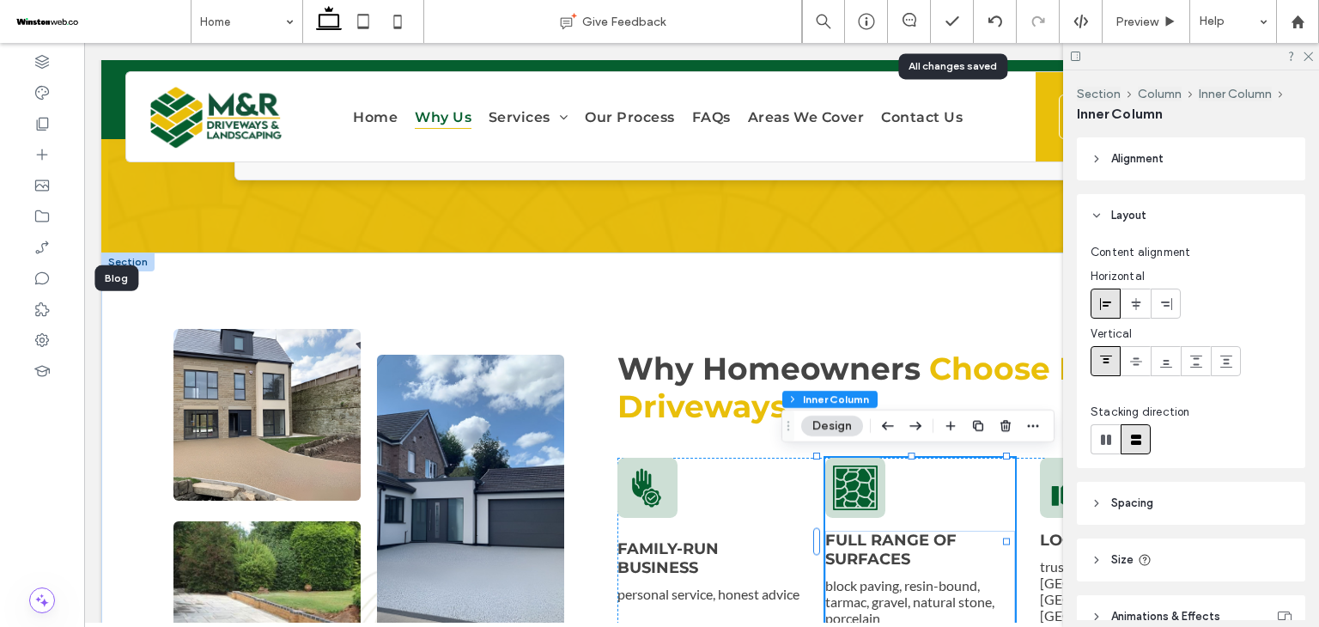
click at [134, 258] on div at bounding box center [127, 261] width 53 height 19
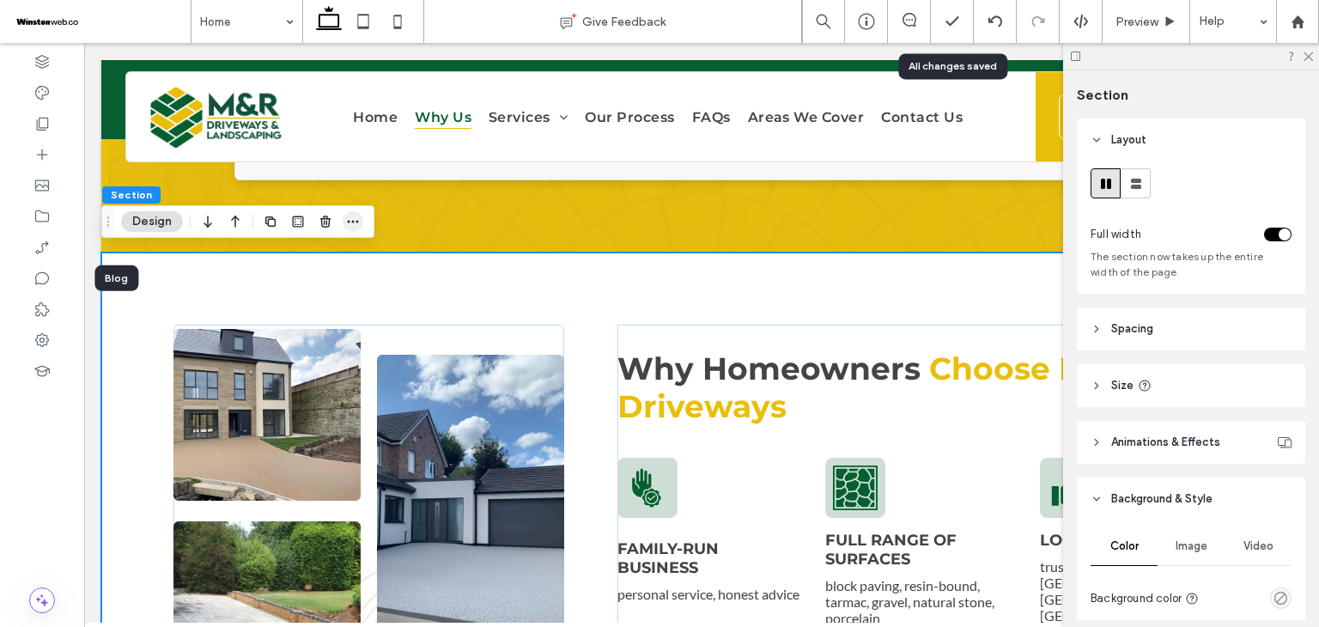
click at [355, 215] on icon "button" at bounding box center [353, 222] width 14 height 14
drag, startPoint x: 1147, startPoint y: 15, endPoint x: 416, endPoint y: 345, distance: 802.3
click at [1147, 15] on span "Preview" at bounding box center [1136, 22] width 43 height 15
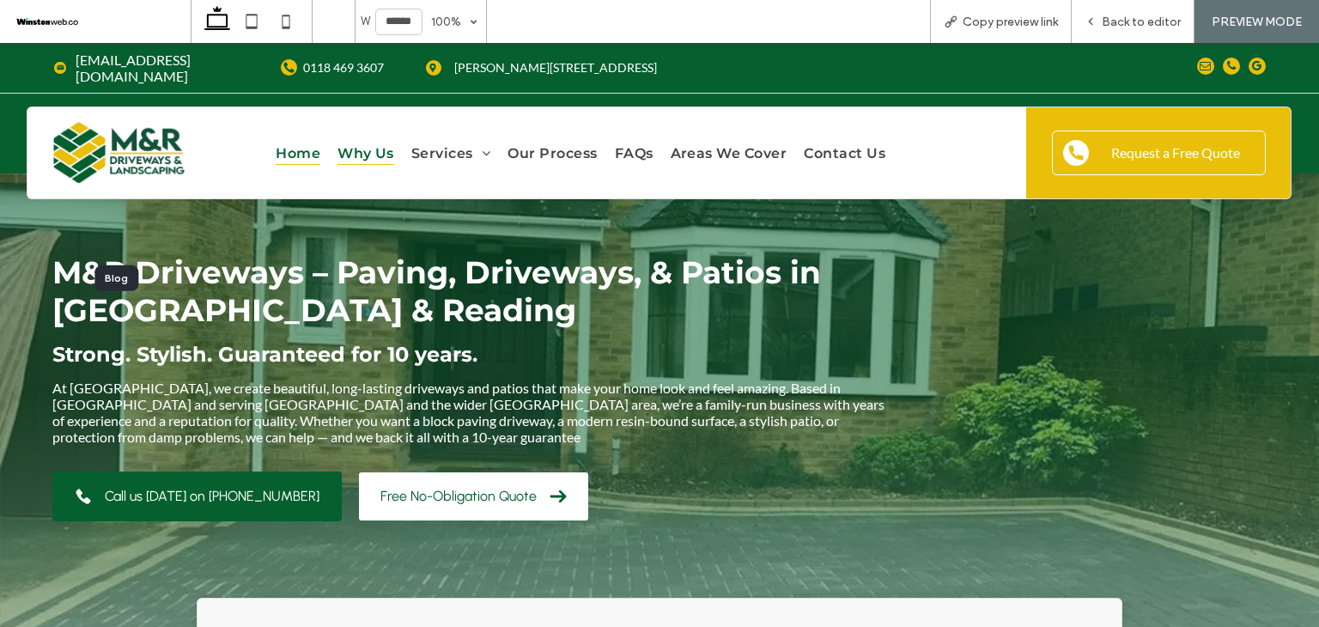
click at [361, 141] on span "Why Us" at bounding box center [365, 153] width 57 height 24
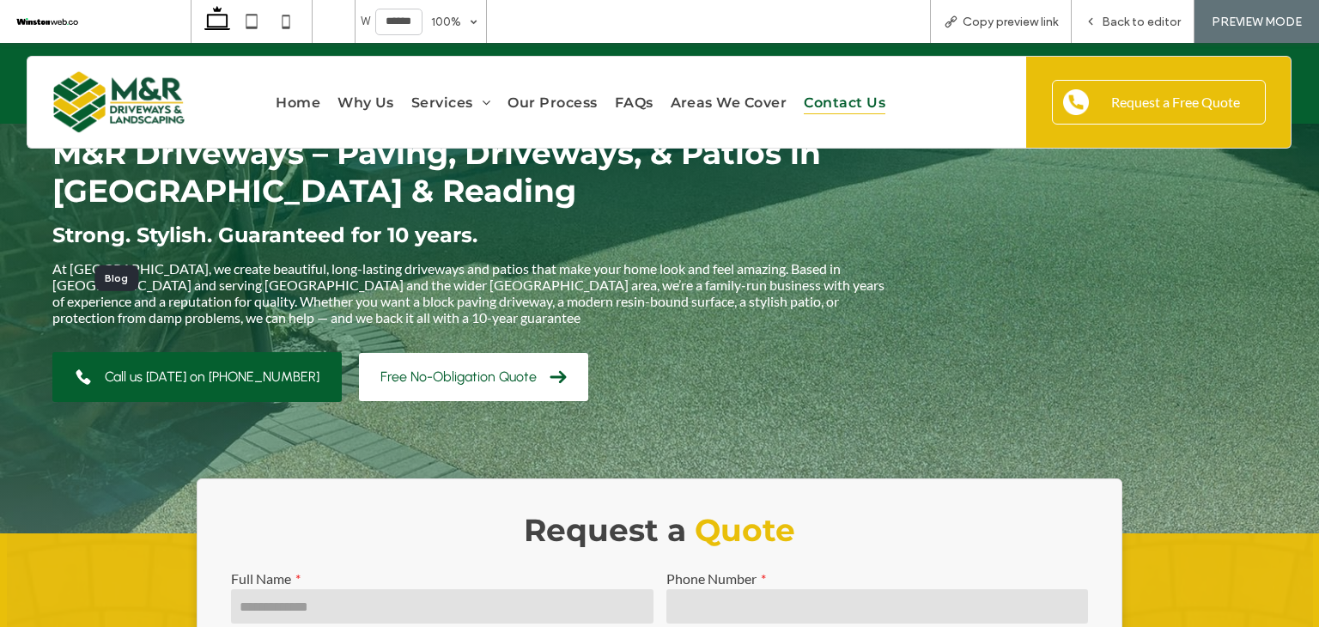
scroll to position [531, 0]
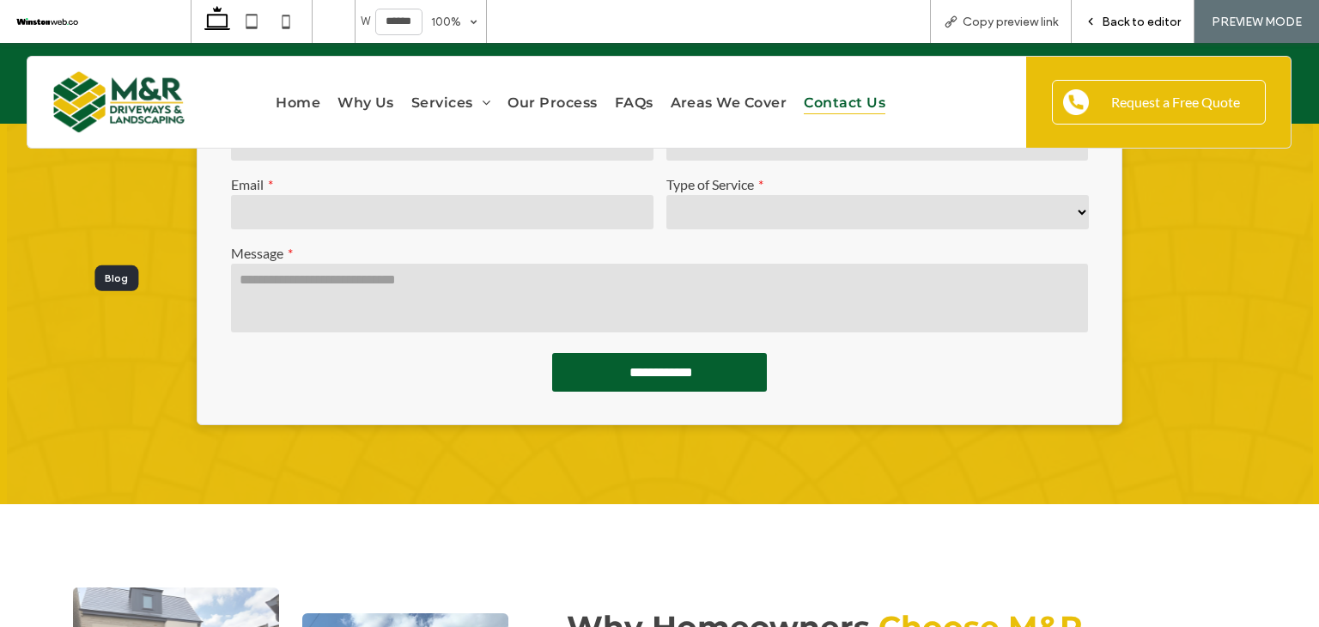
click at [1101, 18] on div "Back to editor" at bounding box center [1132, 22] width 122 height 15
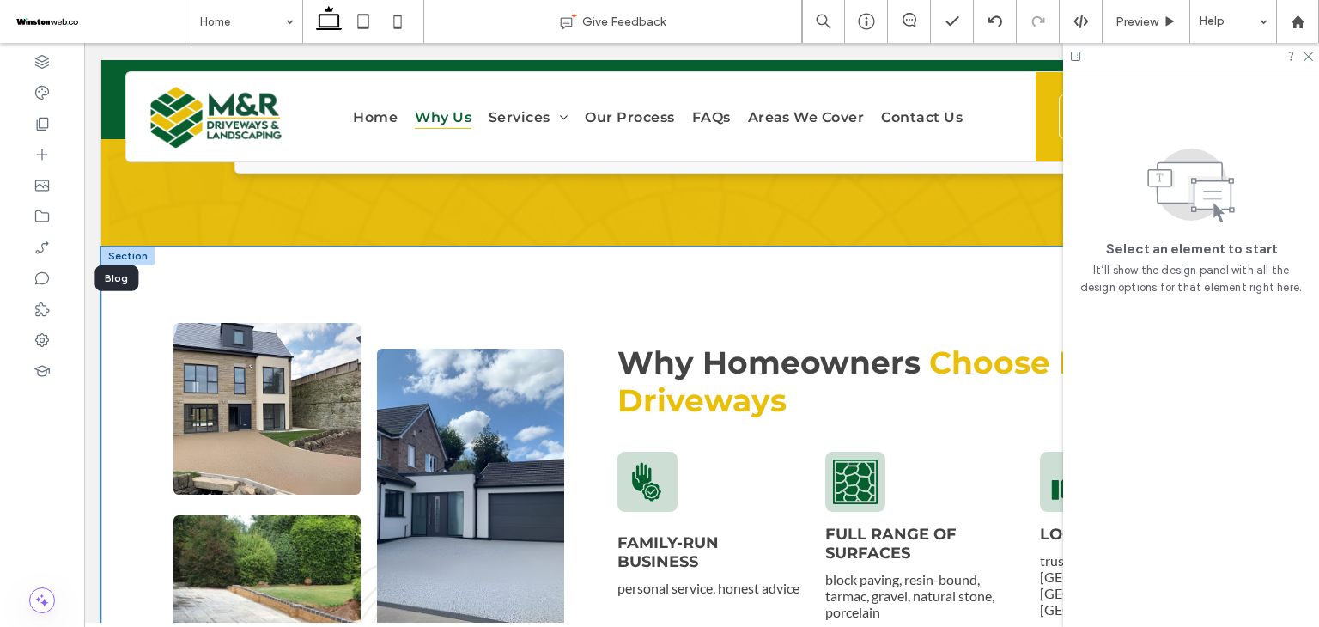
scroll to position [779, 0]
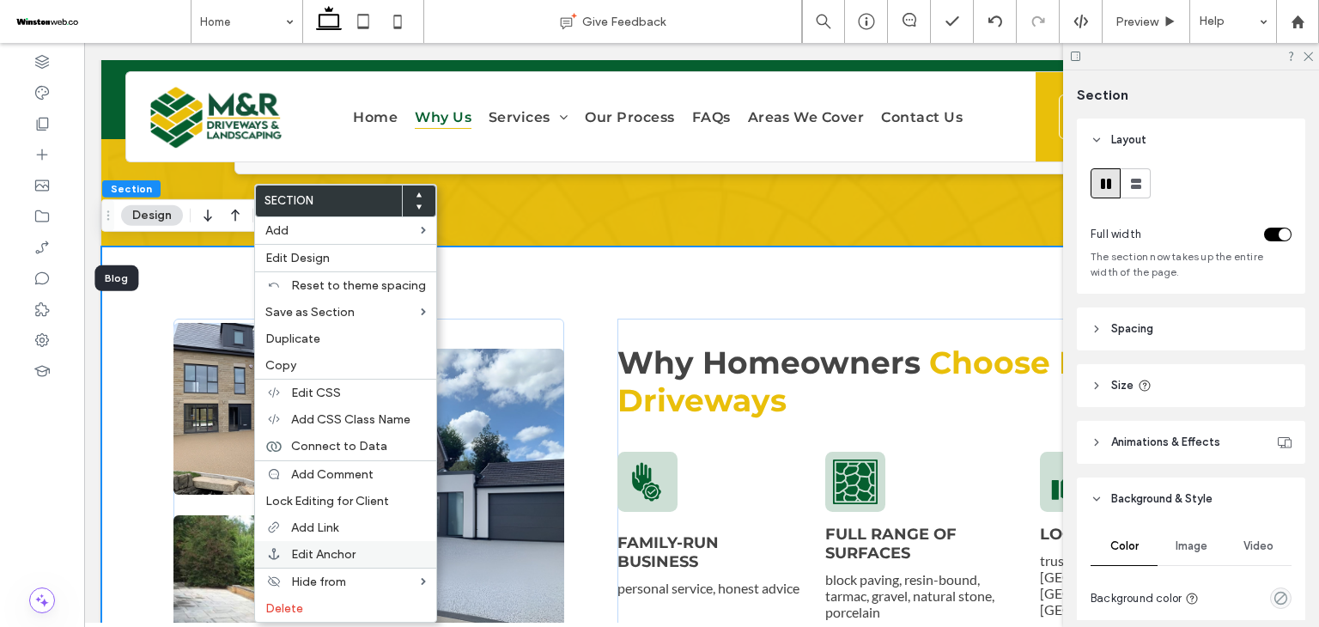
click at [357, 547] on label "Edit Anchor" at bounding box center [358, 554] width 135 height 15
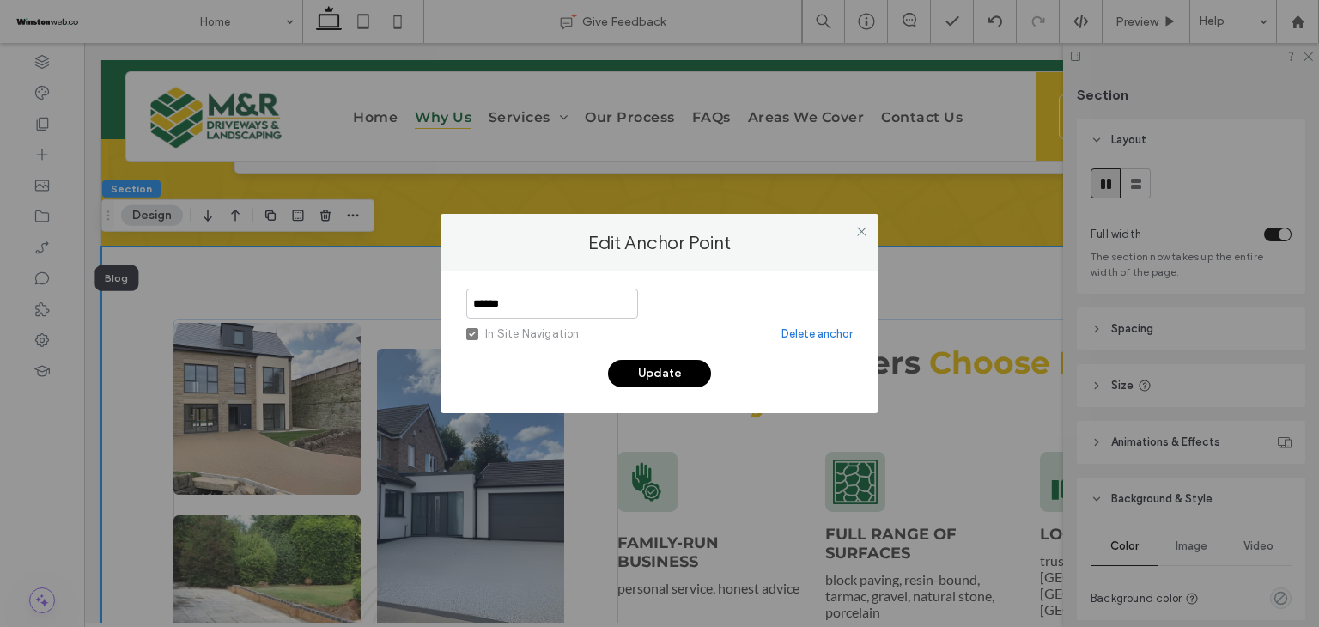
click at [525, 306] on input "******" at bounding box center [552, 303] width 172 height 30
click at [865, 231] on icon at bounding box center [861, 231] width 13 height 13
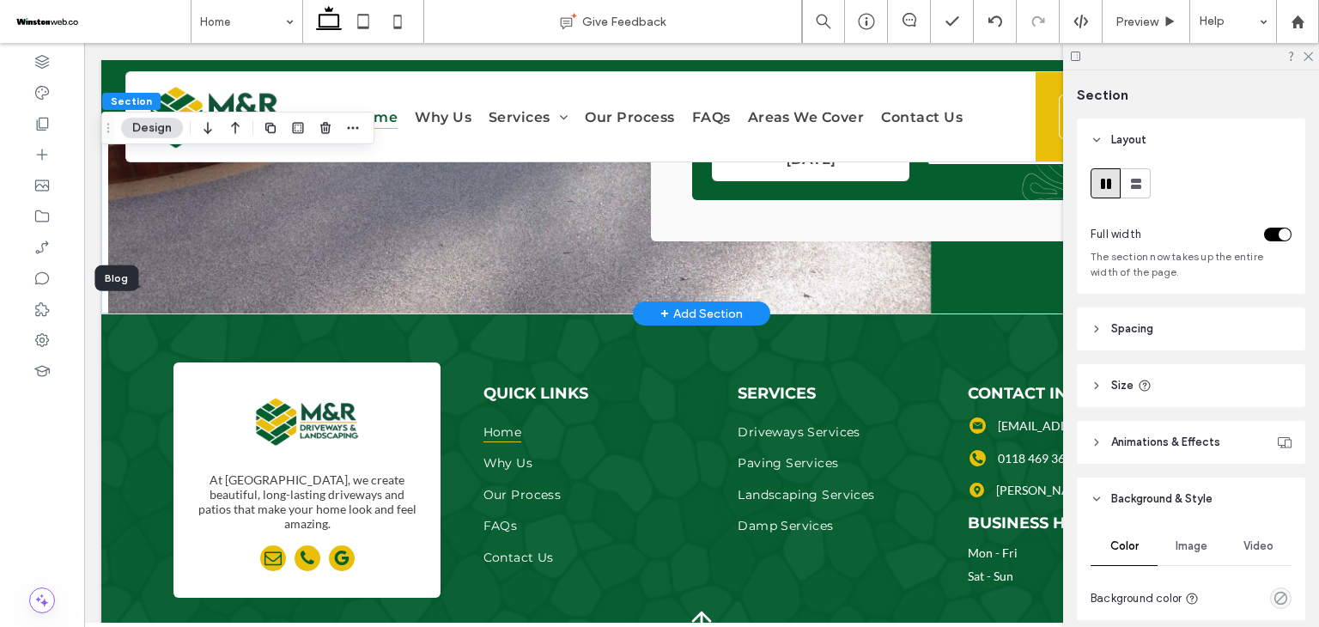
scroll to position [7605, 0]
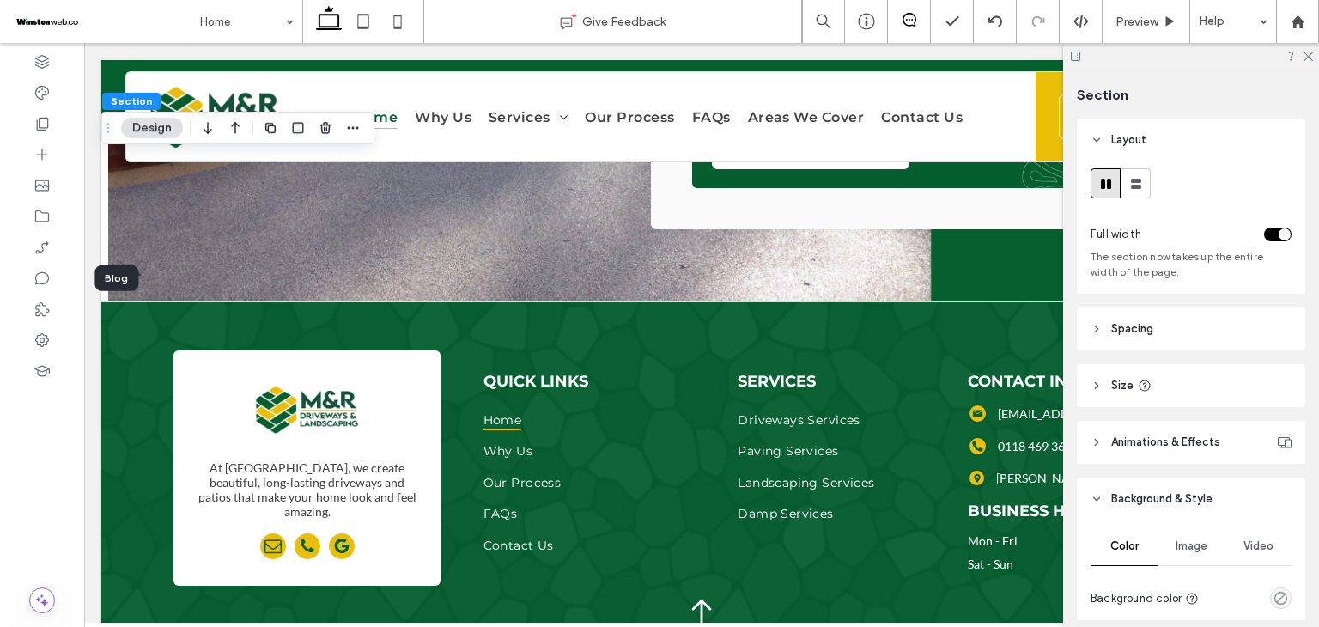
click at [907, 23] on icon at bounding box center [909, 20] width 14 height 14
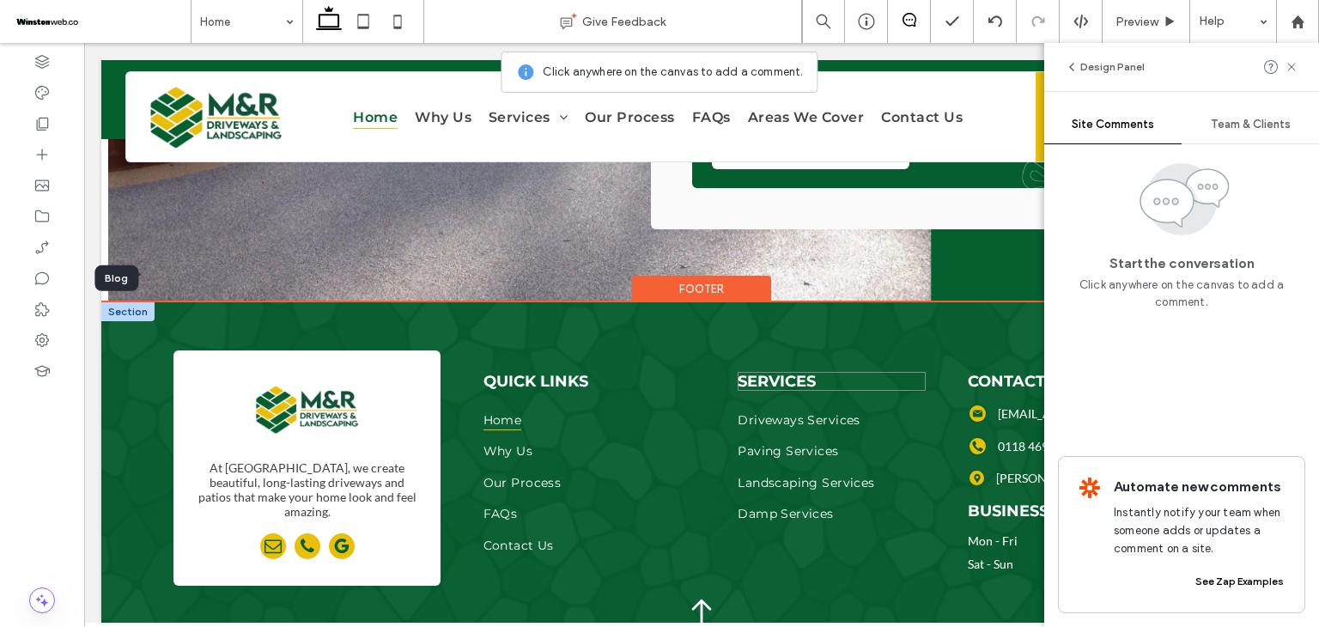
click at [761, 372] on span "Services" at bounding box center [776, 381] width 78 height 19
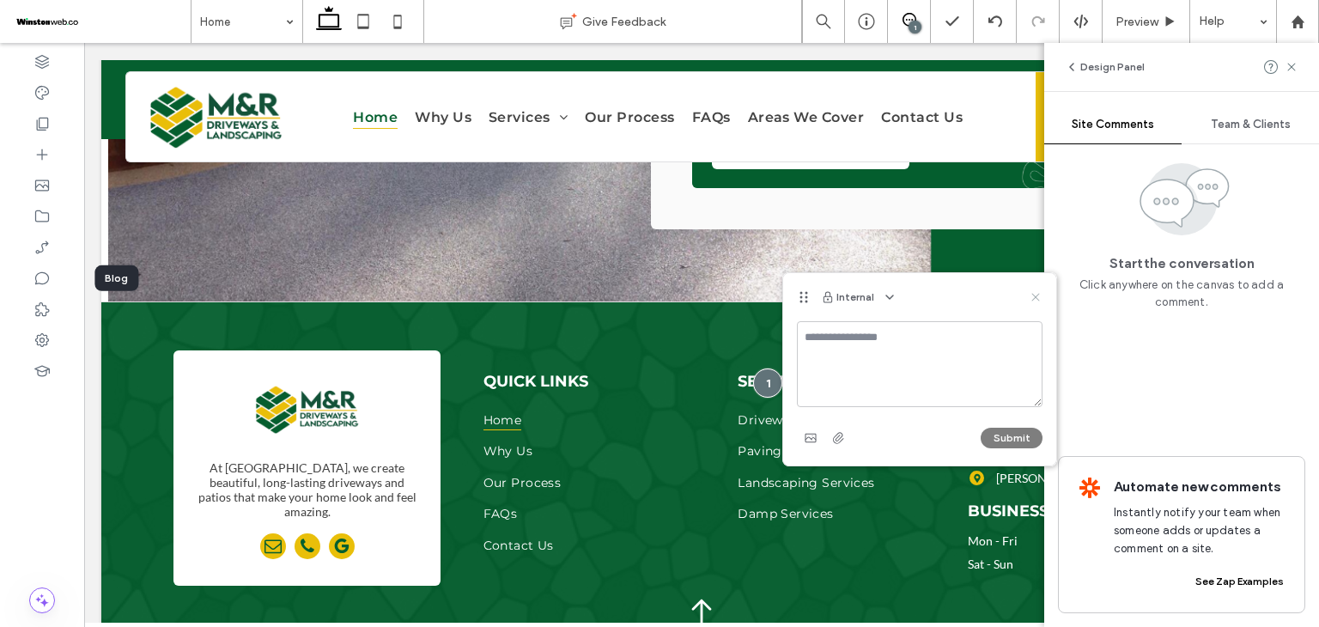
click at [1039, 294] on use at bounding box center [1035, 297] width 8 height 8
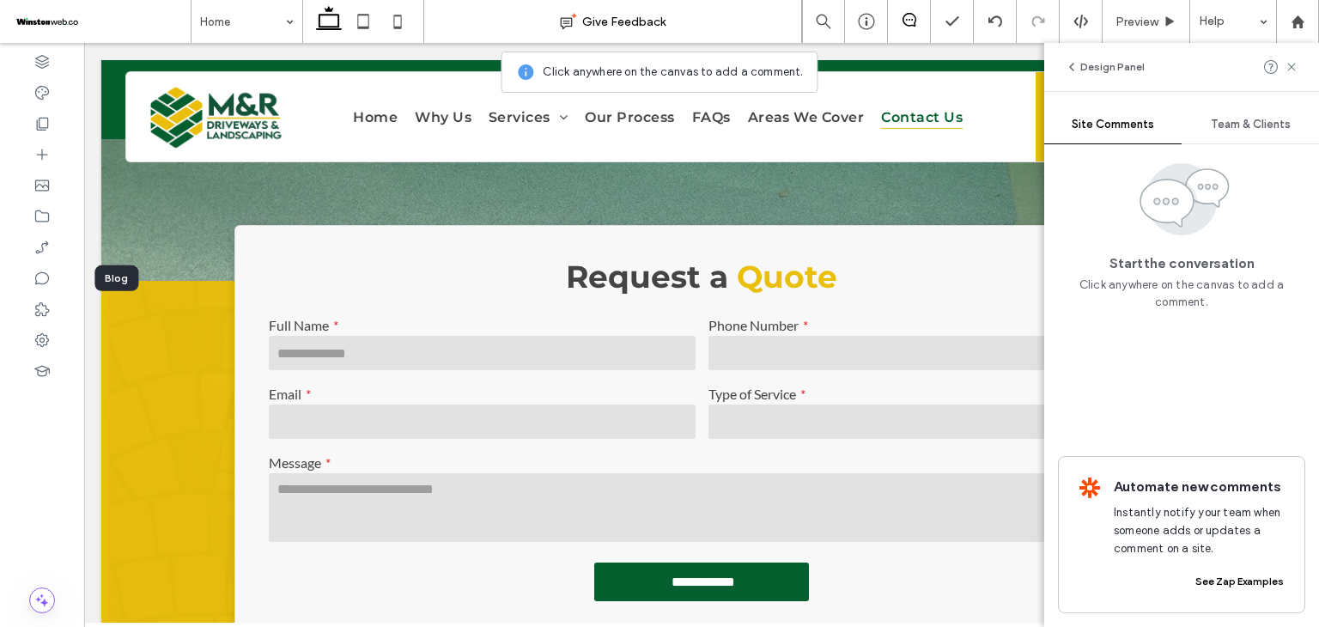
scroll to position [50, 0]
